Goal: Task Accomplishment & Management: Use online tool/utility

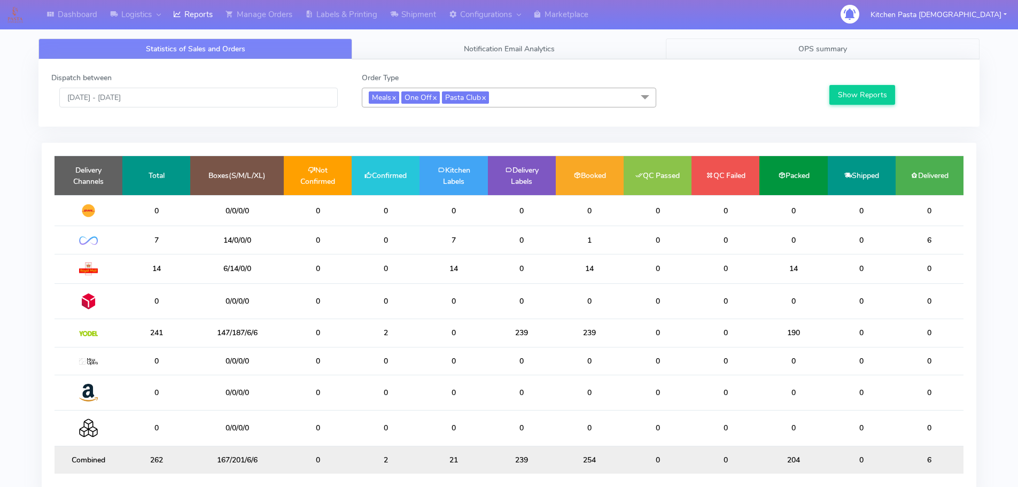
click at [788, 55] on link "OPS summary" at bounding box center [823, 48] width 314 height 21
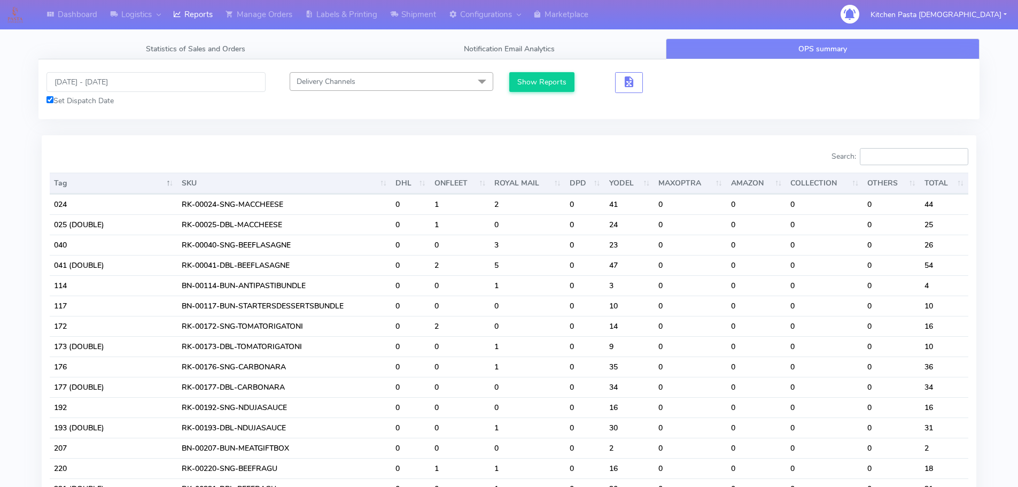
click at [902, 155] on input "Search:" at bounding box center [914, 156] width 108 height 17
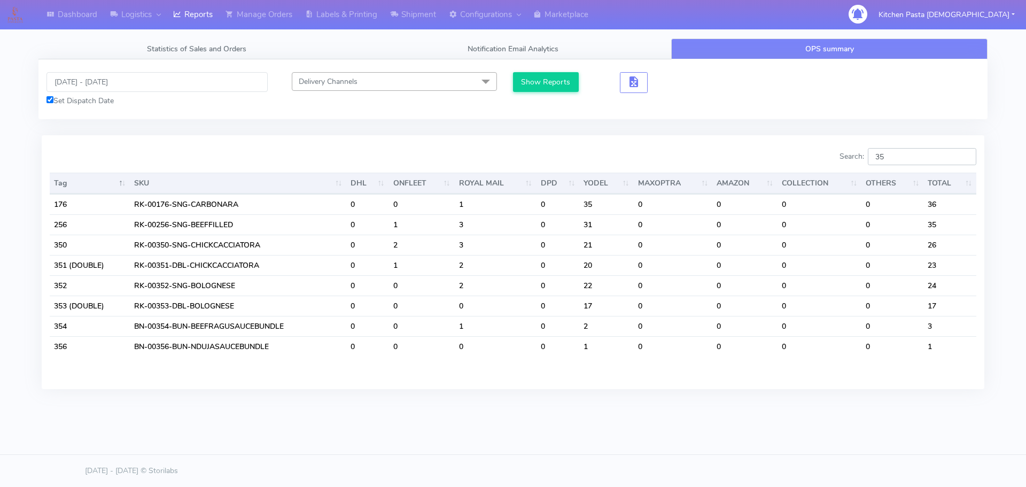
type input "3"
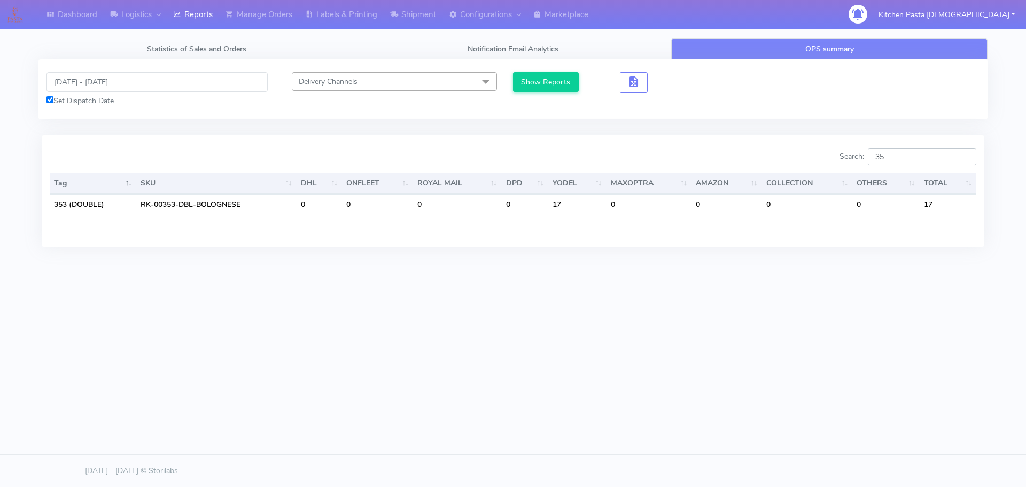
type input "3"
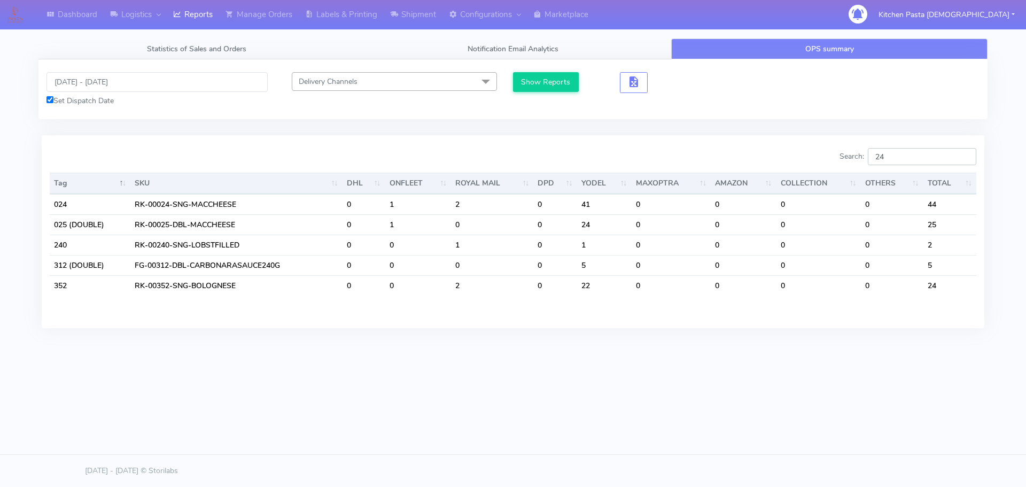
type input "2"
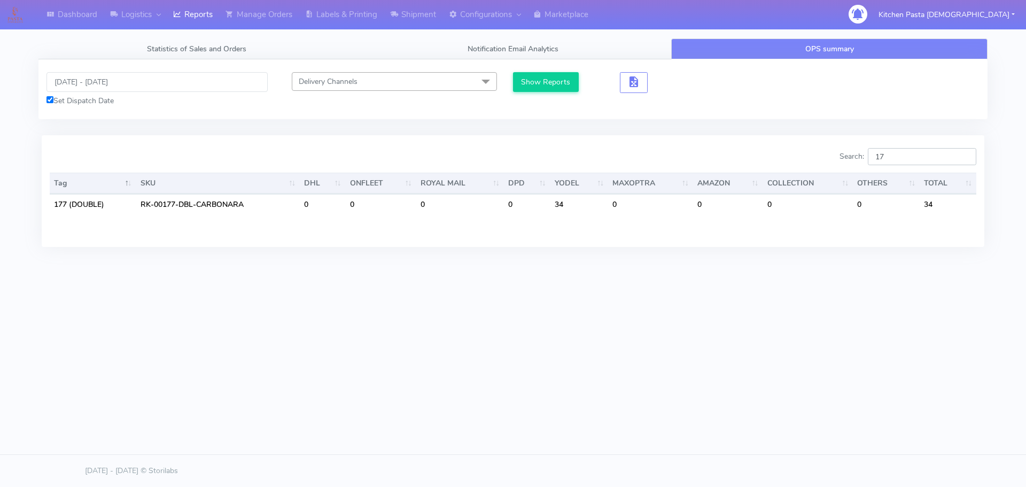
type input "1"
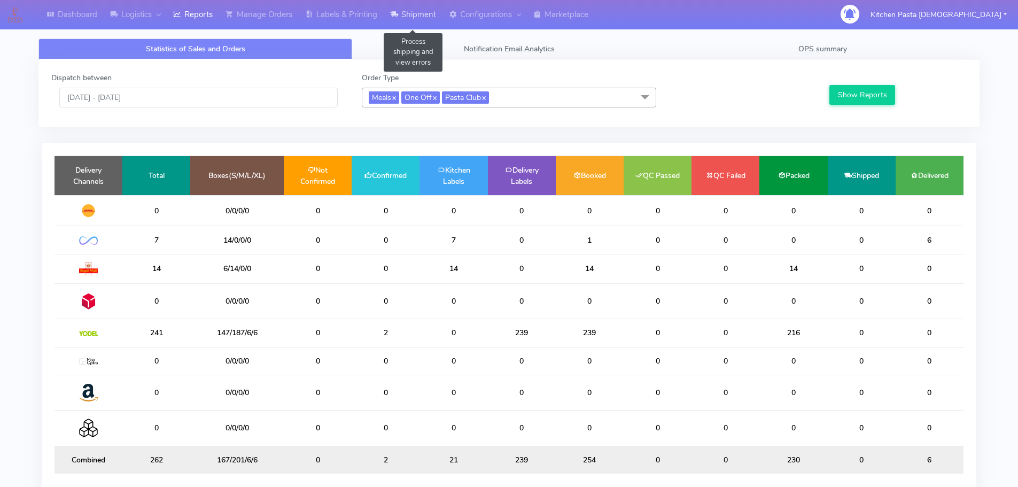
click at [422, 7] on link "Shipment" at bounding box center [413, 14] width 59 height 29
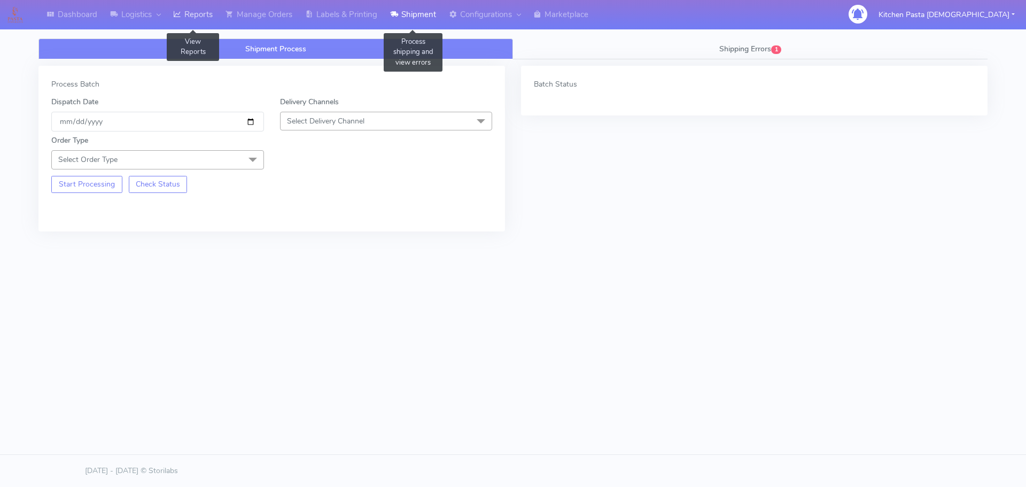
click at [187, 13] on link "Reports" at bounding box center [193, 14] width 52 height 29
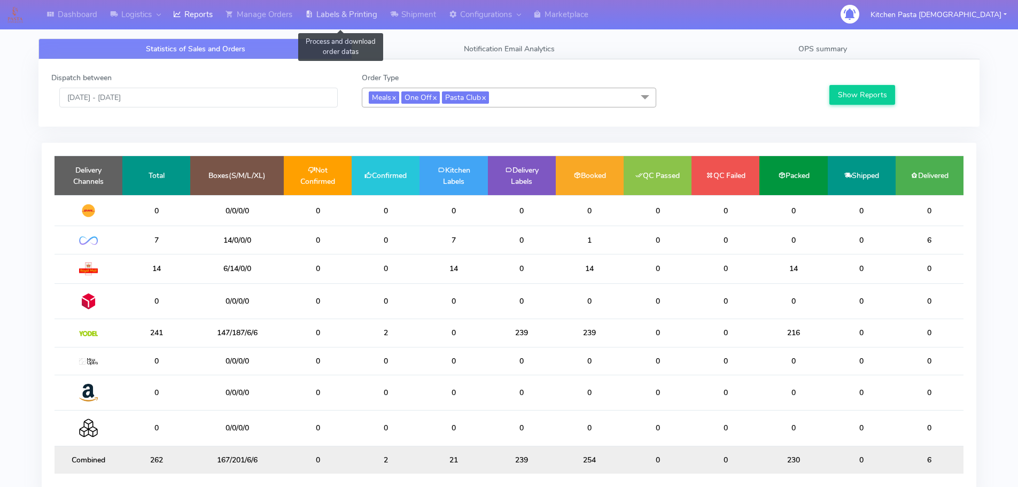
click at [348, 8] on link "Labels & Printing" at bounding box center [341, 14] width 85 height 29
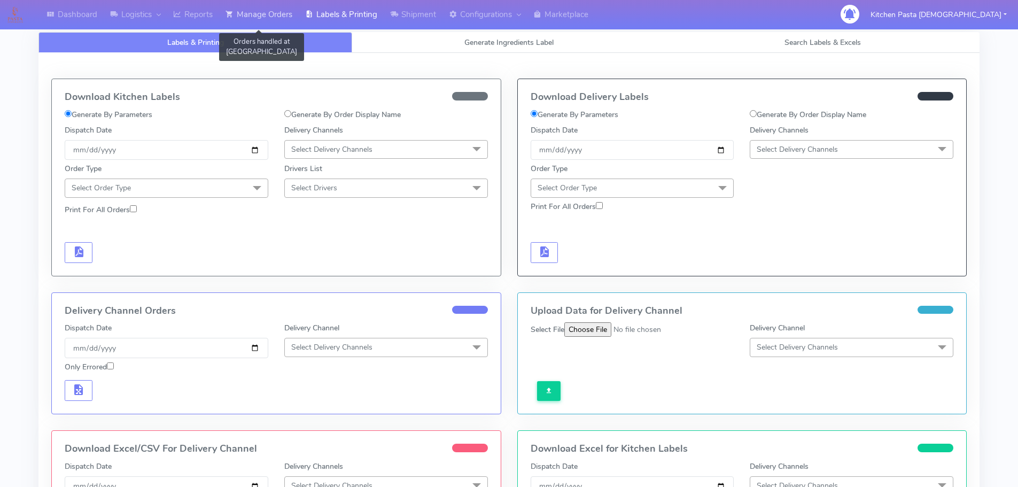
click at [250, 4] on link "Manage Orders" at bounding box center [259, 14] width 80 height 29
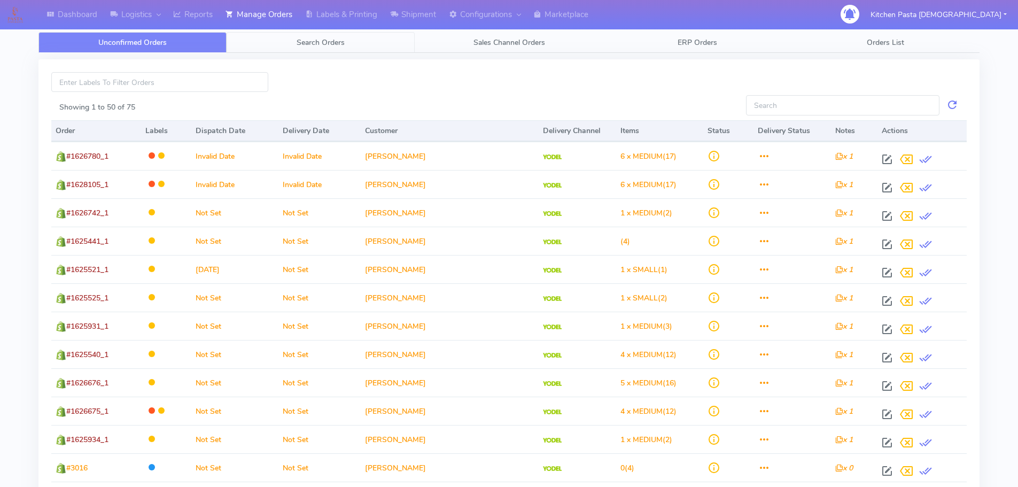
click at [303, 40] on span "Search Orders" at bounding box center [320, 42] width 48 height 10
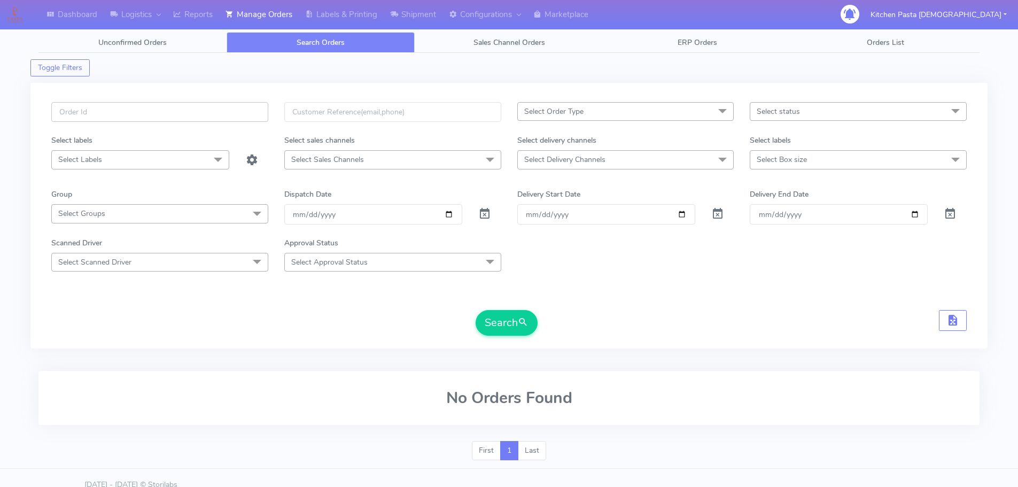
click at [209, 107] on input "text" at bounding box center [159, 112] width 217 height 20
type input "1627862"
click at [482, 323] on button "Search" at bounding box center [506, 323] width 62 height 26
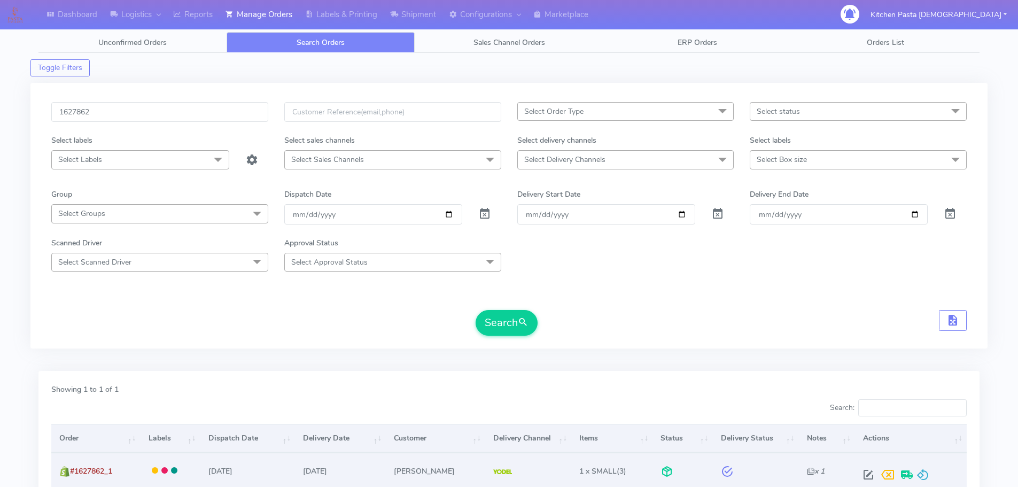
click at [931, 474] on div at bounding box center [908, 474] width 100 height 19
click at [923, 472] on span at bounding box center [922, 477] width 13 height 10
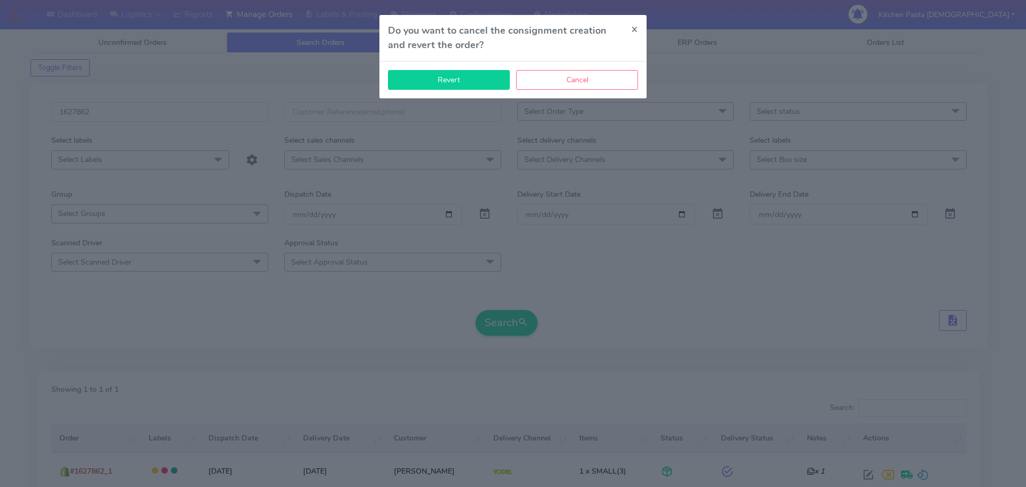
click at [486, 77] on button "Revert" at bounding box center [449, 80] width 122 height 20
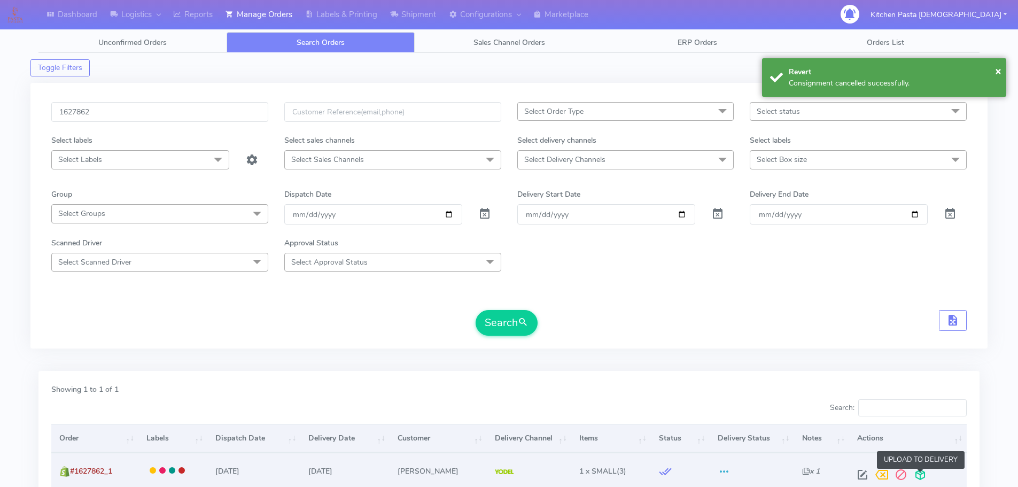
click at [919, 482] on span at bounding box center [919, 477] width 19 height 10
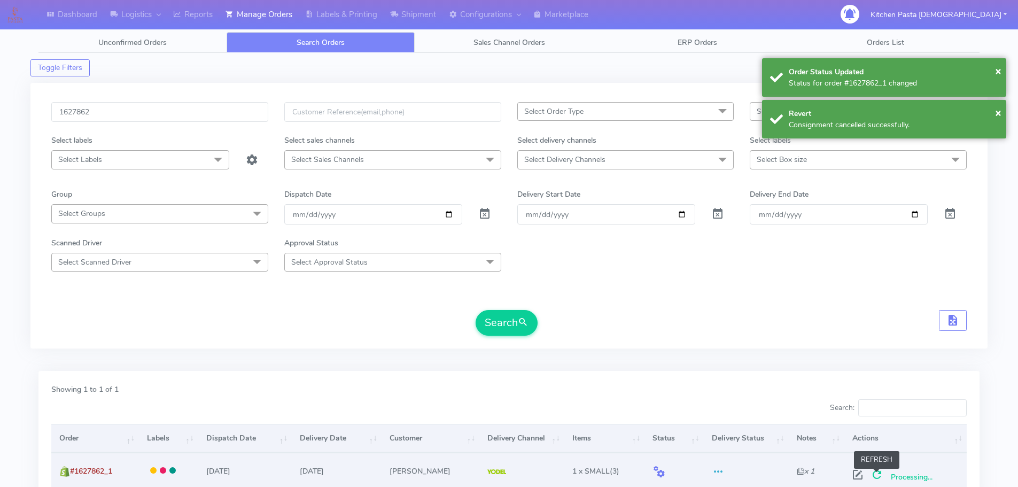
click at [877, 475] on span at bounding box center [876, 477] width 19 height 10
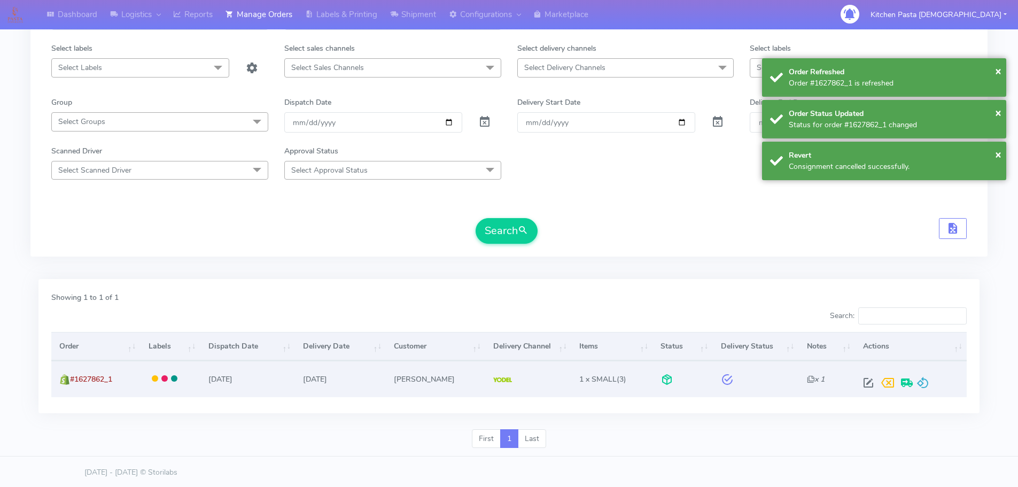
scroll to position [93, 0]
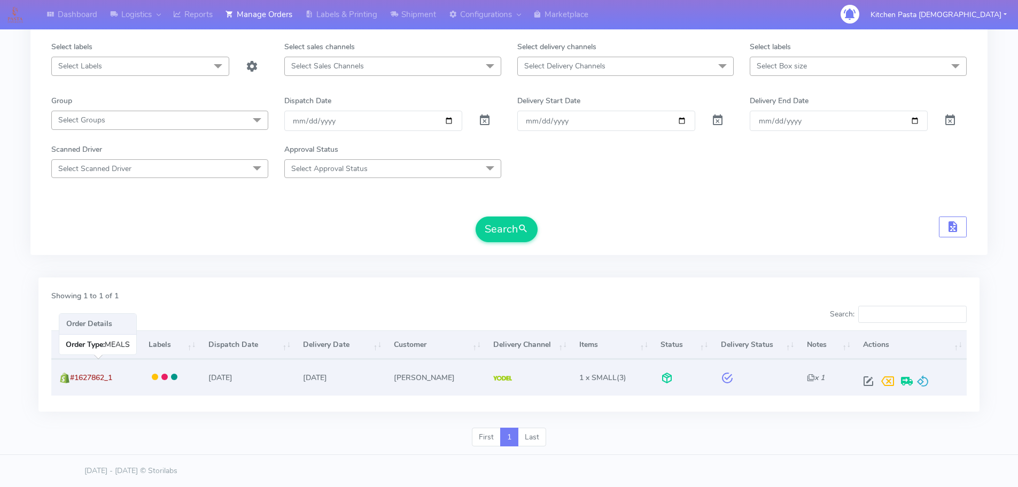
drag, startPoint x: 122, startPoint y: 382, endPoint x: 72, endPoint y: 381, distance: 49.7
click at [72, 381] on td "#1627862_1" at bounding box center [95, 377] width 89 height 36
copy span "#1627862_1"
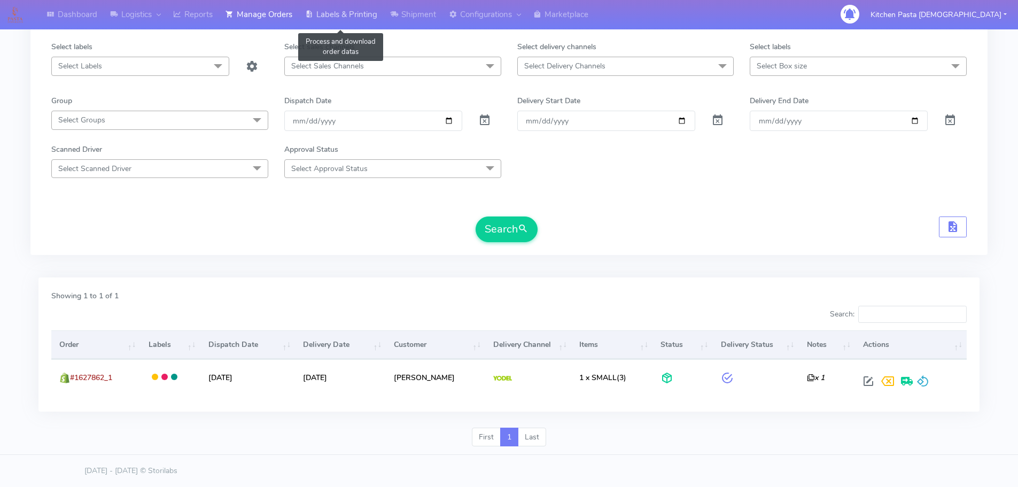
click at [345, 20] on link "Labels & Printing" at bounding box center [341, 14] width 85 height 29
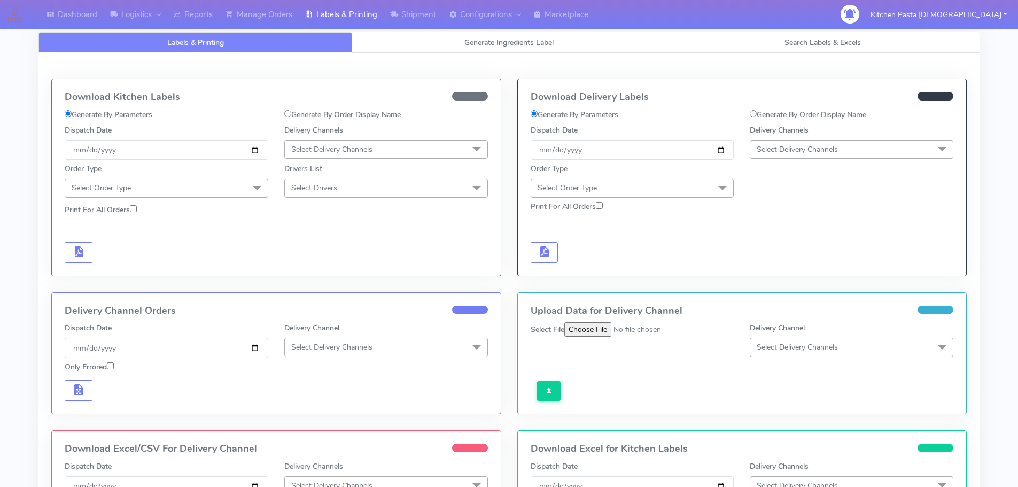
click at [799, 117] on label "Generate By Order Display Name" at bounding box center [807, 114] width 116 height 11
click at [756, 117] on input "Generate By Order Display Name" at bounding box center [752, 113] width 7 height 7
radio input "true"
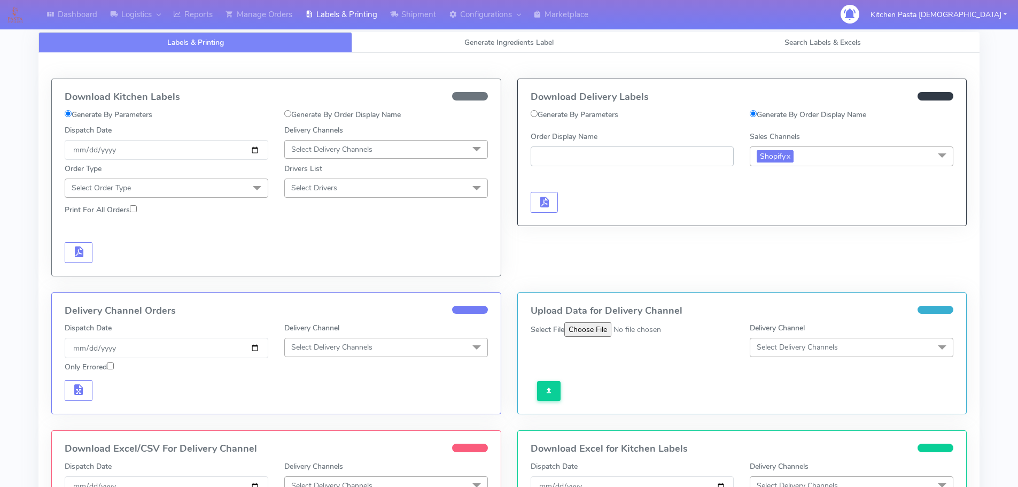
paste input "#1627862_1"
type input "#1627862_1"
click at [535, 205] on button "button" at bounding box center [544, 202] width 28 height 21
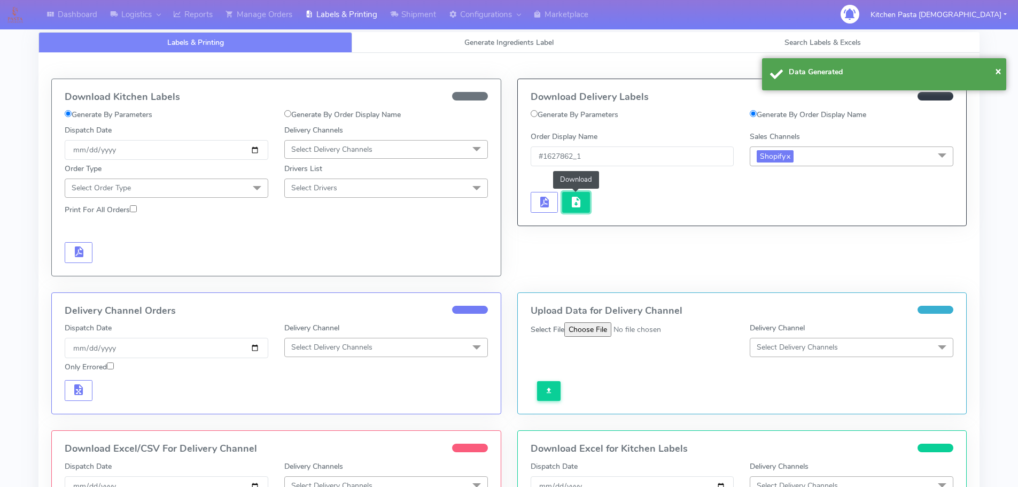
click at [580, 205] on span "button" at bounding box center [575, 204] width 13 height 10
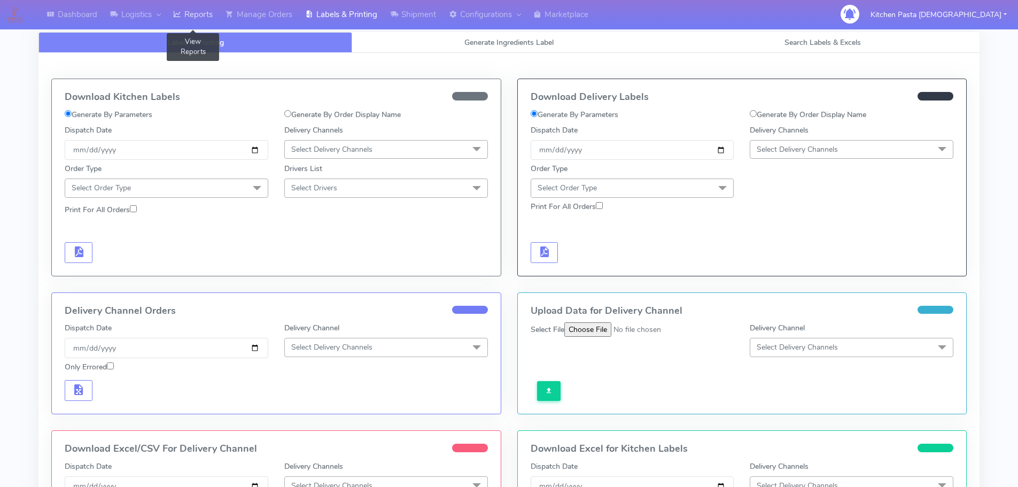
click at [214, 12] on link "Reports" at bounding box center [193, 14] width 52 height 29
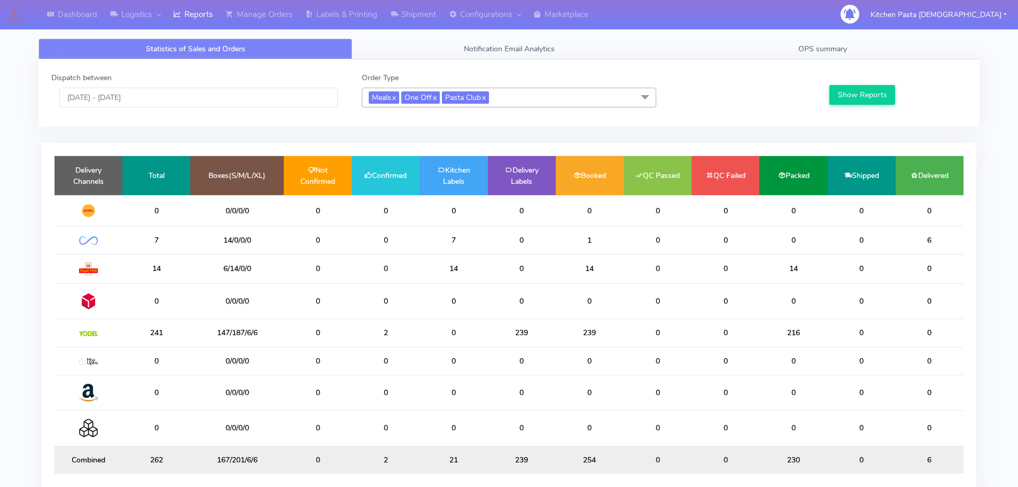
click at [559, 100] on span "Meals x One Off x Pasta Club x" at bounding box center [509, 98] width 294 height 20
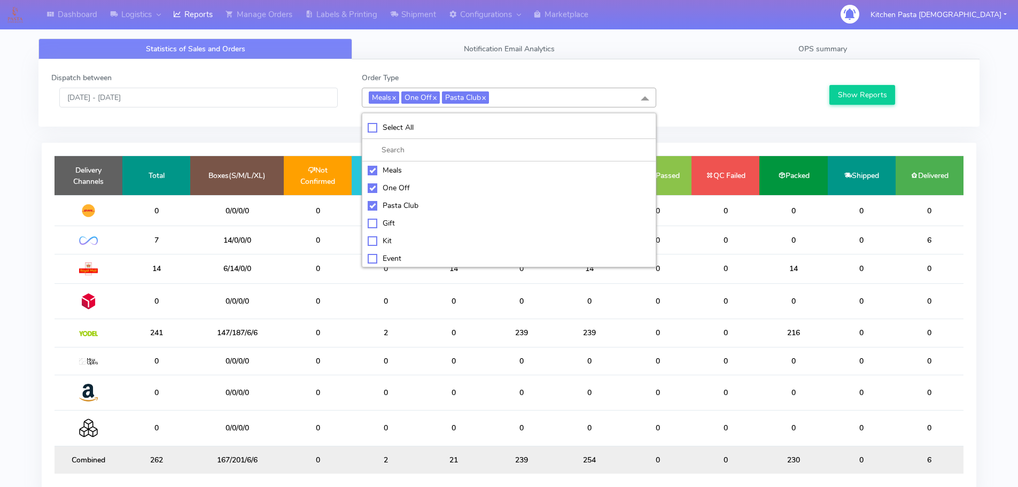
click at [747, 75] on div at bounding box center [741, 89] width 155 height 35
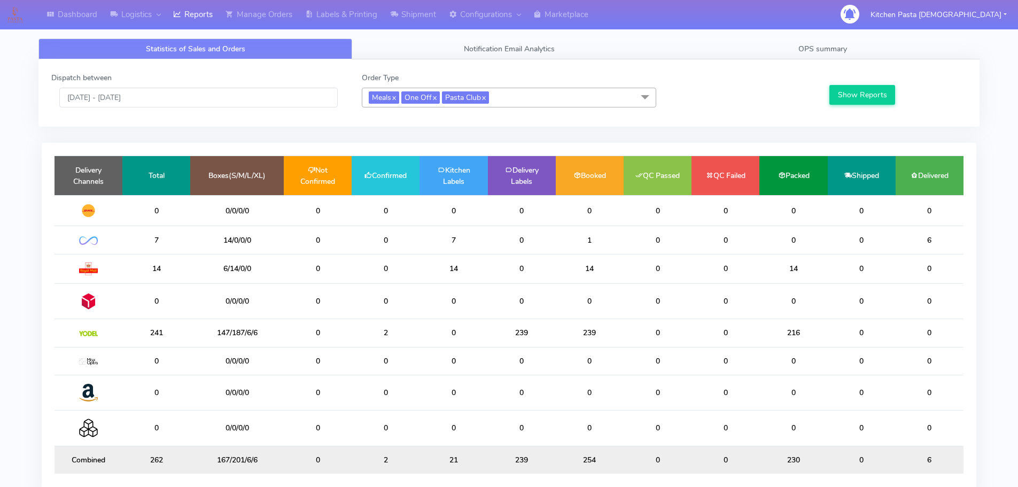
click at [569, 99] on span "Meals x One Off x Pasta Club x" at bounding box center [509, 98] width 294 height 20
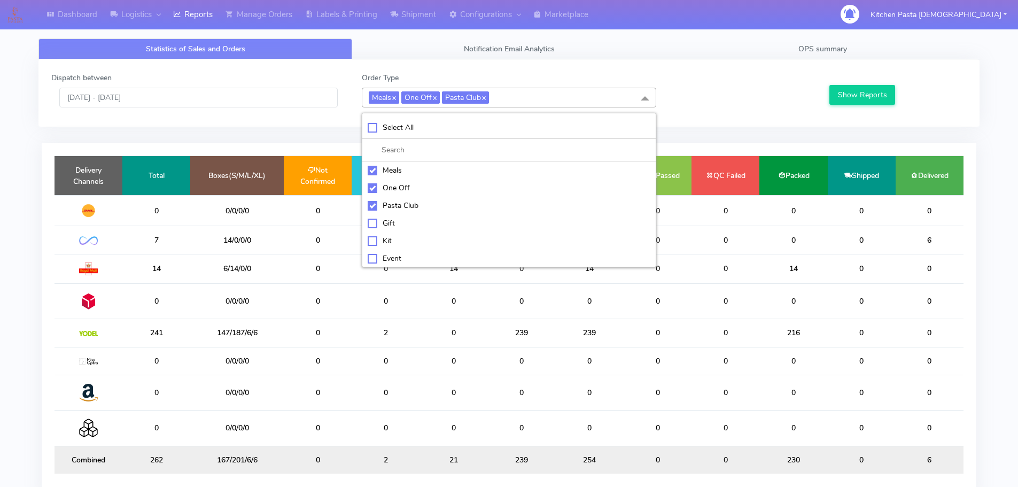
click at [390, 176] on div "Meals" at bounding box center [509, 170] width 283 height 11
checkbox input "false"
click at [401, 181] on li "One Off" at bounding box center [508, 188] width 293 height 18
checkbox input "false"
click at [417, 206] on div "Pasta Club" at bounding box center [509, 205] width 283 height 11
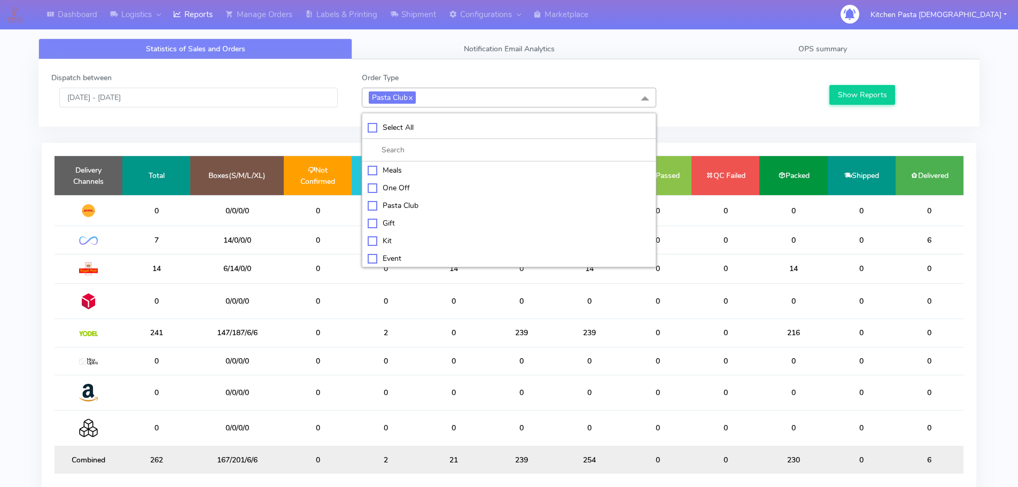
checkbox input "false"
click at [404, 238] on div "Kit" at bounding box center [509, 239] width 283 height 11
checkbox input "true"
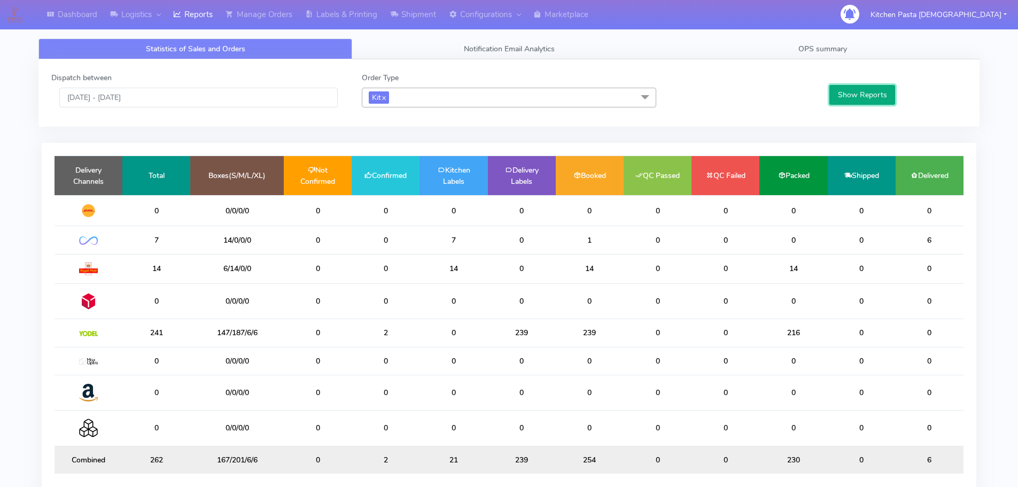
click at [856, 93] on button "Show Reports" at bounding box center [862, 95] width 66 height 20
click at [382, 100] on link "x" at bounding box center [383, 96] width 5 height 11
click at [356, 84] on div "Order Type Select Order Types Select All Meals One Off Pasta Club Gift Kit Even…" at bounding box center [509, 89] width 310 height 35
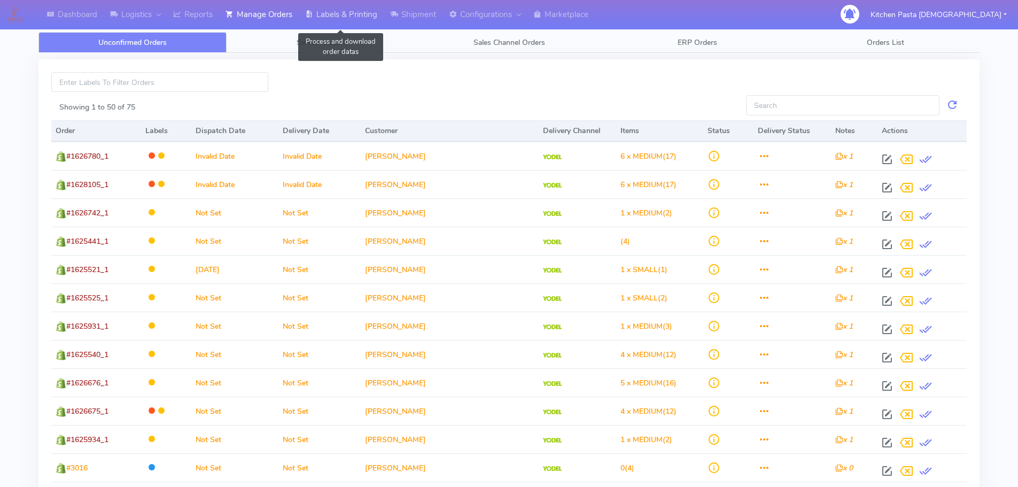
click at [337, 11] on link "Labels & Printing" at bounding box center [341, 14] width 85 height 29
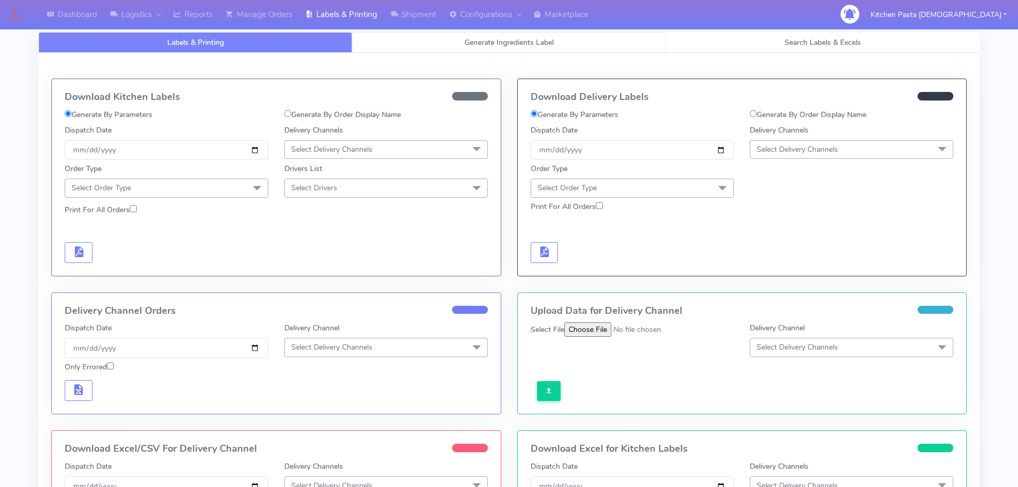
click at [528, 43] on span "Generate Ingredients Label" at bounding box center [508, 42] width 89 height 10
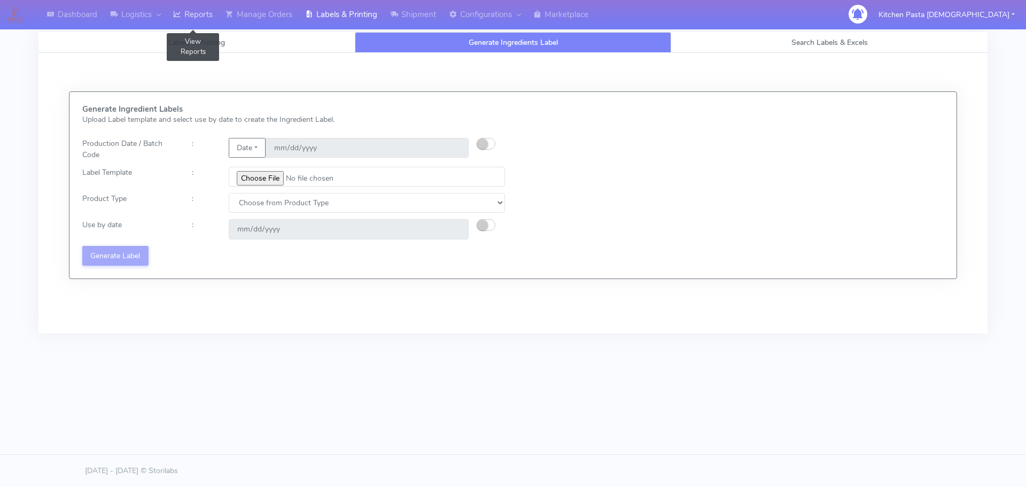
click at [202, 15] on link "Reports" at bounding box center [193, 14] width 52 height 29
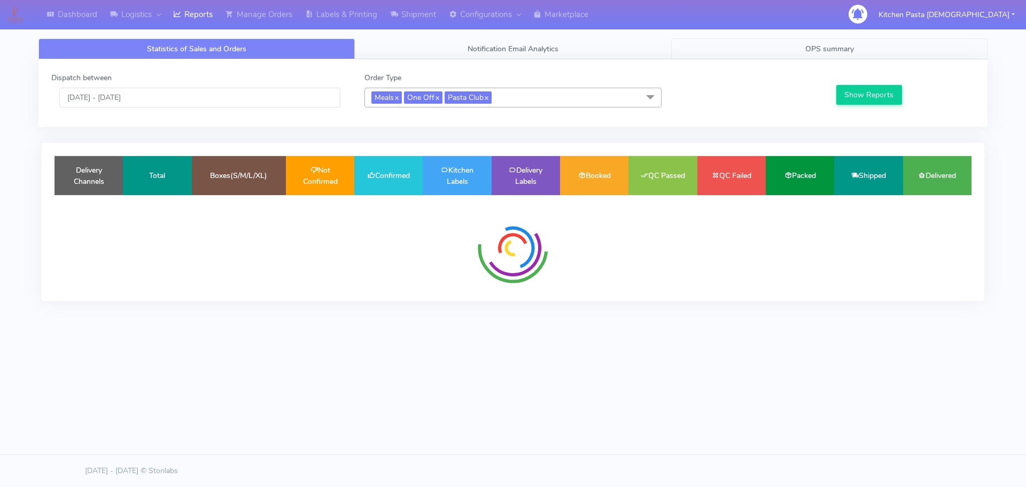
click at [854, 49] on link "OPS summary" at bounding box center [829, 48] width 316 height 21
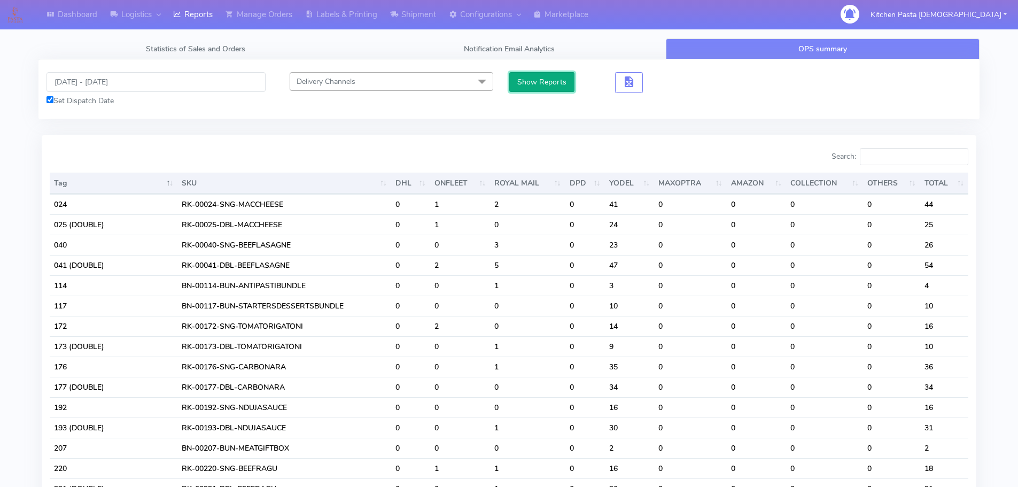
click at [546, 76] on button "Show Reports" at bounding box center [542, 82] width 66 height 20
click at [931, 165] on input "Search:" at bounding box center [914, 156] width 108 height 17
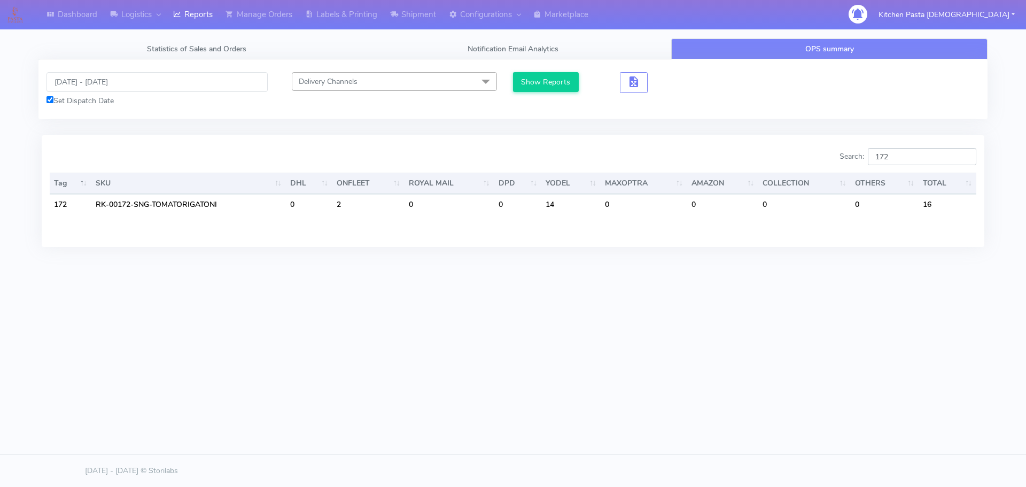
type input "172"
click at [126, 81] on input "[DATE] - [DATE]" at bounding box center [156, 82] width 221 height 20
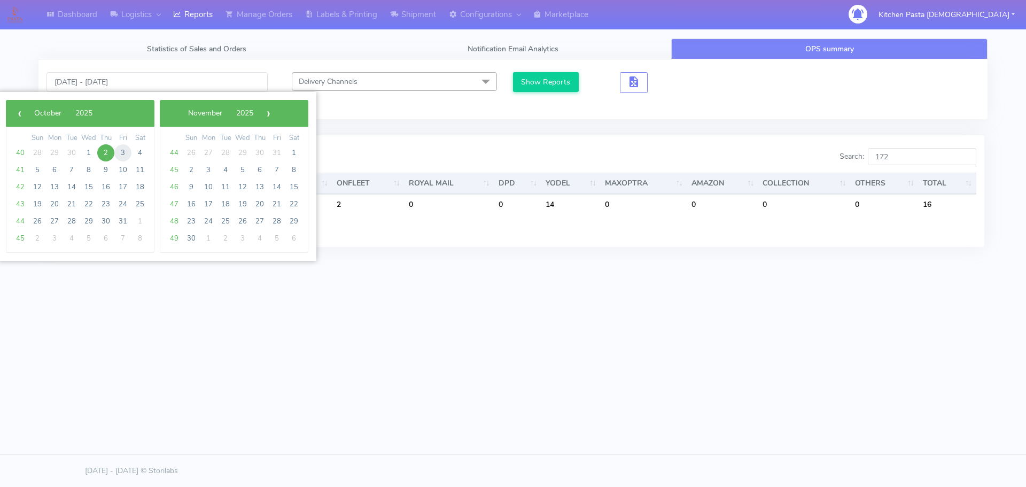
click at [118, 148] on span "3" at bounding box center [122, 152] width 17 height 17
type input "03/10/2025 - 03/10/2025"
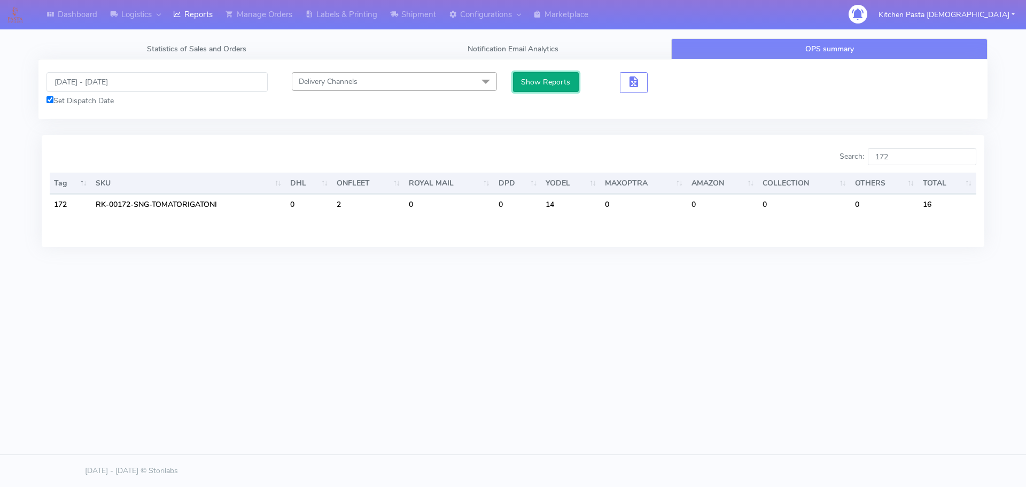
click at [542, 74] on button "Show Reports" at bounding box center [546, 82] width 66 height 20
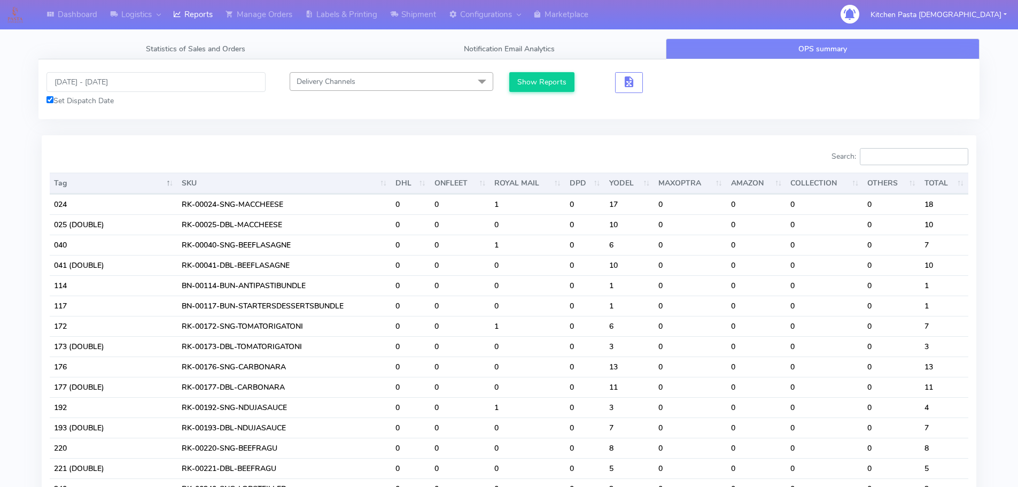
click at [873, 153] on input "Search:" at bounding box center [914, 156] width 108 height 17
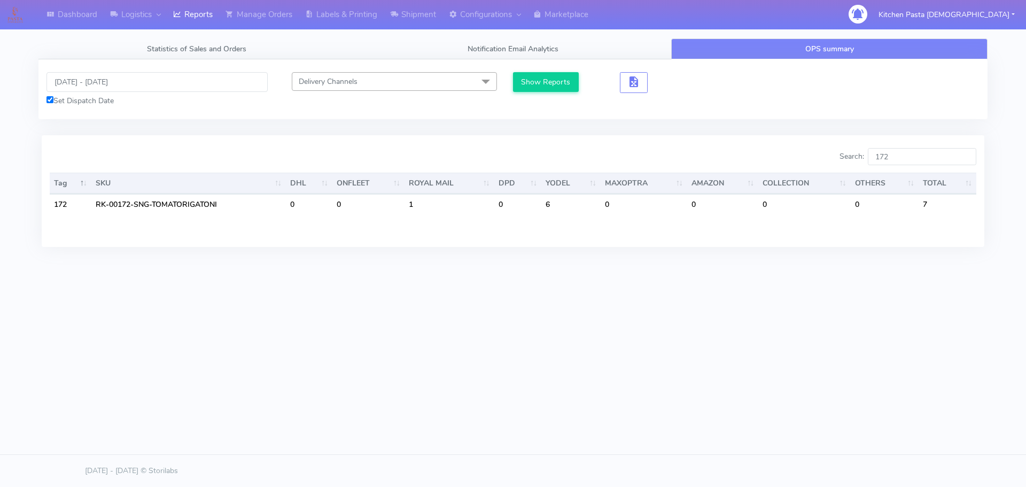
click at [713, 296] on div "Dashboard Logistics London Logistics Reports Manage Orders Labels & Printing Sh…" at bounding box center [513, 194] width 1026 height 389
click at [929, 161] on input "172" at bounding box center [922, 156] width 108 height 17
click at [931, 160] on input "172" at bounding box center [922, 156] width 108 height 17
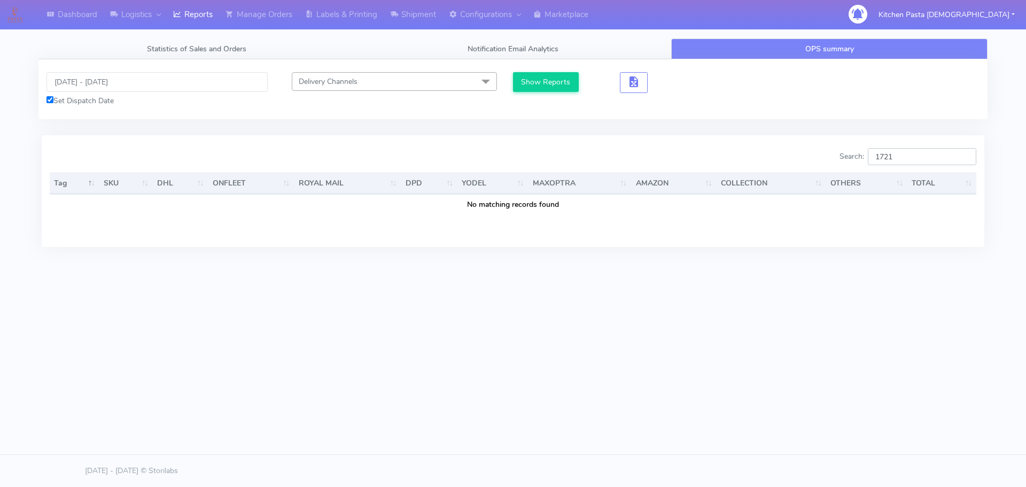
type input "172"
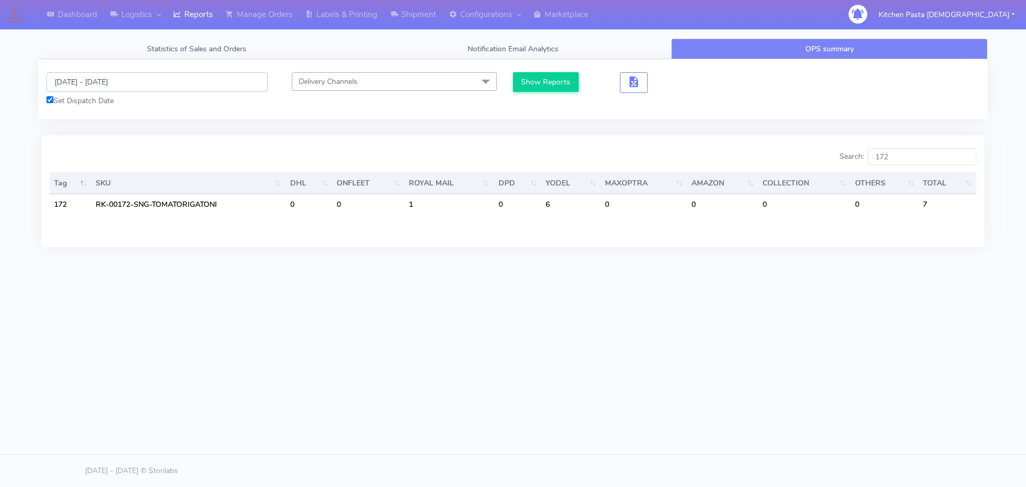
click at [108, 81] on input "03/10/2025 - 03/10/2025" at bounding box center [156, 82] width 221 height 20
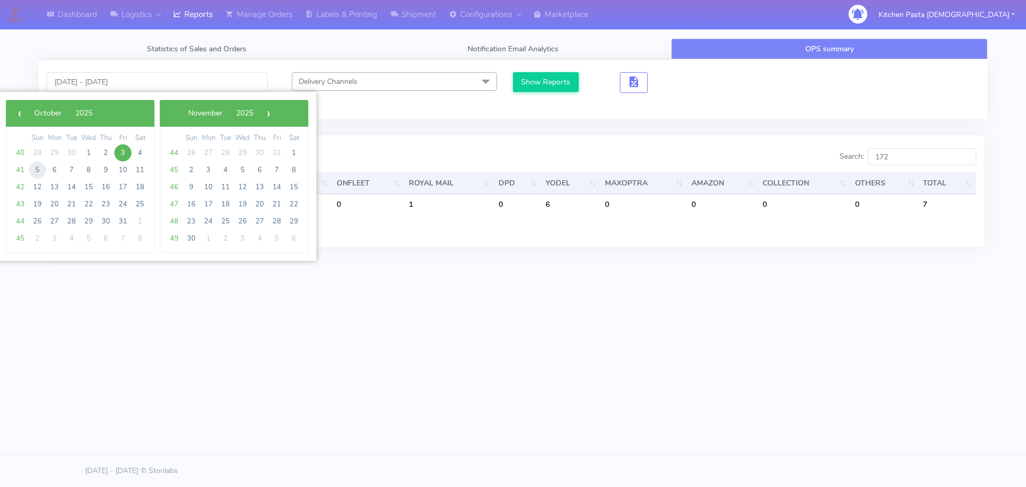
click at [42, 168] on span "5" at bounding box center [37, 169] width 17 height 17
type input "05/10/2025 - 05/10/2025"
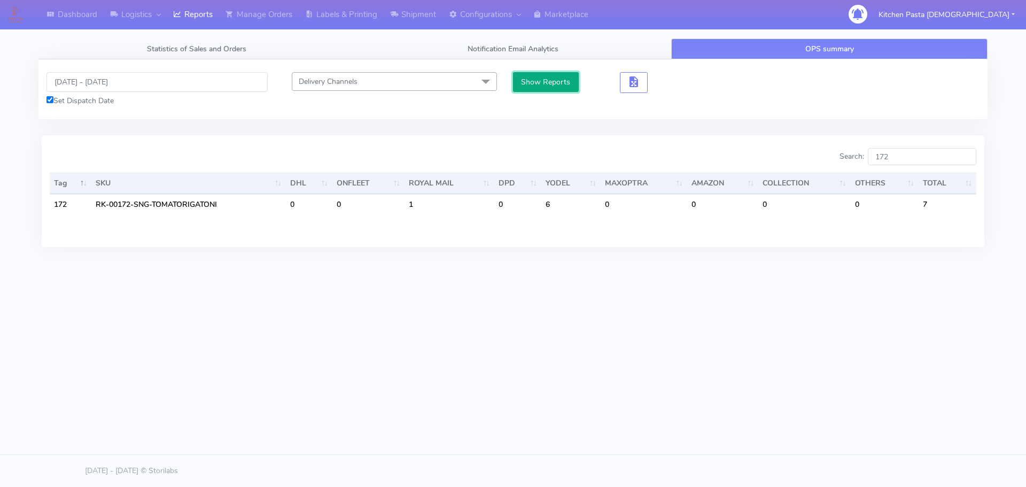
click at [556, 80] on button "Show Reports" at bounding box center [546, 82] width 66 height 20
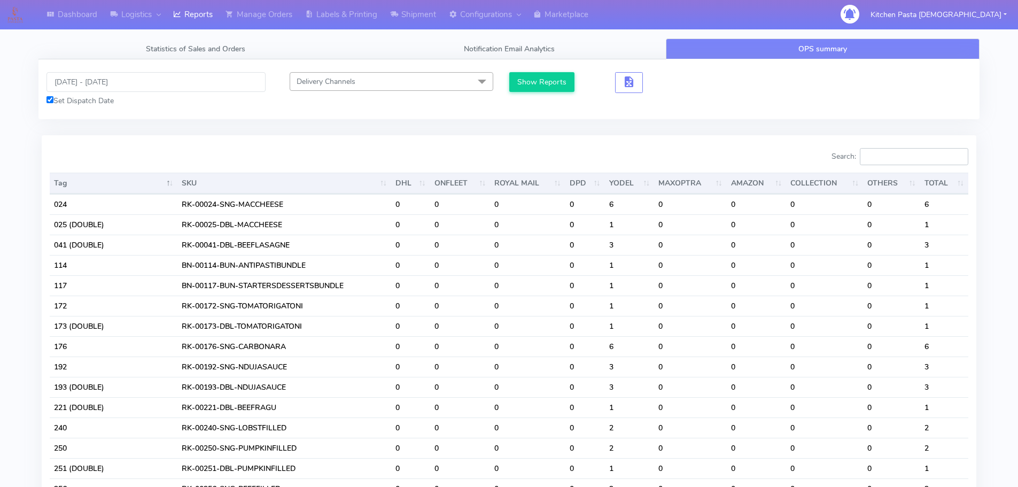
click at [899, 160] on input "Search:" at bounding box center [914, 156] width 108 height 17
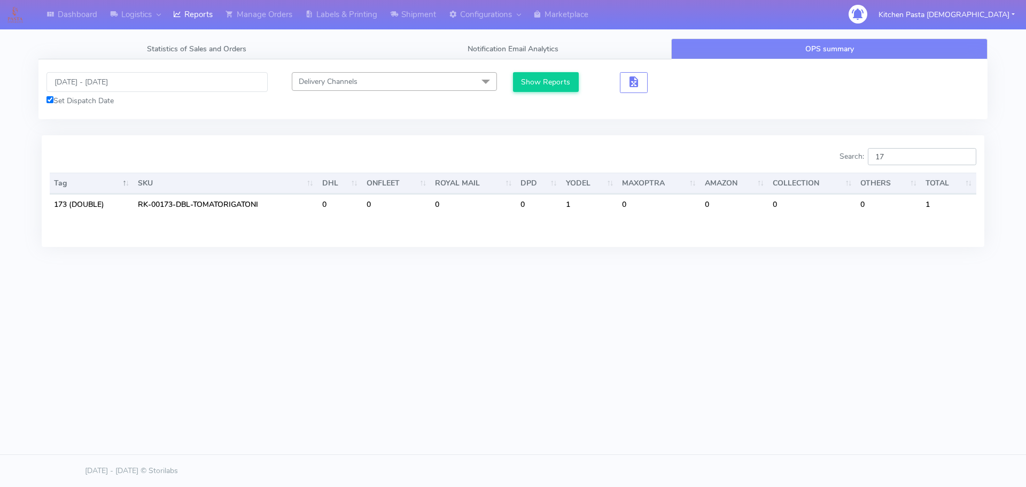
type input "1"
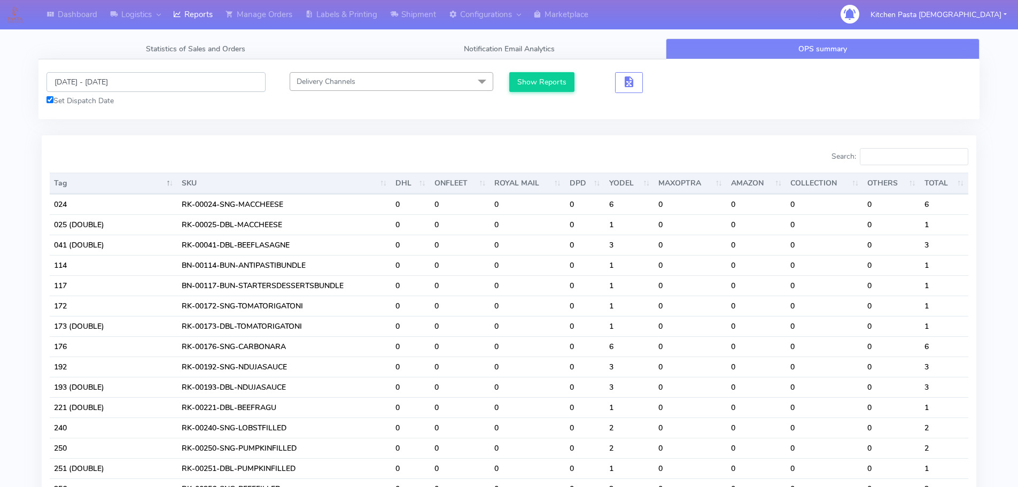
click at [98, 77] on input "05/10/2025 - 05/10/2025" at bounding box center [155, 82] width 219 height 20
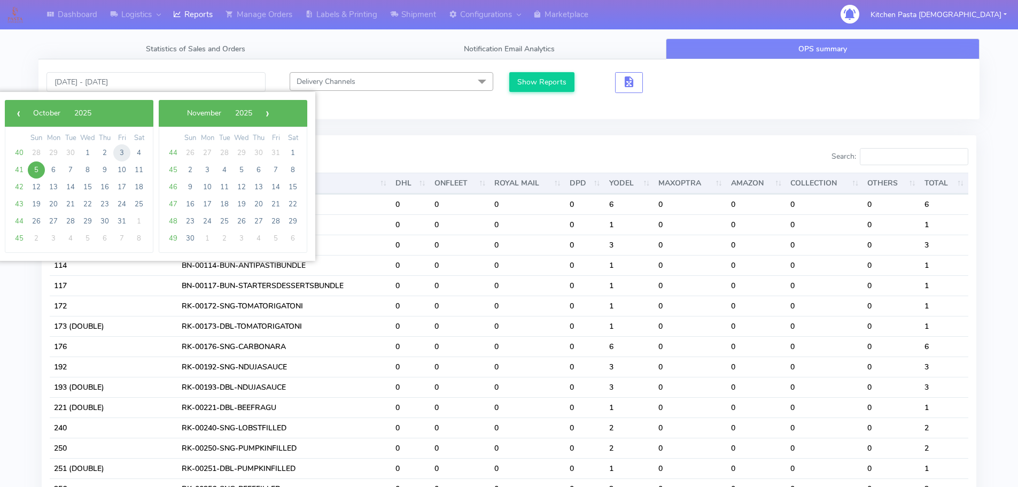
click at [120, 154] on span "3" at bounding box center [121, 152] width 17 height 17
type input "03/10/2025 - 03/10/2025"
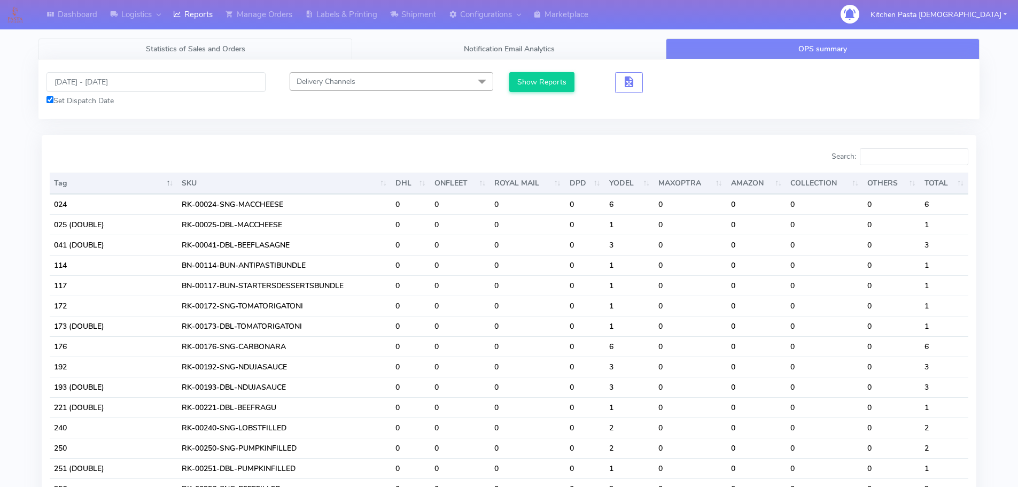
click at [235, 47] on span "Statistics of Sales and Orders" at bounding box center [195, 49] width 99 height 10
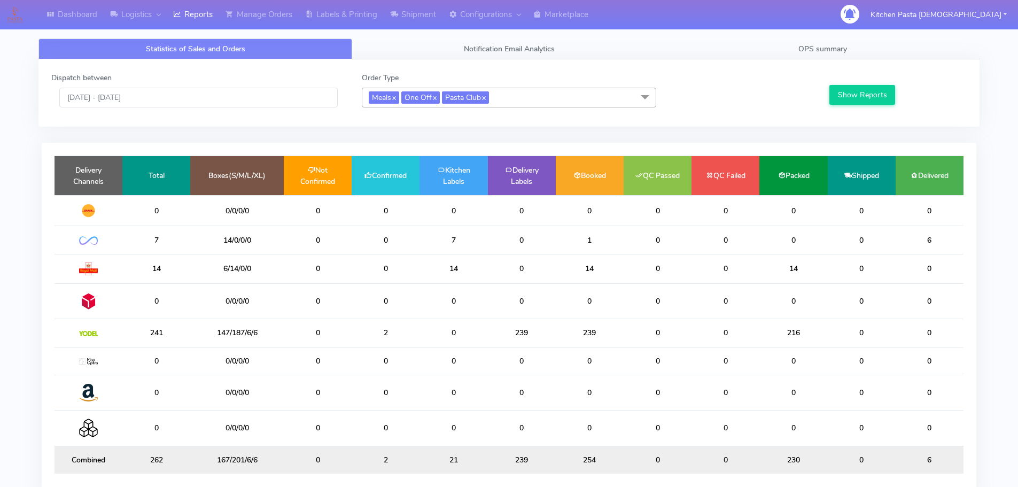
click at [76, 108] on div "Dispatch between 02/10/2025 - 02/10/2025 Order Type Meals x One Off x Pasta Clu…" at bounding box center [508, 93] width 931 height 42
click at [100, 101] on input "[DATE] - [DATE]" at bounding box center [198, 98] width 278 height 20
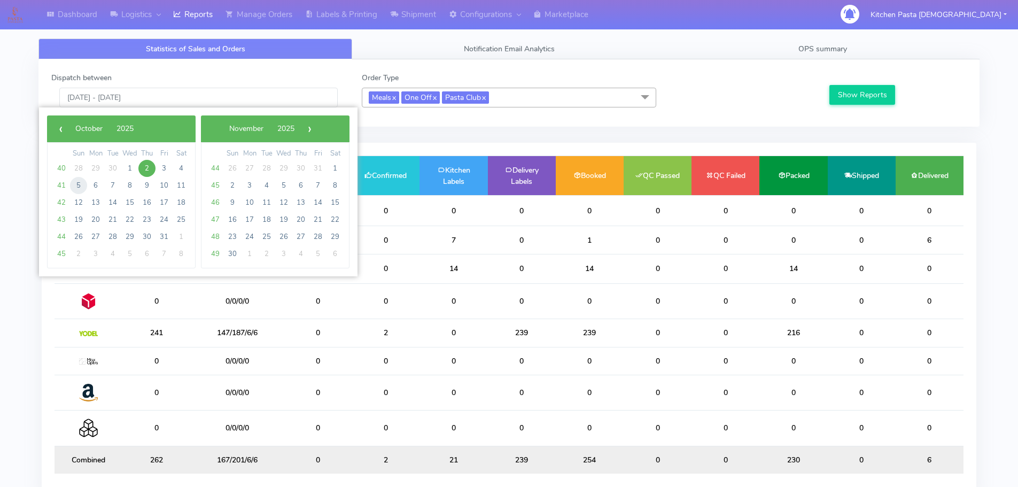
click at [81, 178] on span "5" at bounding box center [78, 185] width 17 height 17
type input "05/10/2025 - 05/10/2025"
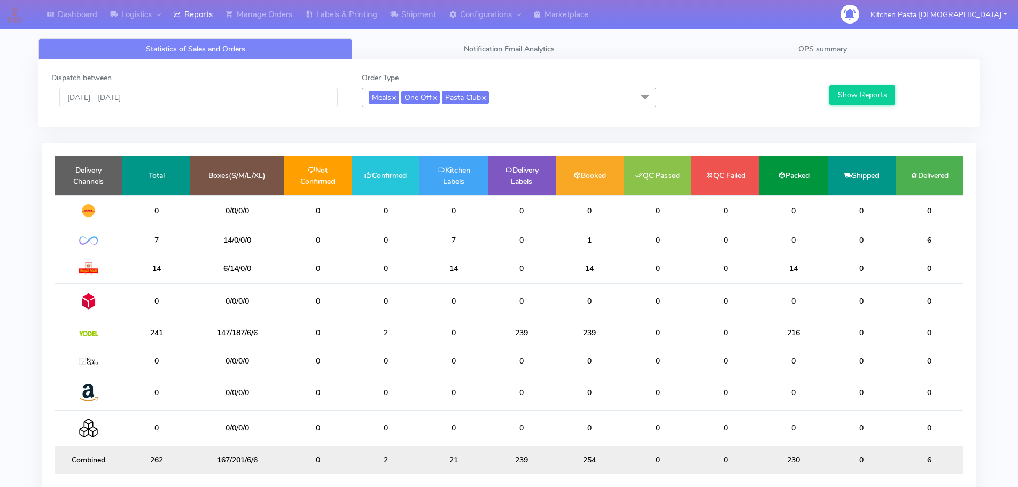
click at [897, 93] on div "Show Reports" at bounding box center [896, 89] width 155 height 35
click at [892, 93] on button "Show Reports" at bounding box center [862, 95] width 66 height 20
click at [862, 49] on link "OPS summary" at bounding box center [823, 48] width 314 height 21
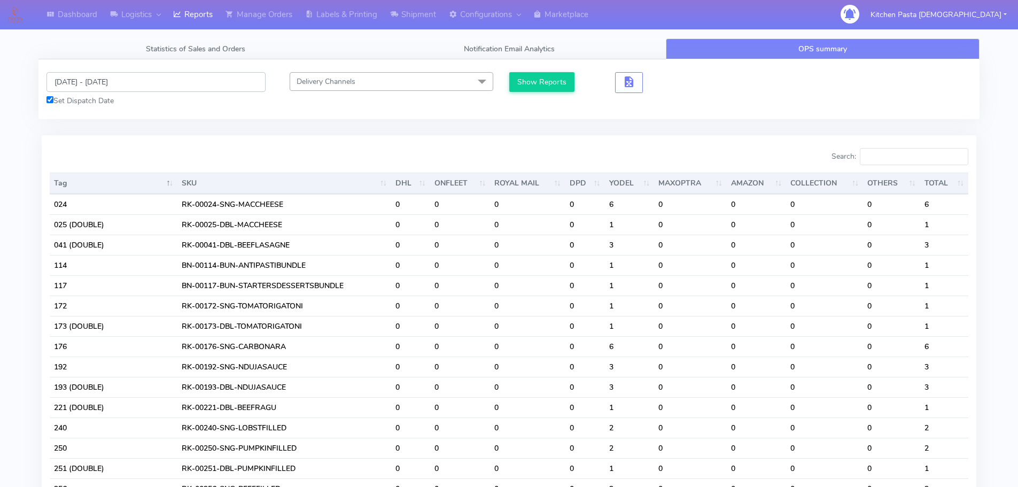
click at [95, 79] on input "03/10/2025 - 03/10/2025" at bounding box center [155, 82] width 219 height 20
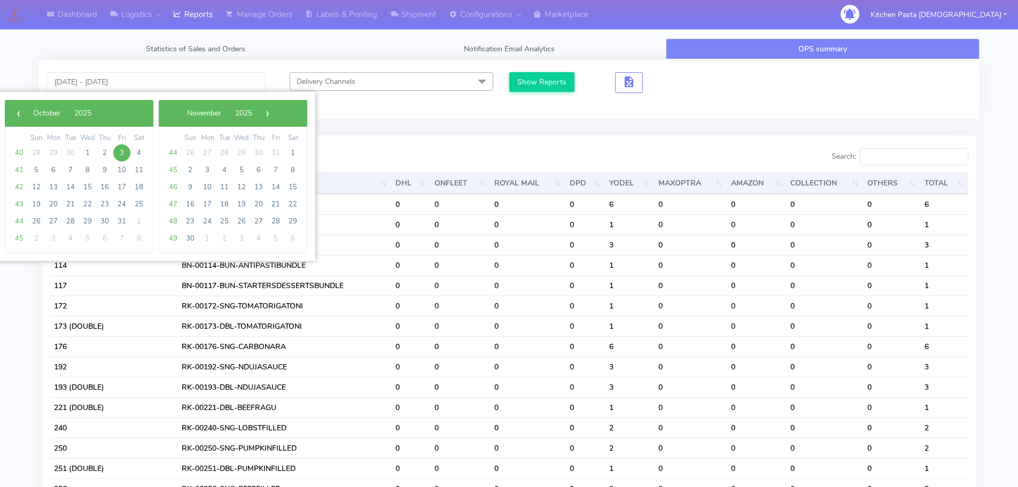
click at [123, 151] on span "3" at bounding box center [121, 152] width 17 height 17
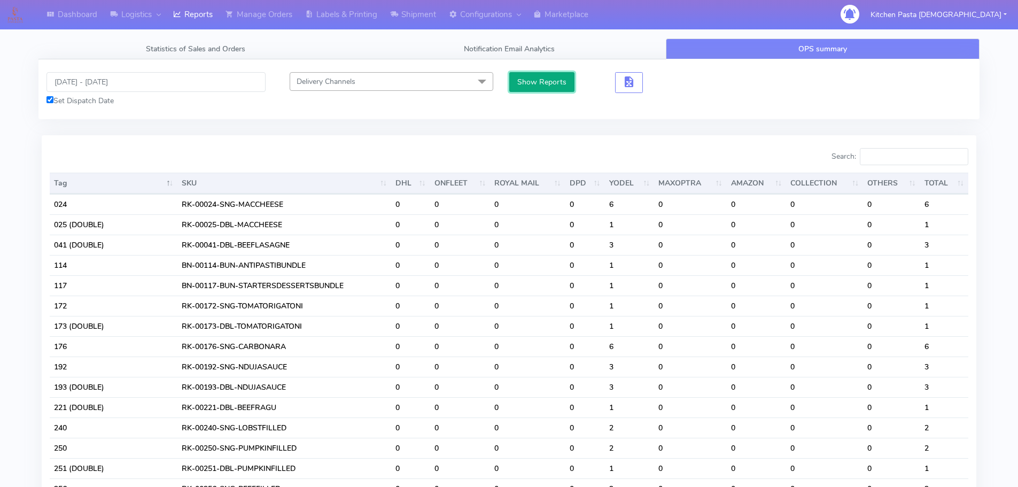
click at [541, 81] on button "Show Reports" at bounding box center [542, 82] width 66 height 20
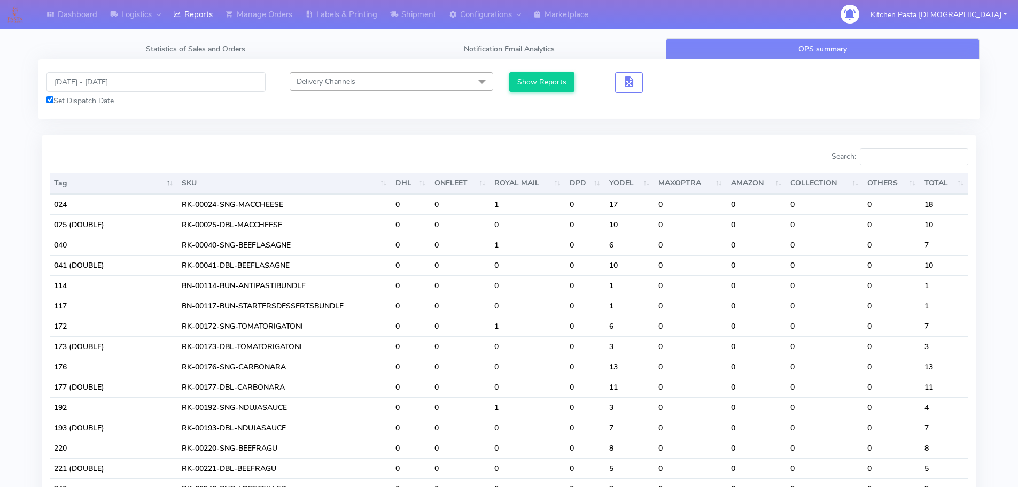
click at [915, 166] on div "Search:" at bounding box center [742, 158] width 451 height 21
click at [895, 148] on input "Search:" at bounding box center [914, 156] width 108 height 17
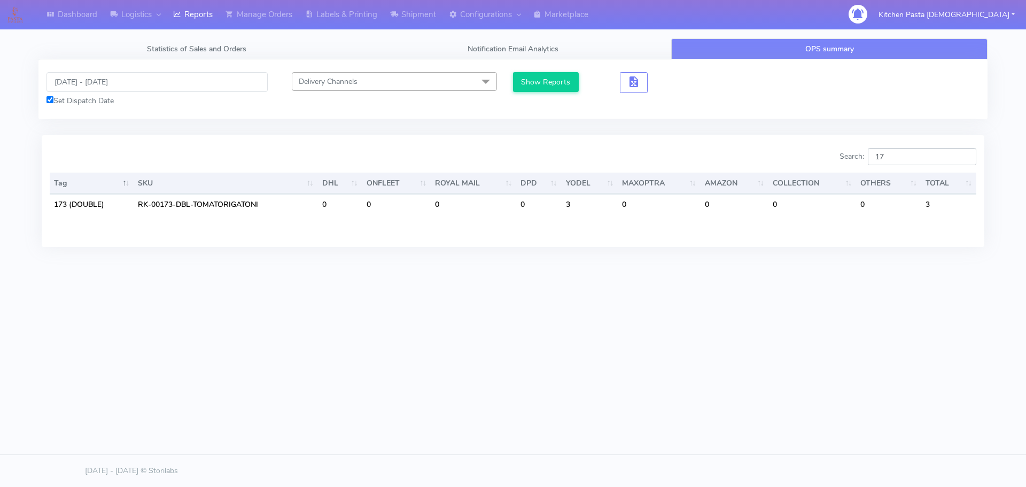
type input "1"
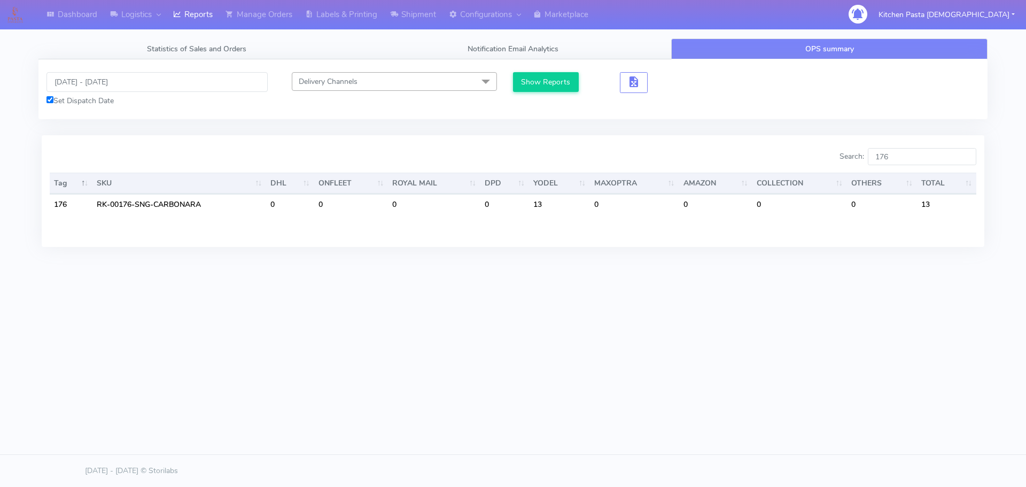
click at [747, 348] on div "Dashboard Logistics London Logistics Reports Manage Orders Labels & Printing Sh…" at bounding box center [513, 194] width 1026 height 389
click at [138, 82] on input "03/10/2025 - 03/10/2025" at bounding box center [156, 82] width 221 height 20
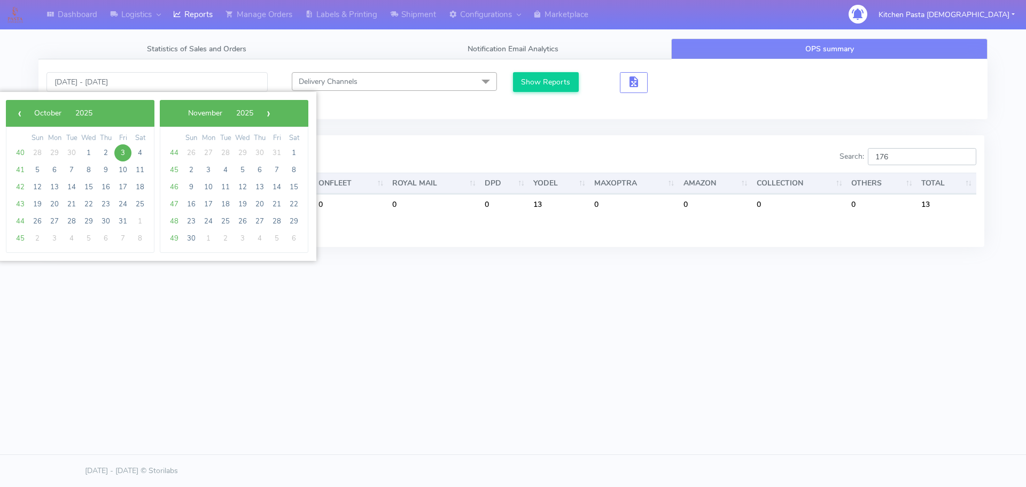
click at [923, 159] on input "176" at bounding box center [922, 156] width 108 height 17
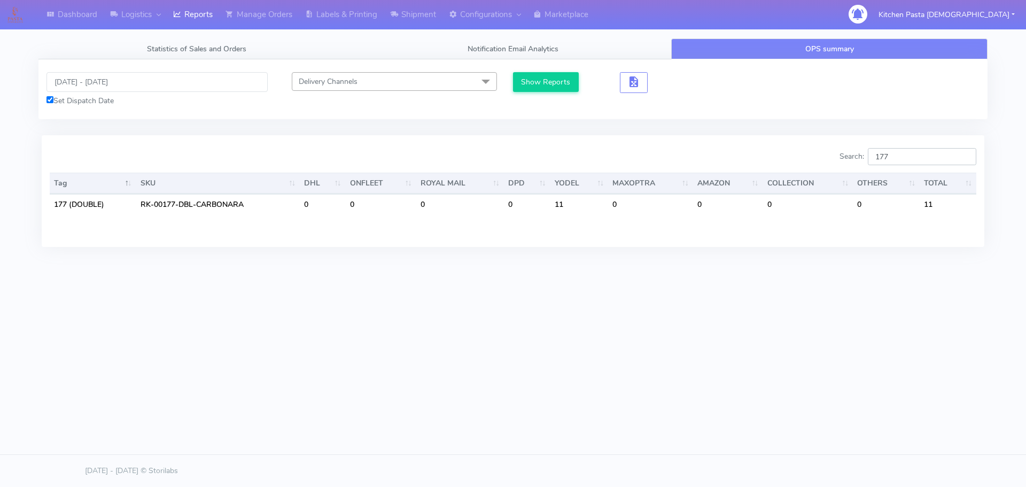
type input "177"
drag, startPoint x: 924, startPoint y: 155, endPoint x: 815, endPoint y: 158, distance: 109.6
click at [815, 158] on div "Search: 177" at bounding box center [748, 158] width 455 height 21
type input "1"
type input "2"
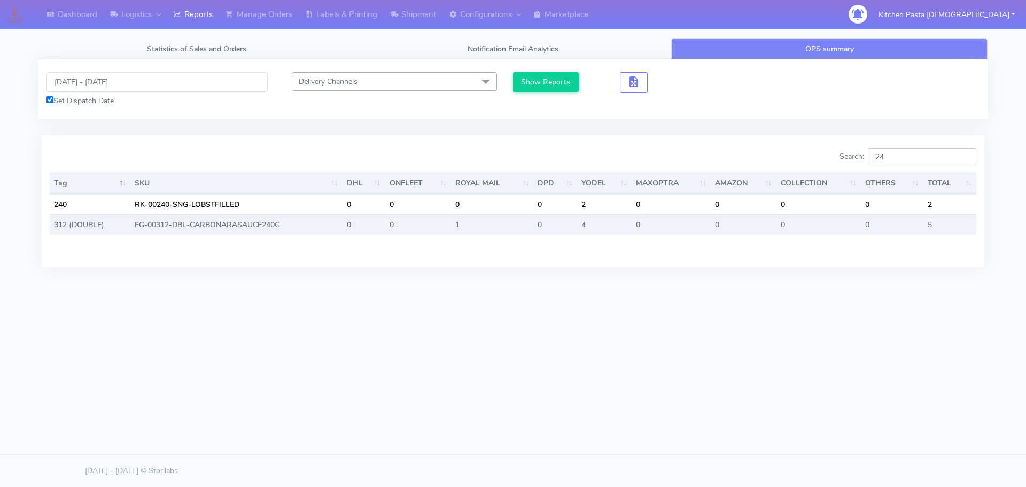
type input "2"
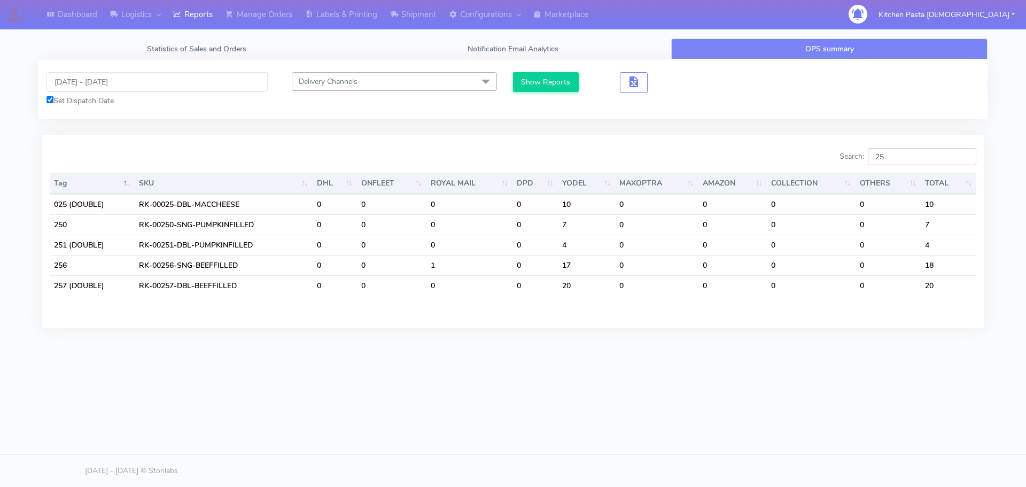
type input "2"
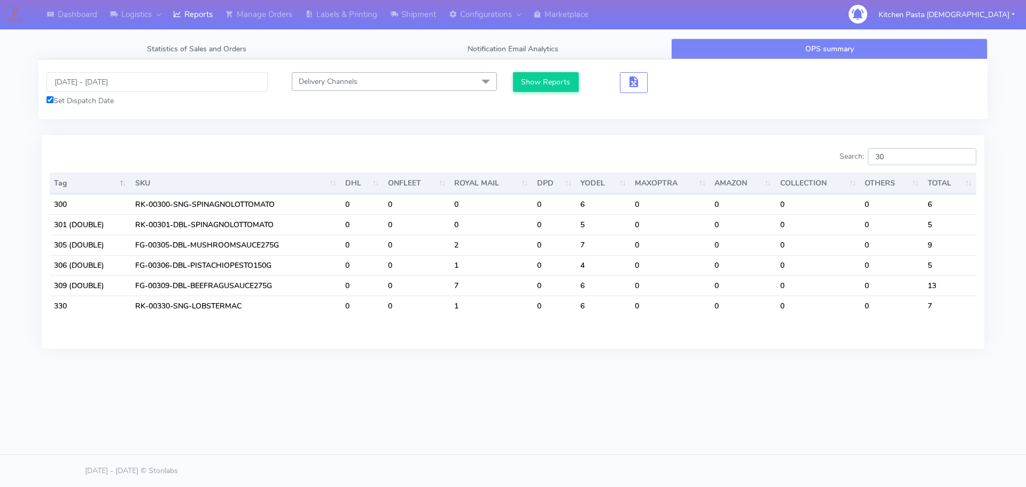
type input "3"
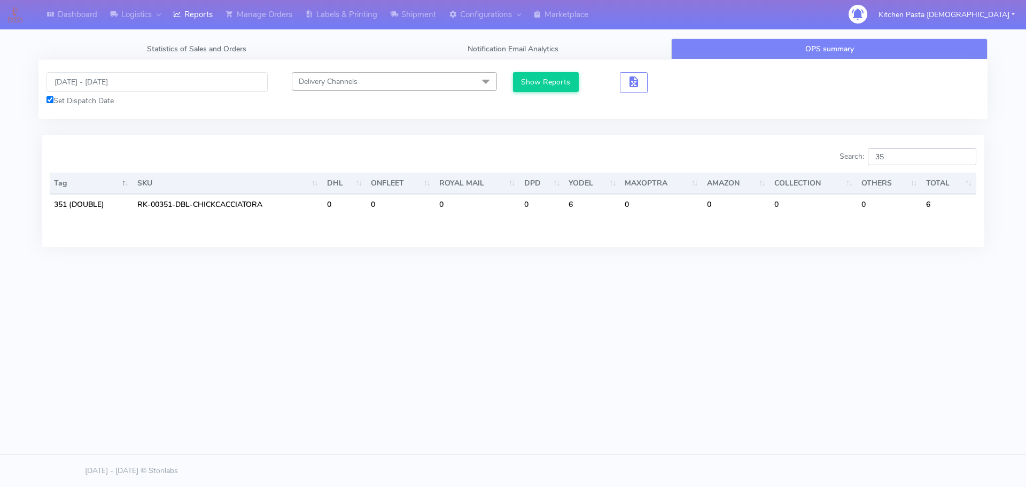
type input "3"
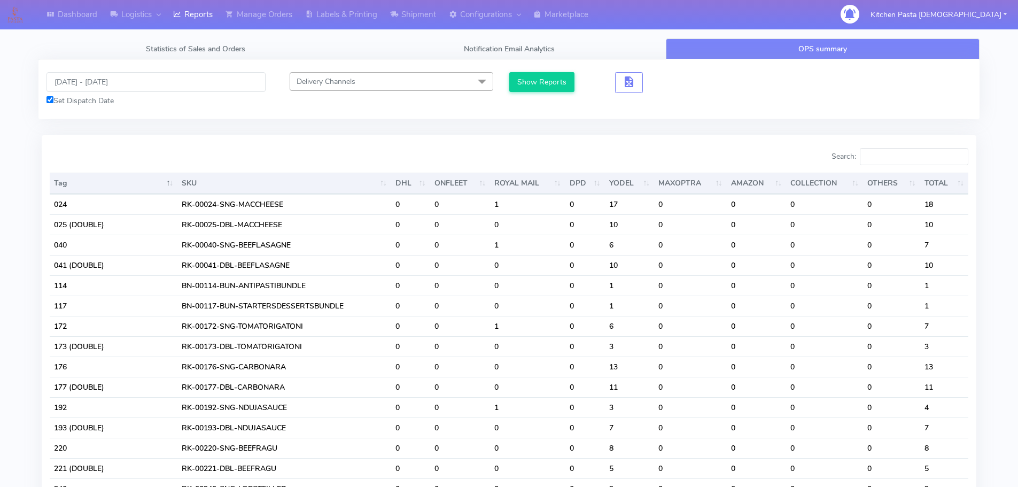
click at [740, 105] on div "Show Reports" at bounding box center [626, 89] width 235 height 34
click at [897, 161] on input "Search:" at bounding box center [914, 156] width 108 height 17
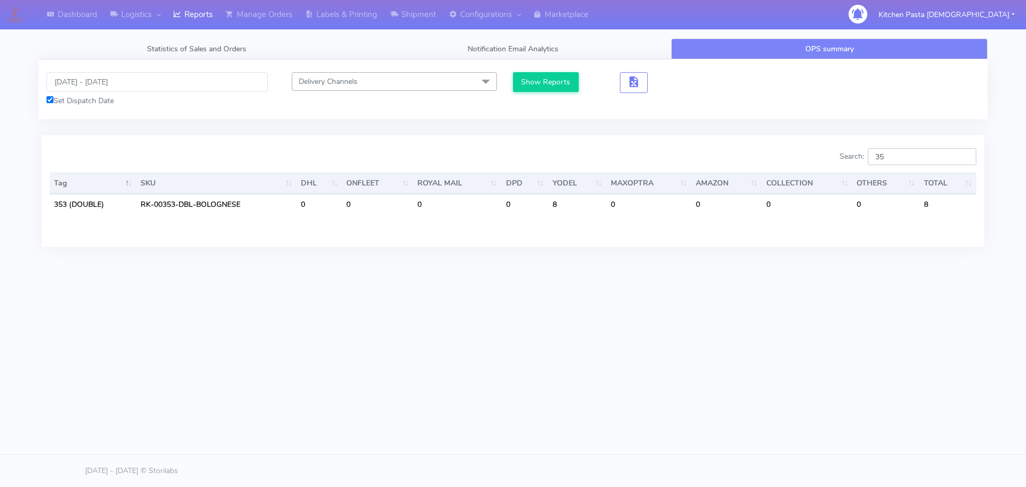
type input "3"
click at [689, 364] on div "Dashboard Logistics London Logistics Reports Manage Orders Labels & Printing Sh…" at bounding box center [513, 194] width 1026 height 389
drag, startPoint x: 913, startPoint y: 153, endPoint x: 806, endPoint y: 152, distance: 107.9
click at [806, 152] on div "Search: 257" at bounding box center [748, 158] width 455 height 21
type input "173"
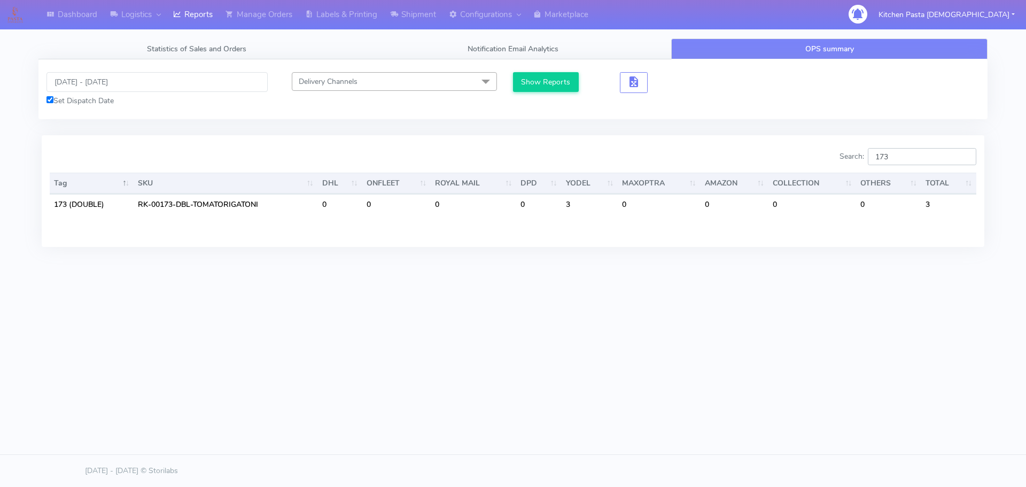
drag, startPoint x: 931, startPoint y: 150, endPoint x: 840, endPoint y: 169, distance: 93.2
click at [840, 169] on div "Search: 173" at bounding box center [748, 158] width 455 height 21
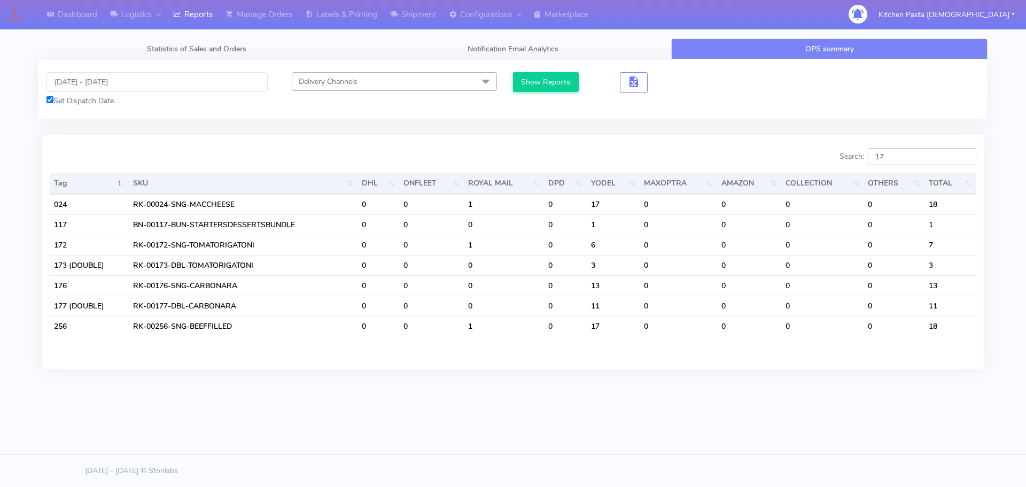
type input "173"
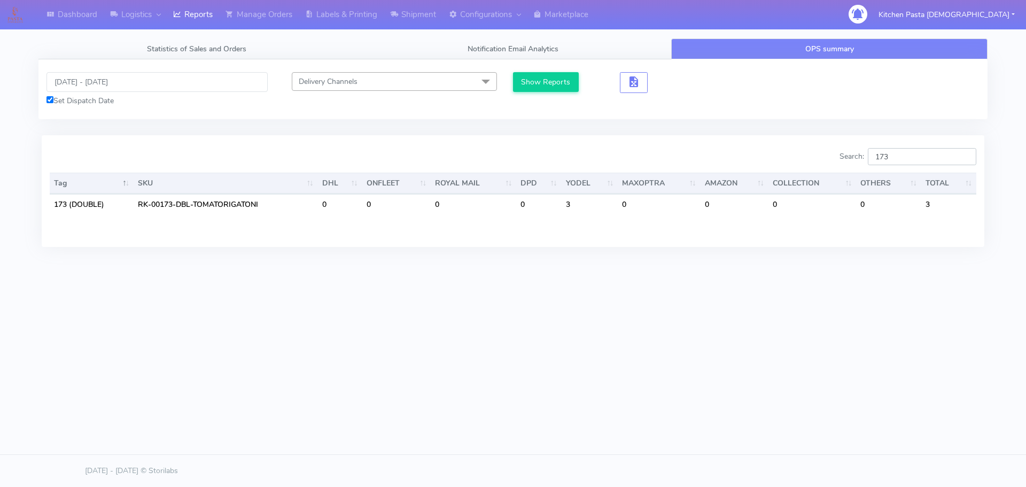
drag, startPoint x: 912, startPoint y: 164, endPoint x: 868, endPoint y: 162, distance: 43.9
click at [868, 162] on label "Search: 173" at bounding box center [907, 156] width 137 height 17
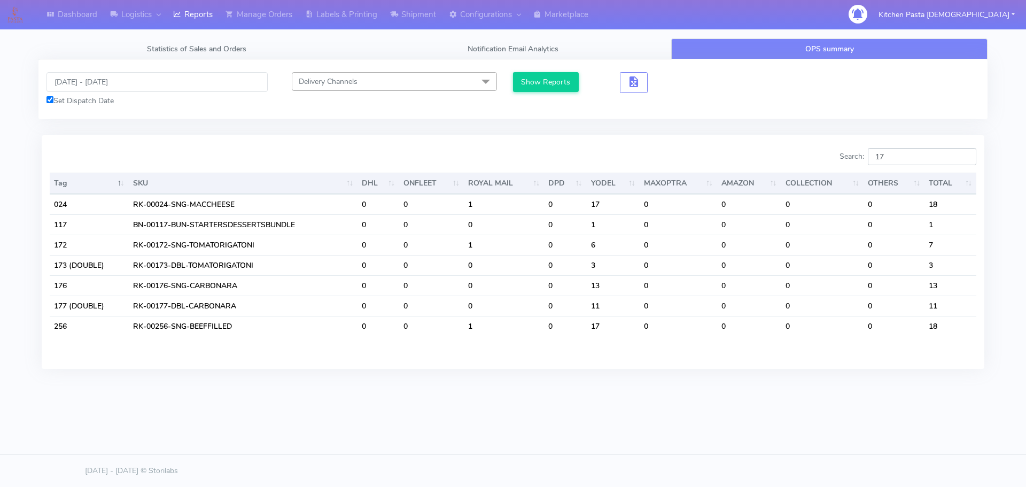
type input "1"
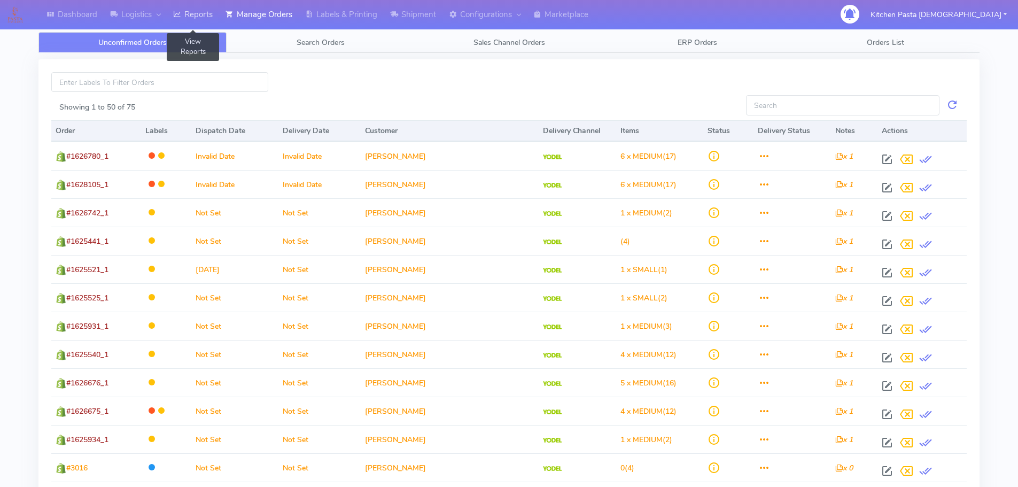
drag, startPoint x: 187, startPoint y: 17, endPoint x: 229, endPoint y: 17, distance: 41.7
click at [187, 17] on link "Reports" at bounding box center [193, 14] width 52 height 29
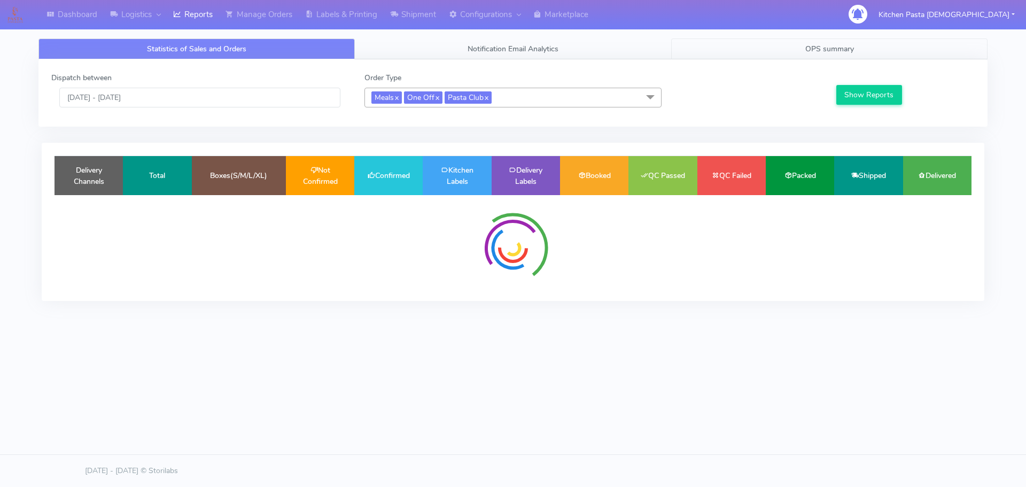
click at [864, 57] on link "OPS summary" at bounding box center [829, 48] width 316 height 21
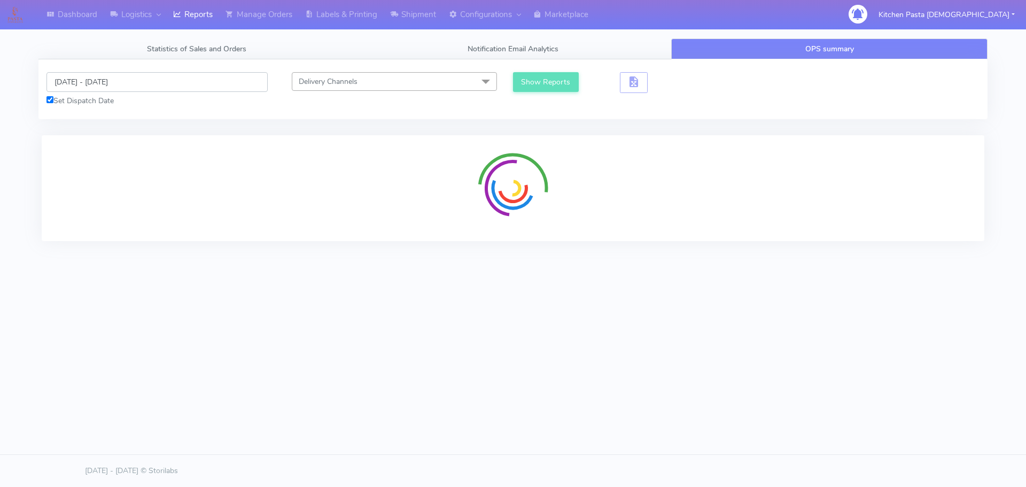
click at [94, 77] on input "[DATE] - [DATE]" at bounding box center [156, 82] width 221 height 20
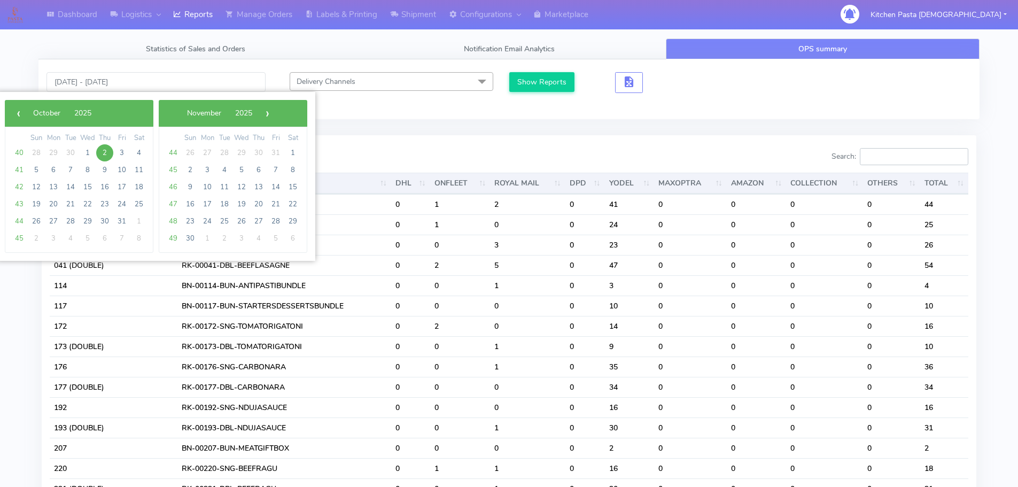
click at [920, 154] on input "Search:" at bounding box center [914, 156] width 108 height 17
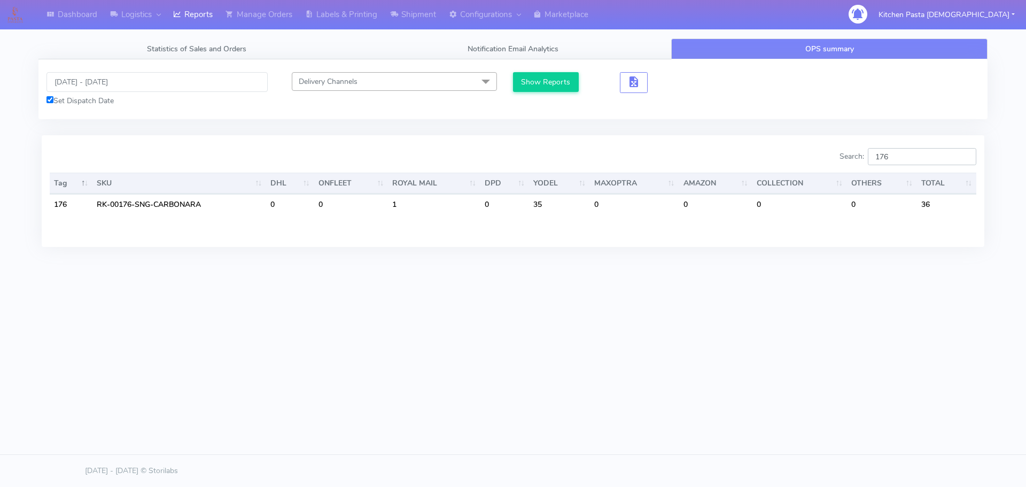
type input "176"
click at [115, 91] on input "[DATE] - [DATE]" at bounding box center [156, 82] width 221 height 20
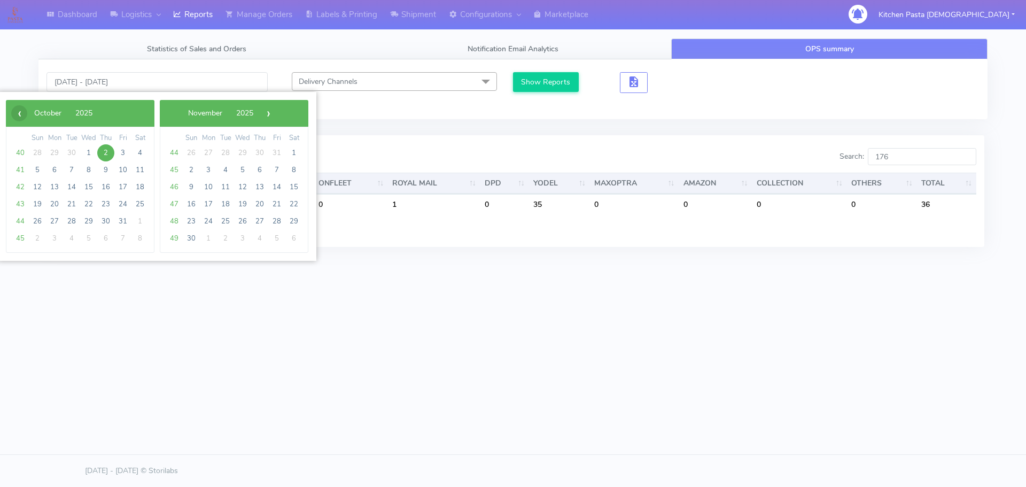
click at [20, 117] on span "‹" at bounding box center [19, 113] width 16 height 16
click at [52, 221] on span "29" at bounding box center [54, 221] width 17 height 17
click at [280, 151] on span "3" at bounding box center [276, 152] width 17 height 17
type input "[DATE] - [DATE]"
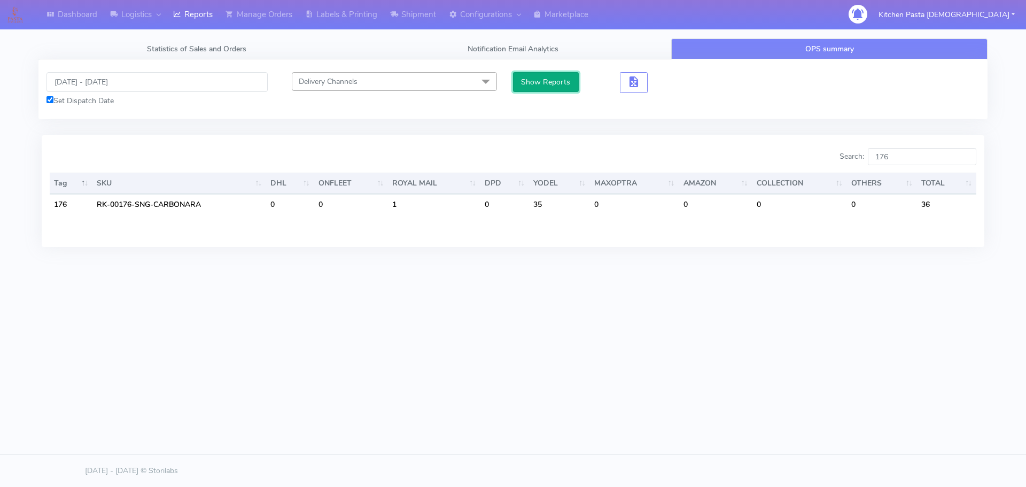
click at [521, 85] on button "Show Reports" at bounding box center [546, 82] width 66 height 20
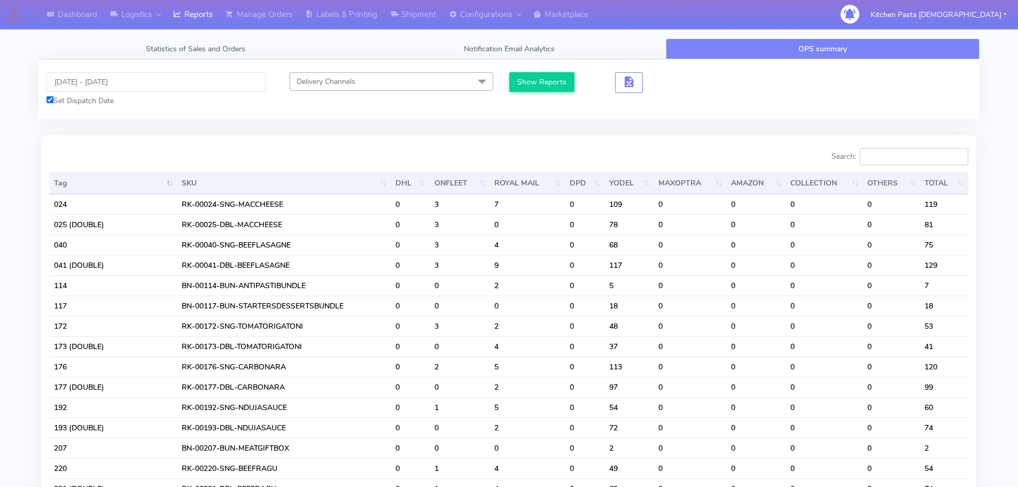
click at [910, 158] on input "Search:" at bounding box center [914, 156] width 108 height 17
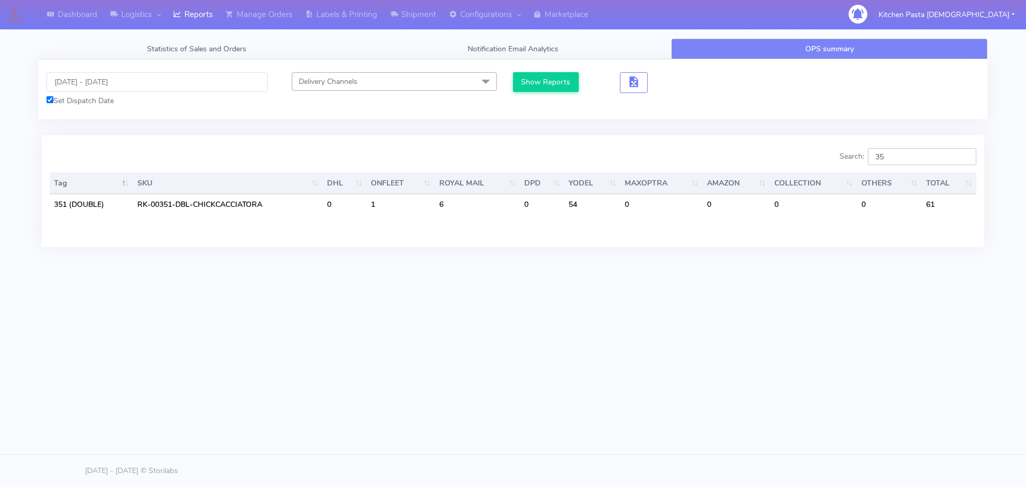
type input "3"
type input "177"
click at [73, 87] on input "[DATE] - [DATE]" at bounding box center [156, 82] width 221 height 20
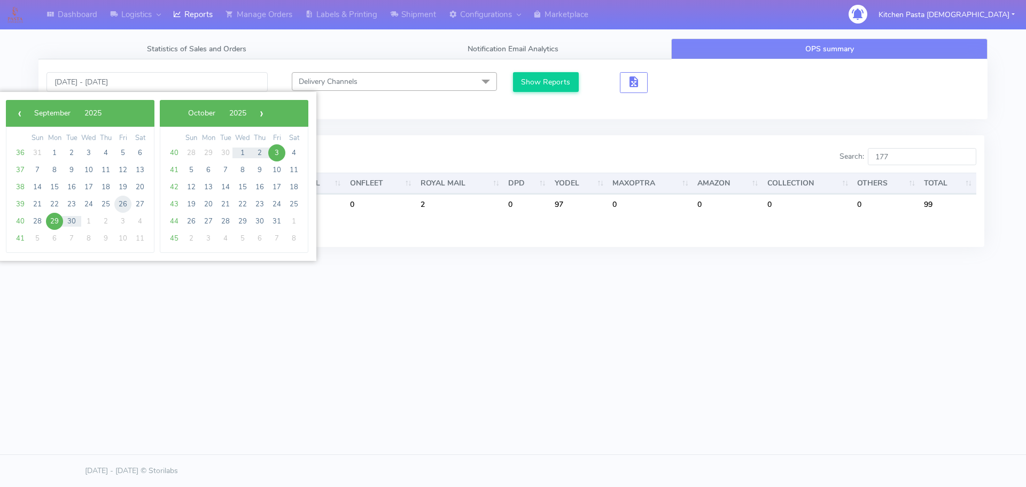
click at [119, 203] on span "26" at bounding box center [122, 204] width 17 height 17
click at [254, 154] on span "2" at bounding box center [259, 152] width 17 height 17
type input "[DATE] - [DATE]"
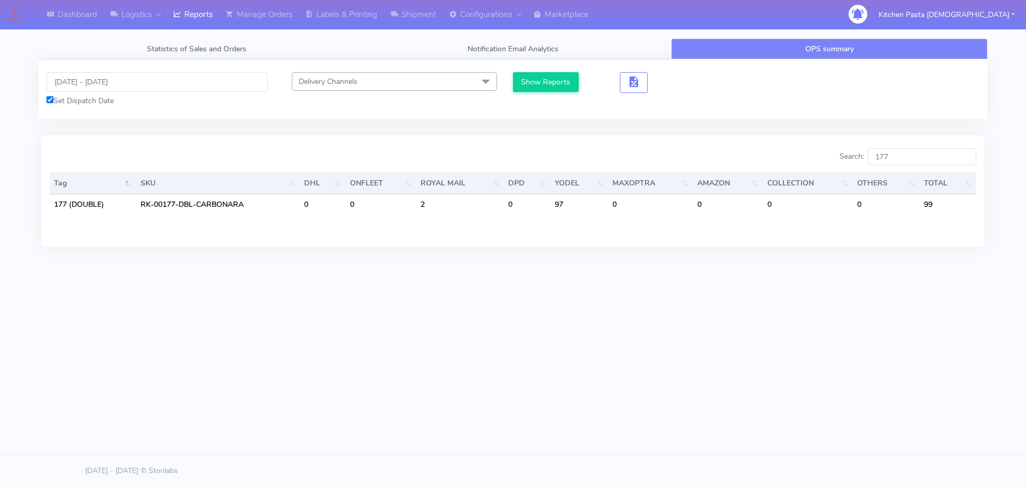
click at [543, 70] on div "[DATE] - [DATE] Set Dispatch Date Delivery Channels Select All DHL OnFleet Roya…" at bounding box center [512, 89] width 949 height 60
click at [564, 83] on button "Show Reports" at bounding box center [546, 82] width 66 height 20
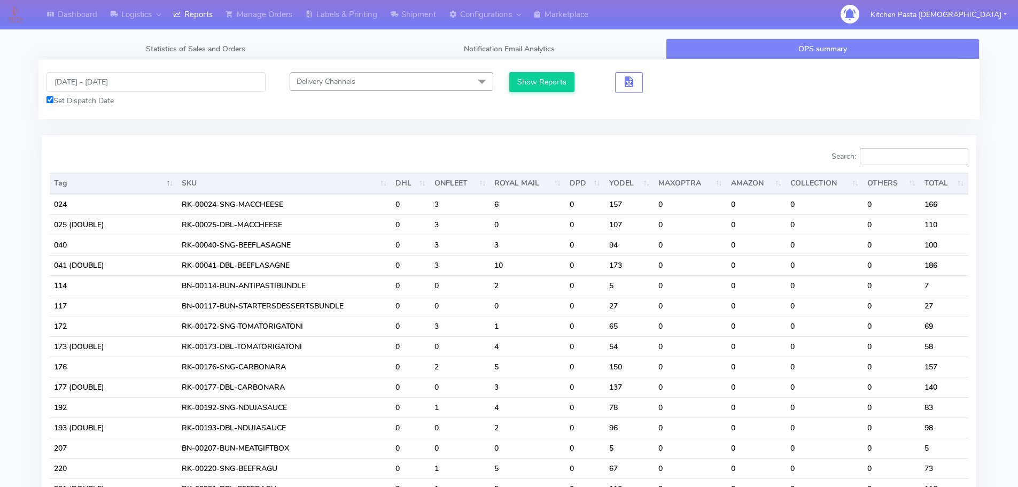
click at [909, 162] on input "Search:" at bounding box center [914, 156] width 108 height 17
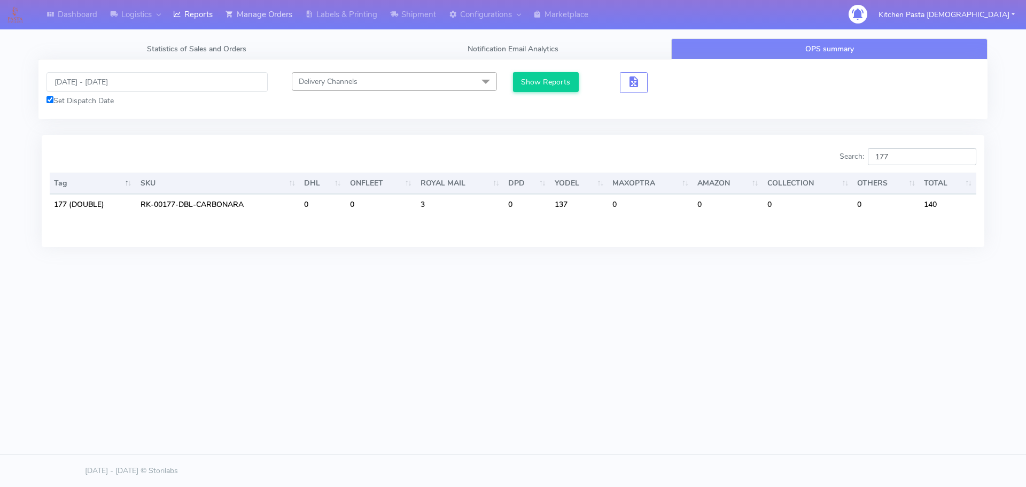
type input "177"
click at [104, 79] on input "[DATE] - [DATE]" at bounding box center [156, 82] width 221 height 20
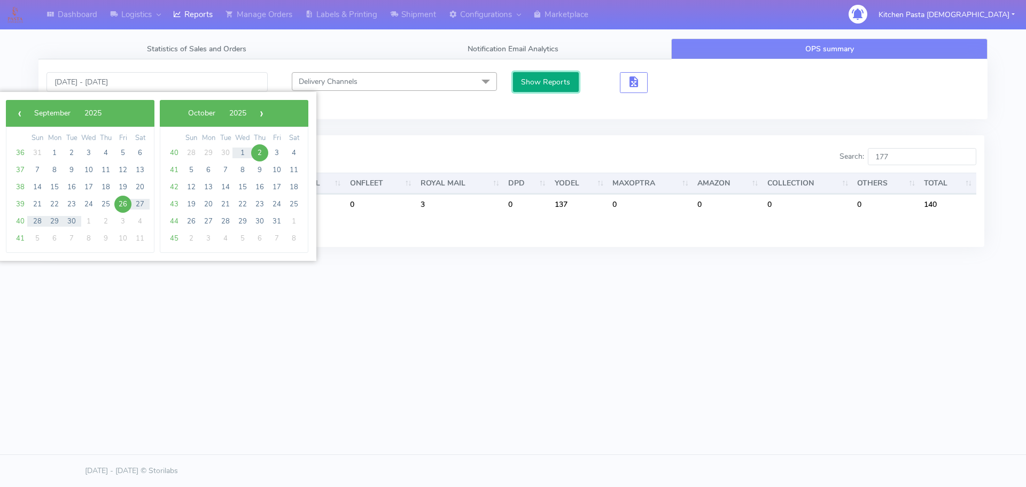
click at [542, 81] on button "Show Reports" at bounding box center [546, 82] width 66 height 20
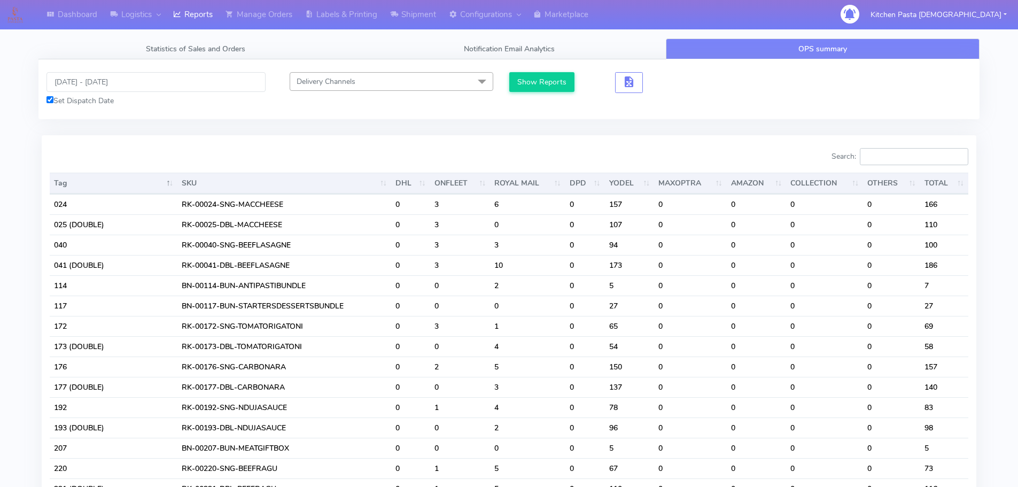
click at [902, 160] on input "Search:" at bounding box center [914, 156] width 108 height 17
click at [761, 150] on div "Search:" at bounding box center [742, 158] width 451 height 21
click at [874, 160] on input "Search:" at bounding box center [914, 156] width 108 height 17
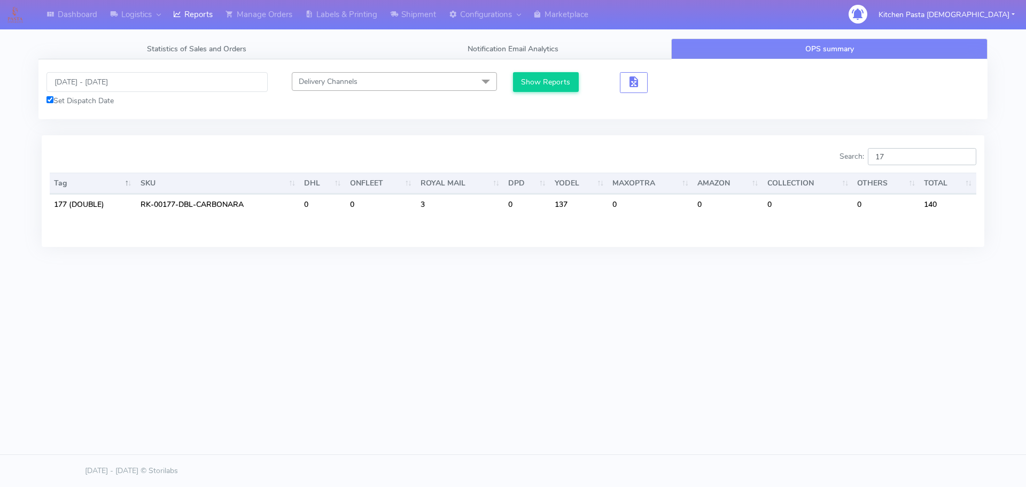
type input "1"
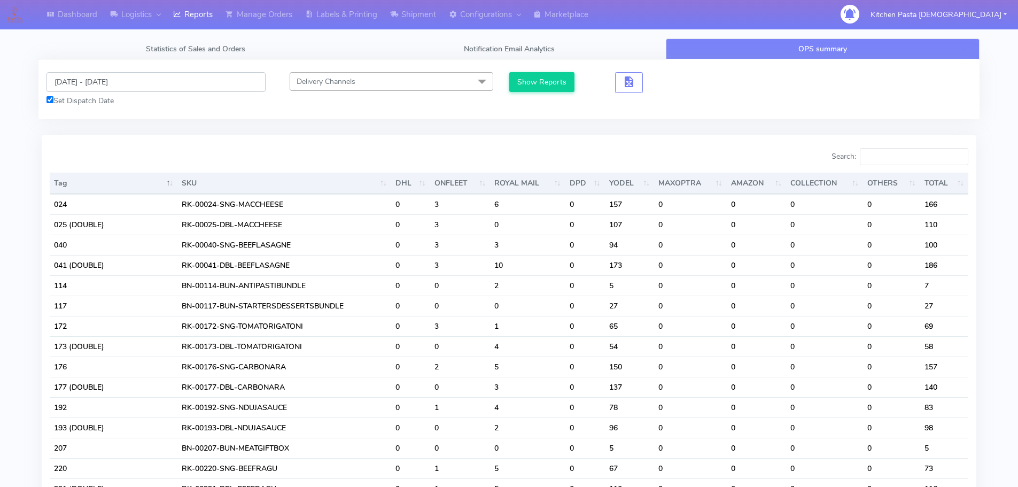
click at [95, 82] on input "[DATE] - [DATE]" at bounding box center [155, 82] width 219 height 20
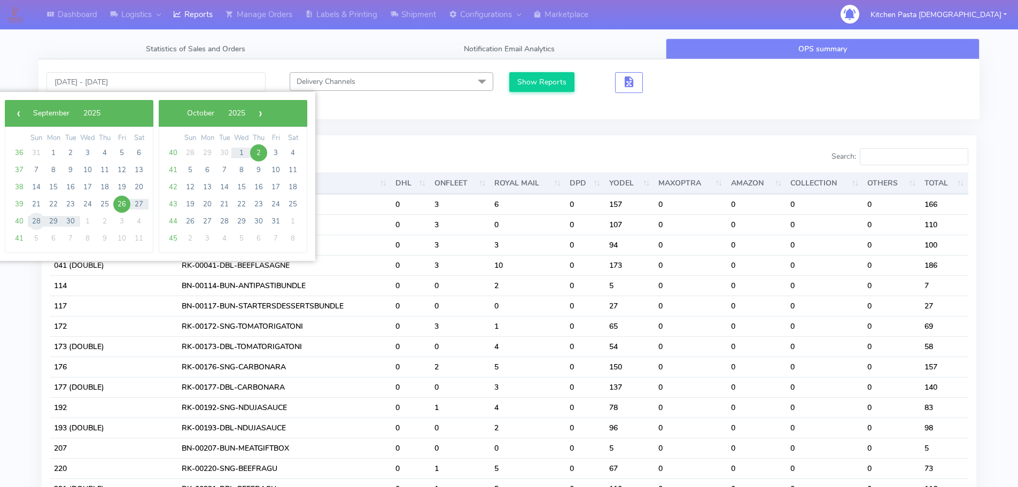
click at [30, 221] on span "28" at bounding box center [36, 221] width 17 height 17
click at [262, 156] on span "2" at bounding box center [258, 152] width 17 height 17
type input "[DATE] - [DATE]"
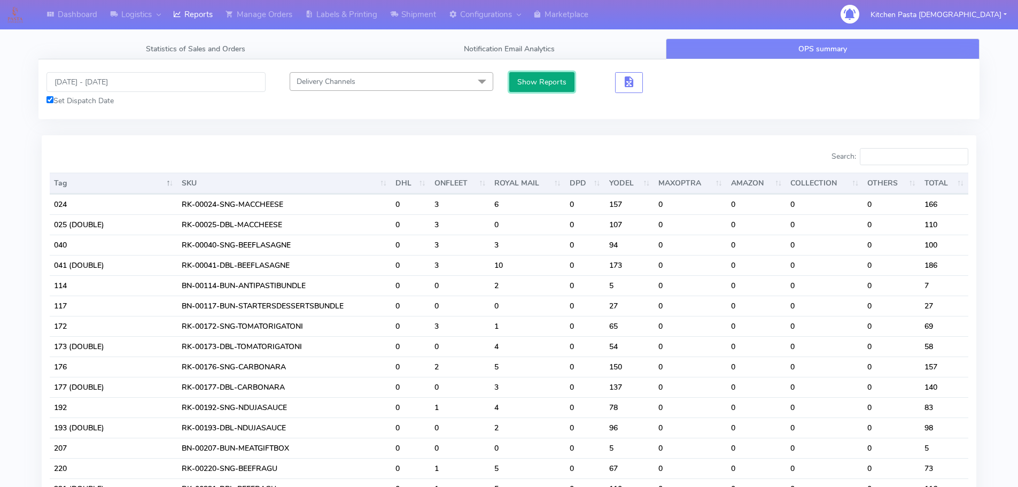
click at [515, 82] on button "Show Reports" at bounding box center [542, 82] width 66 height 20
click at [906, 159] on input "Search:" at bounding box center [914, 156] width 108 height 17
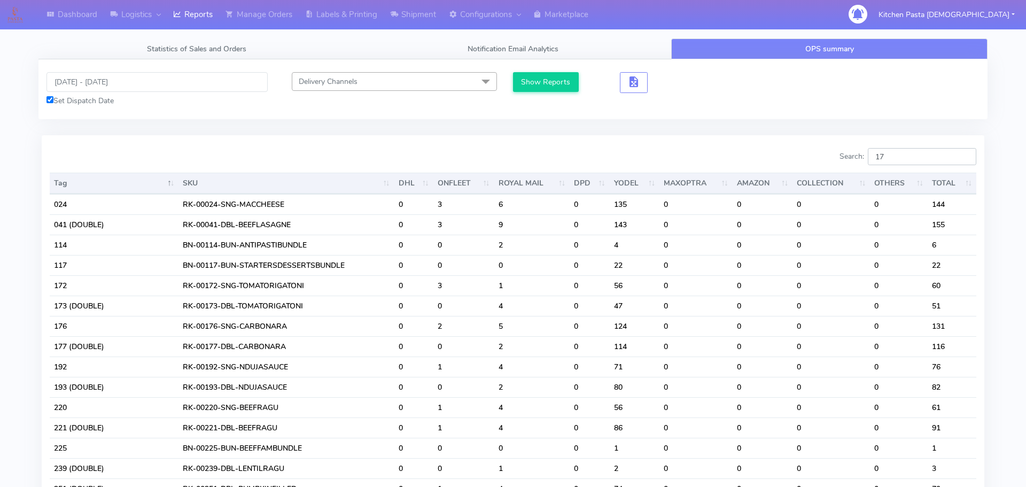
type input "1"
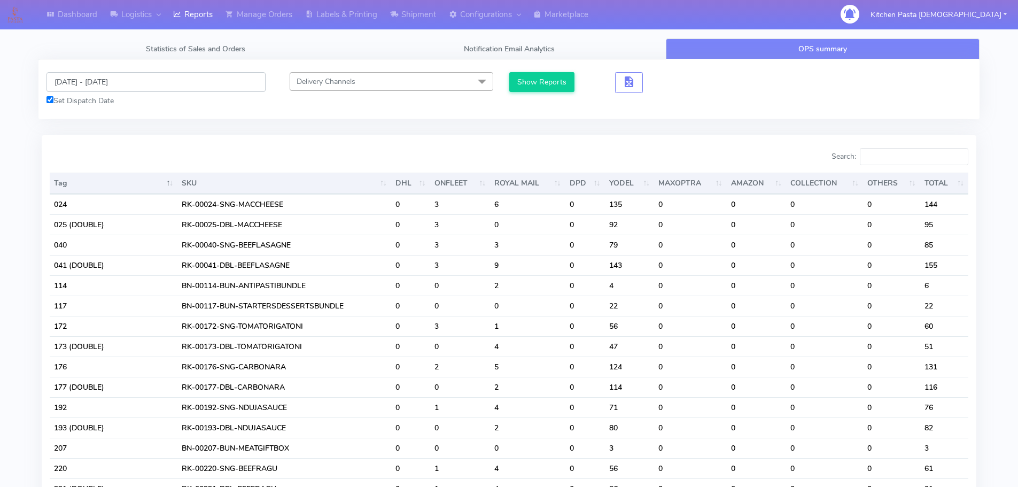
click at [51, 84] on input "[DATE] - [DATE]" at bounding box center [155, 82] width 219 height 20
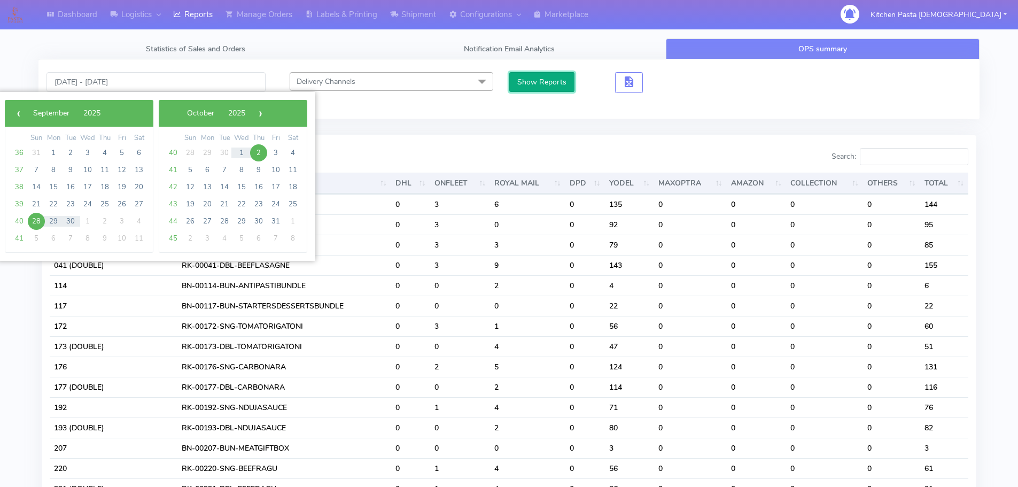
click at [535, 82] on button "Show Reports" at bounding box center [542, 82] width 66 height 20
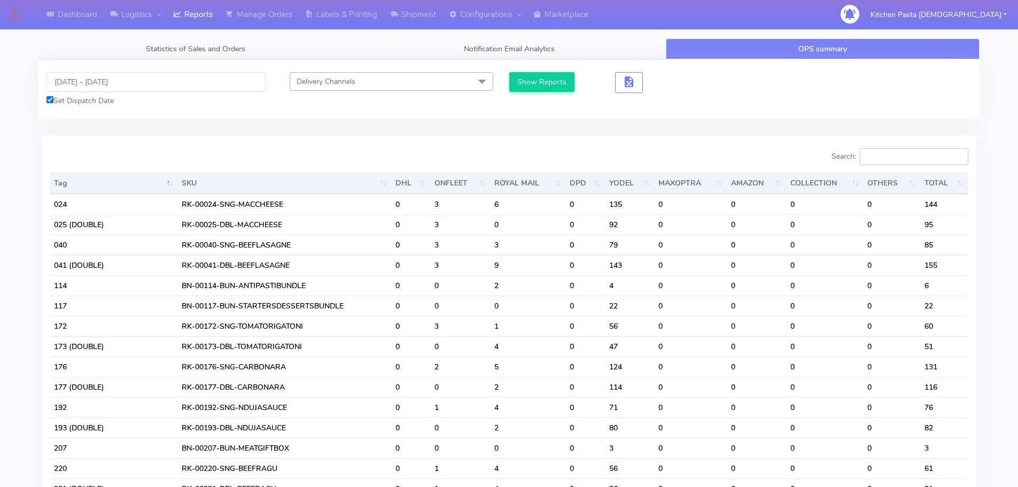
click at [909, 152] on input "Search:" at bounding box center [914, 156] width 108 height 17
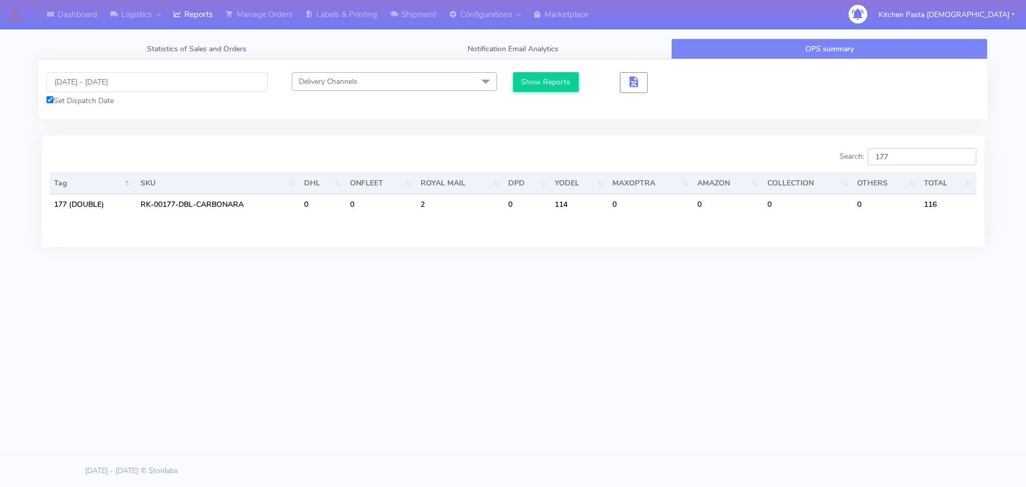
type input "177"
drag, startPoint x: 138, startPoint y: 82, endPoint x: 119, endPoint y: 87, distance: 19.7
click at [138, 82] on input "[DATE] - [DATE]" at bounding box center [156, 82] width 221 height 20
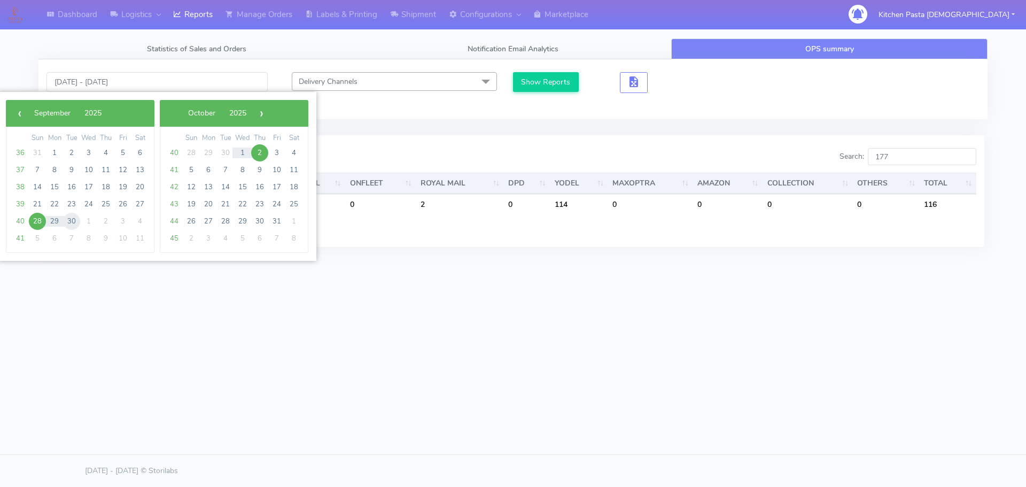
click at [72, 218] on span "30" at bounding box center [71, 221] width 17 height 17
type input "[DATE] - [DATE]"
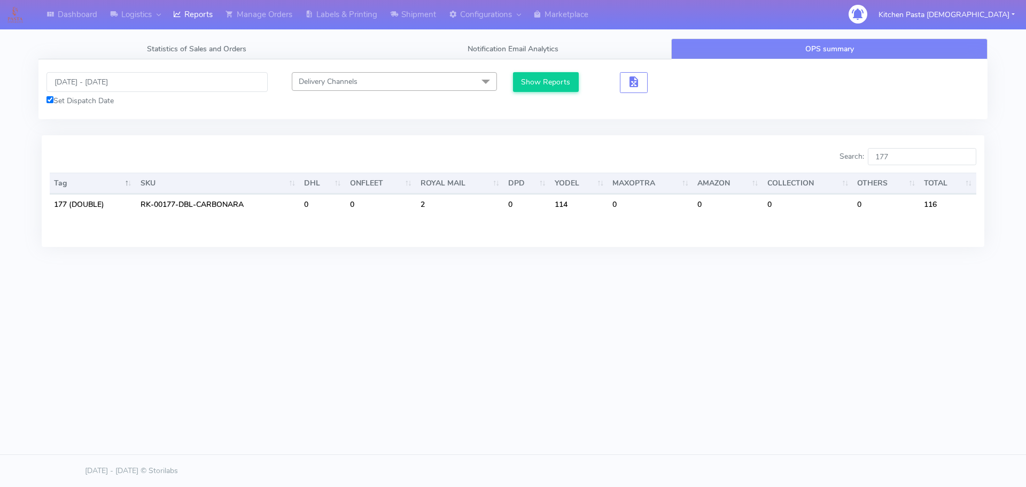
click at [562, 68] on div "[DATE] - [DATE] Set Dispatch Date Delivery Channels Select All DHL OnFleet Roya…" at bounding box center [512, 89] width 949 height 60
click at [559, 79] on button "Show Reports" at bounding box center [546, 82] width 66 height 20
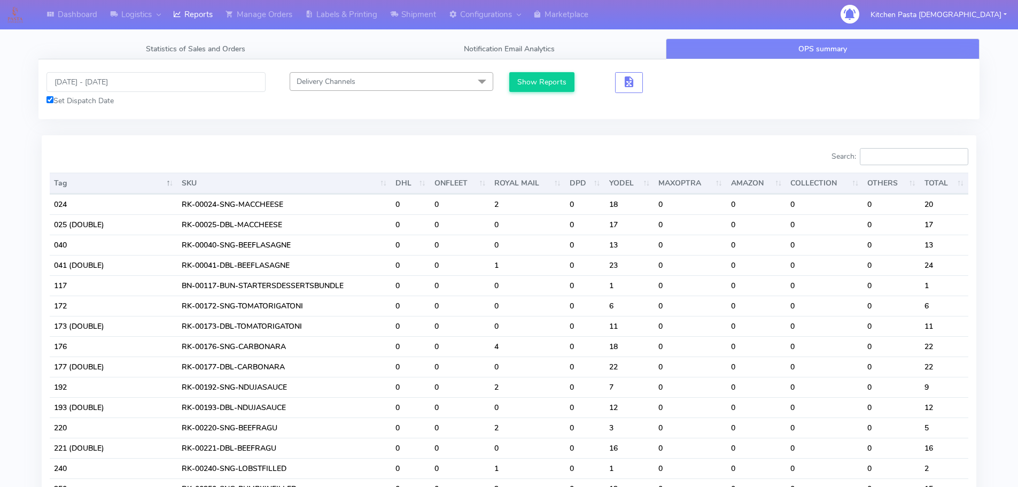
click at [892, 157] on input "Search:" at bounding box center [914, 156] width 108 height 17
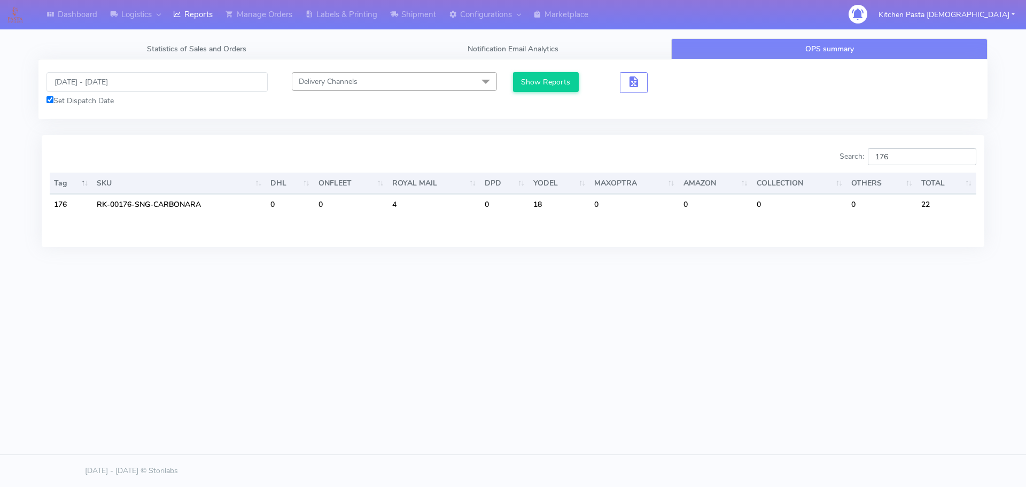
type input "176"
click at [110, 81] on input "[DATE] - [DATE]" at bounding box center [156, 82] width 221 height 20
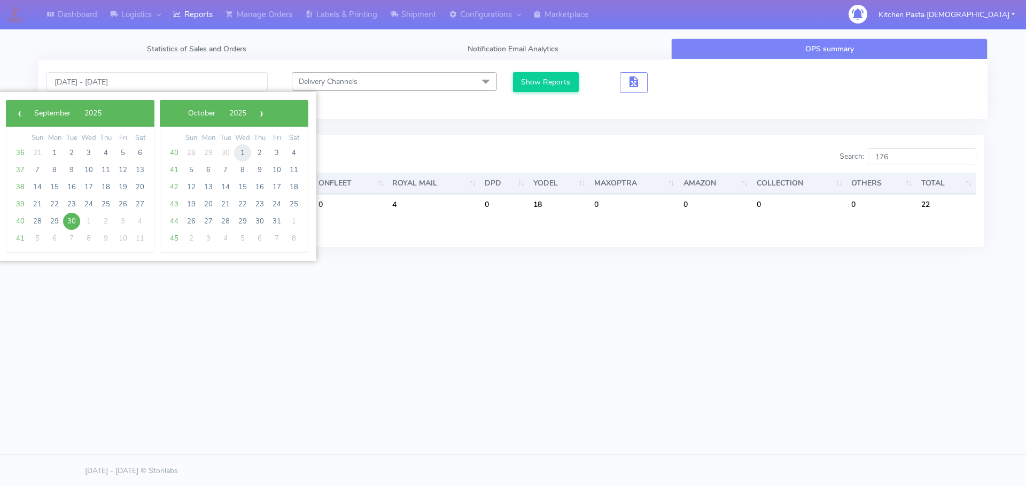
click at [238, 153] on span "1" at bounding box center [242, 152] width 17 height 17
click at [90, 155] on span "1" at bounding box center [88, 152] width 17 height 17
type input "[DATE] - [DATE]"
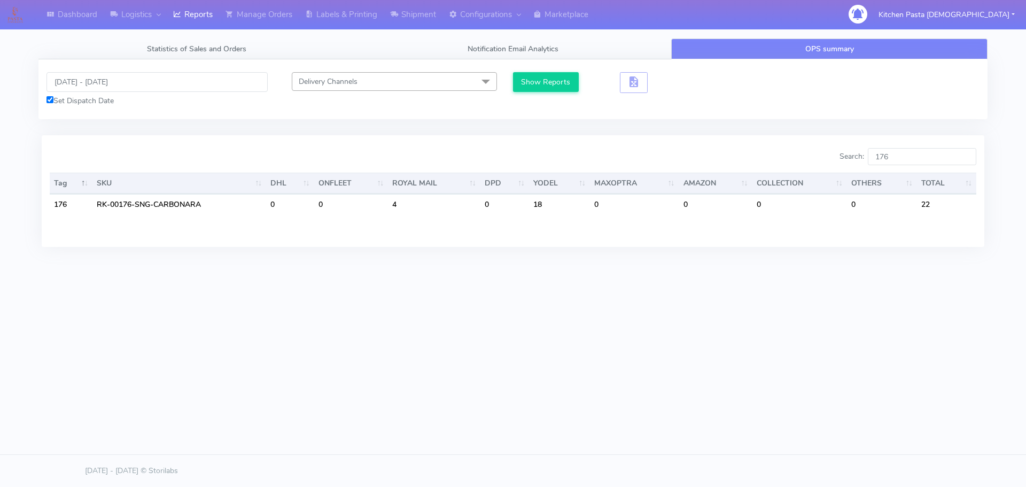
click at [90, 155] on div at bounding box center [277, 158] width 471 height 21
click at [532, 83] on button "Show Reports" at bounding box center [546, 82] width 66 height 20
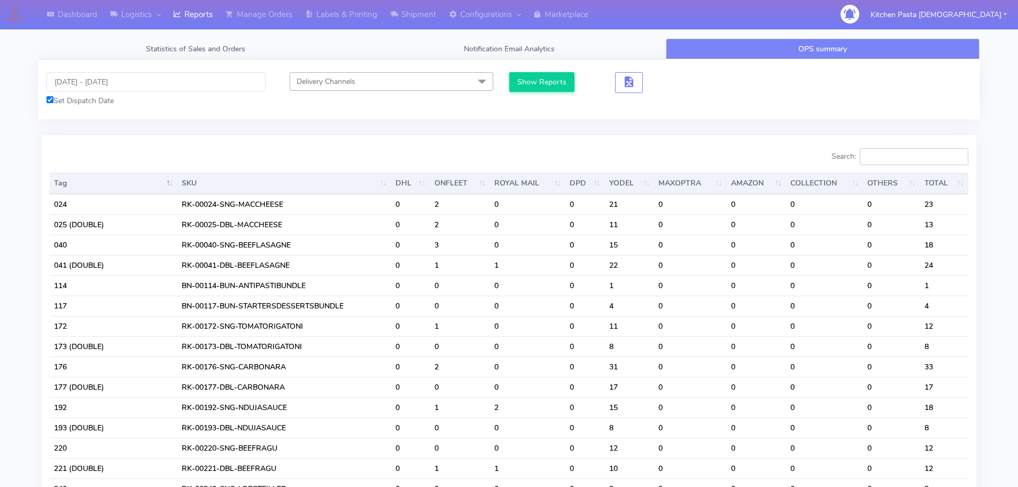
click at [899, 152] on input "Search:" at bounding box center [914, 156] width 108 height 17
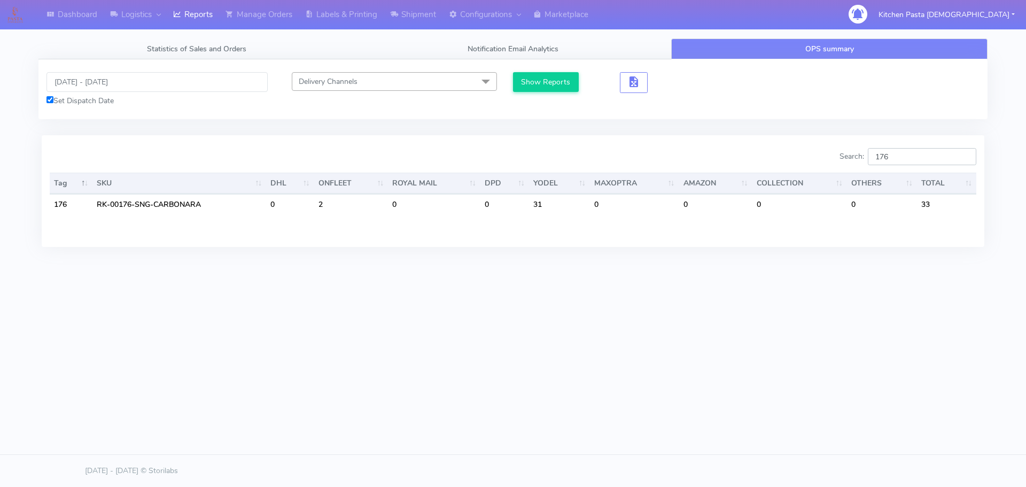
type input "176"
click at [101, 75] on input "[DATE] - [DATE]" at bounding box center [156, 82] width 221 height 20
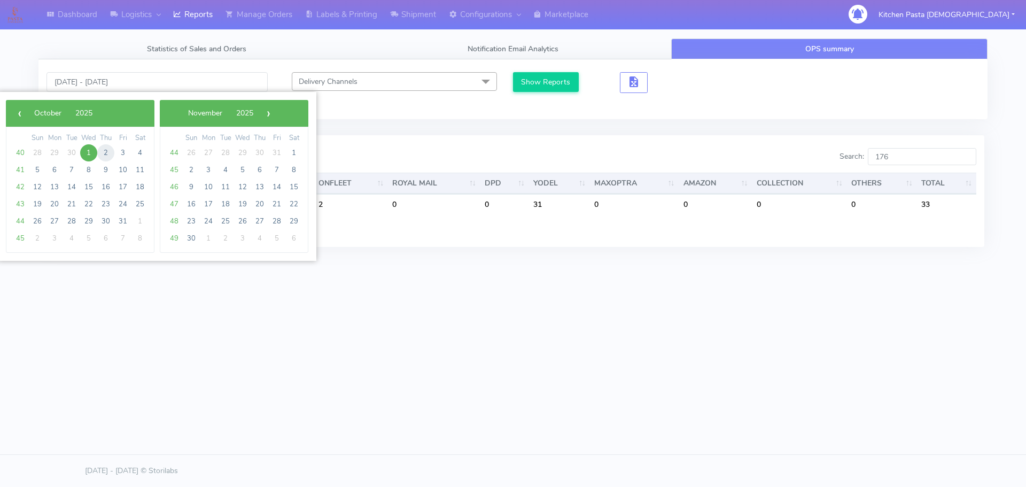
click at [98, 153] on span "2" at bounding box center [105, 152] width 17 height 17
type input "[DATE] - [DATE]"
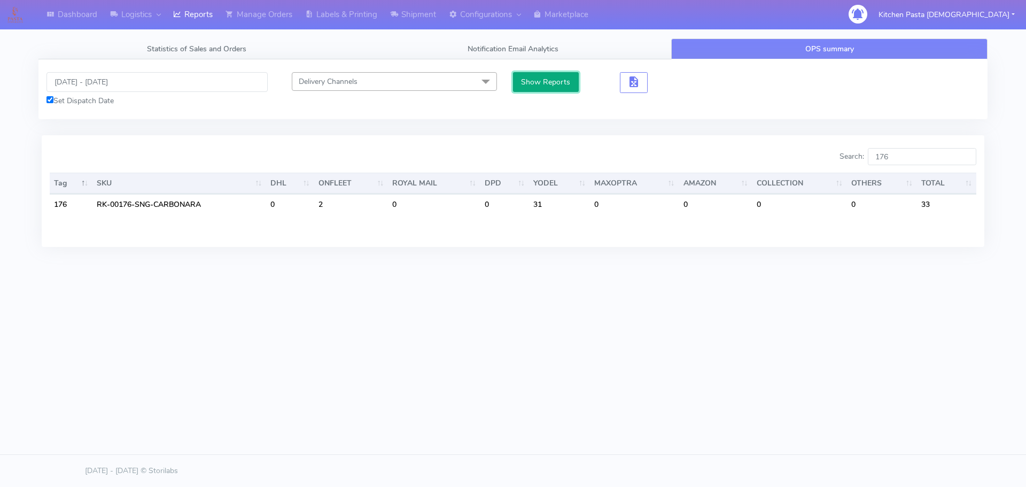
click at [524, 85] on button "Show Reports" at bounding box center [546, 82] width 66 height 20
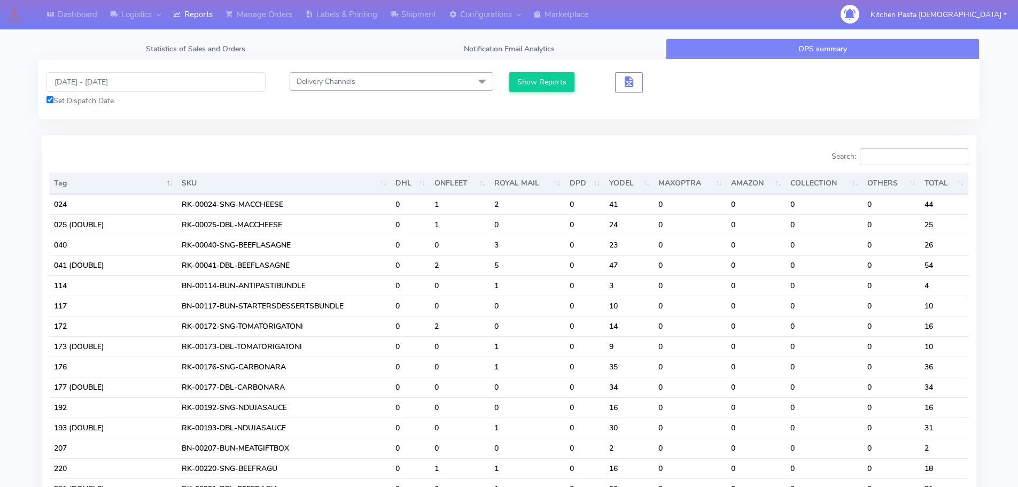
click at [907, 154] on input "Search:" at bounding box center [914, 156] width 108 height 17
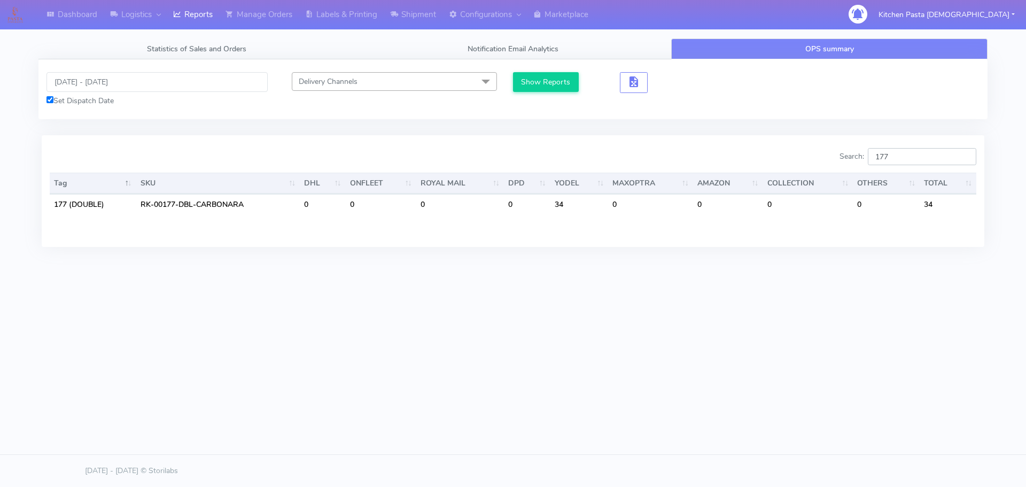
type input "177"
click at [105, 73] on input "[DATE] - [DATE]" at bounding box center [156, 82] width 221 height 20
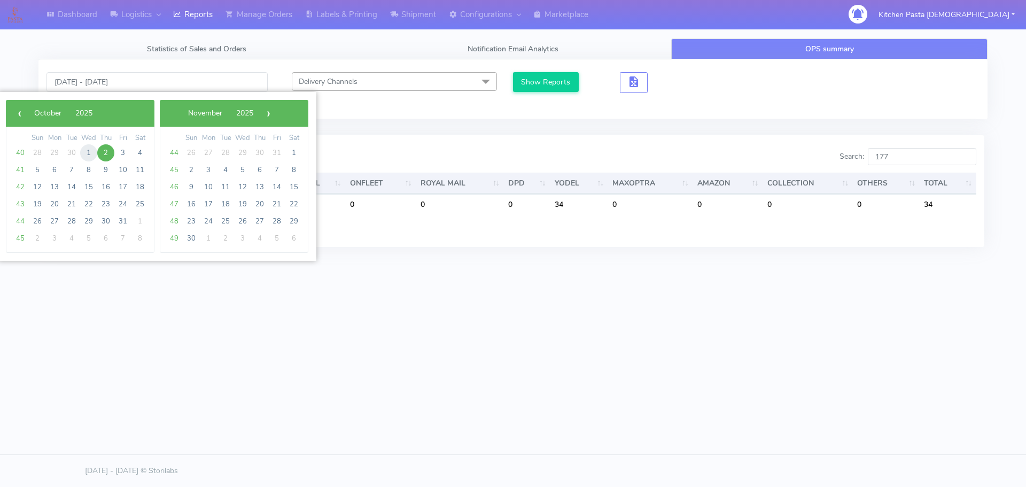
click at [90, 146] on span "1" at bounding box center [88, 152] width 17 height 17
type input "[DATE] - [DATE]"
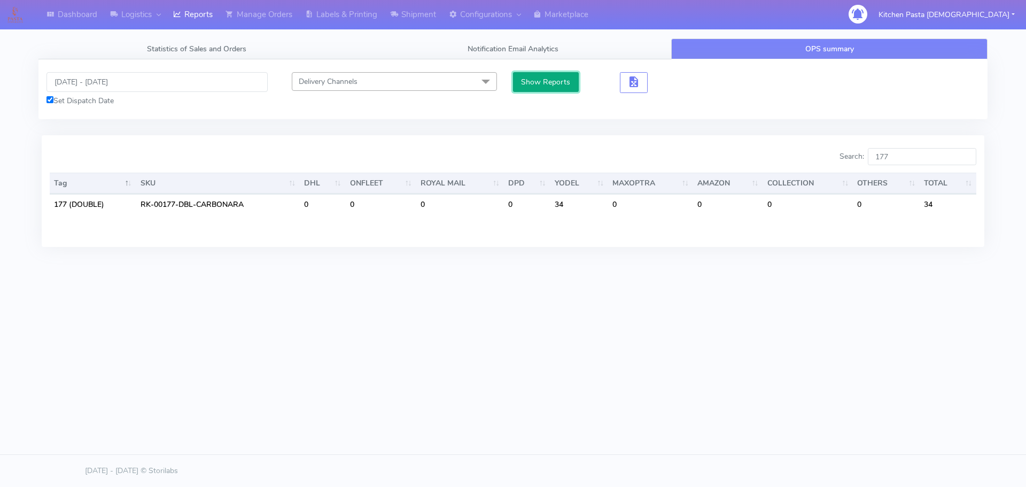
click at [530, 79] on button "Show Reports" at bounding box center [546, 82] width 66 height 20
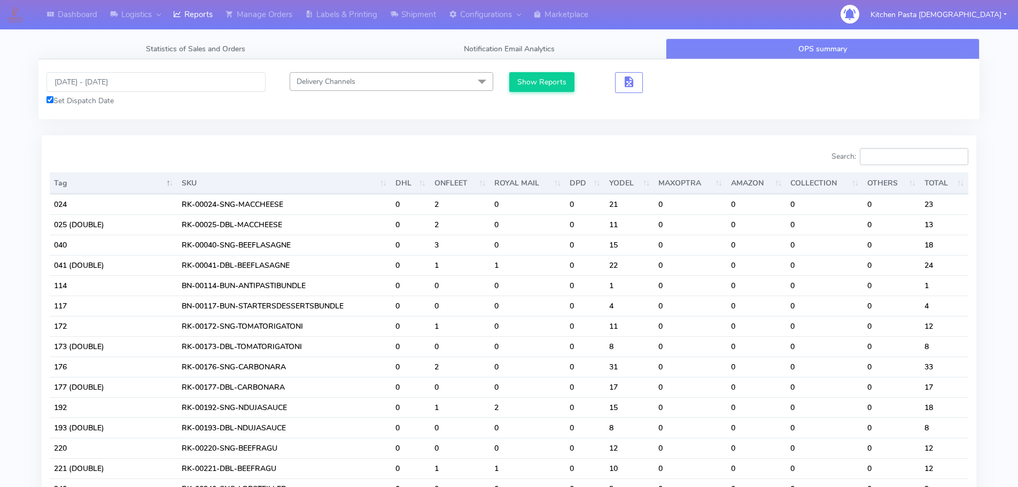
click at [896, 155] on input "Search:" at bounding box center [914, 156] width 108 height 17
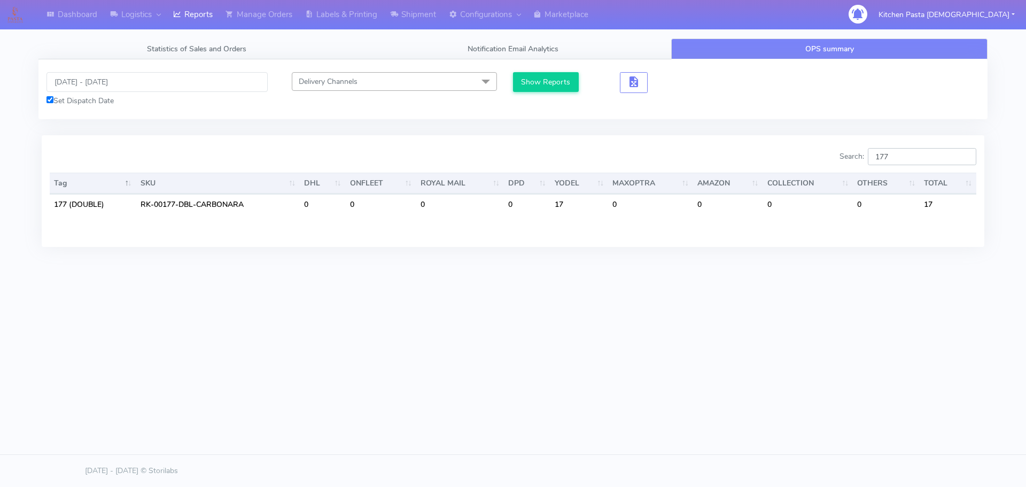
type input "177"
click at [81, 82] on input "[DATE] - [DATE]" at bounding box center [156, 82] width 221 height 20
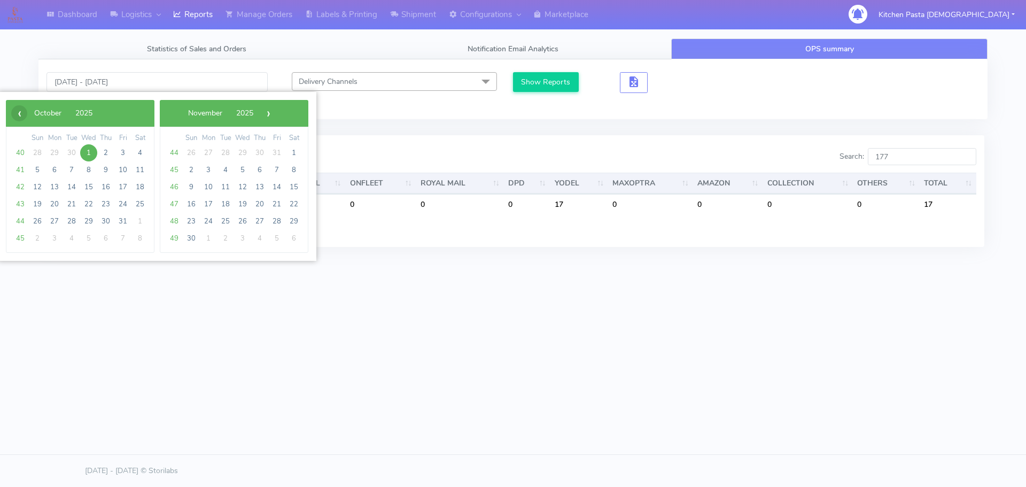
click at [12, 113] on span "‹" at bounding box center [19, 113] width 16 height 16
click at [75, 222] on span "30" at bounding box center [71, 221] width 17 height 17
type input "[DATE] - [DATE]"
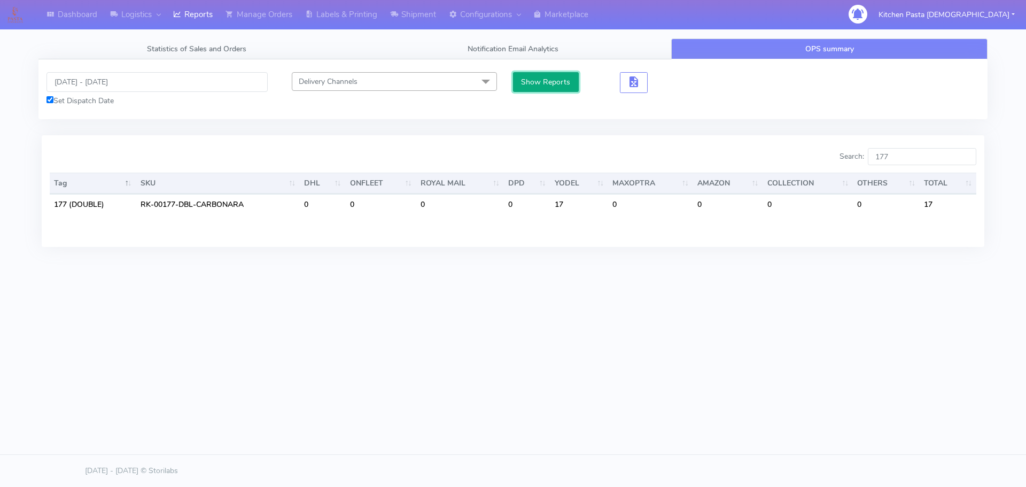
click at [532, 77] on button "Show Reports" at bounding box center [546, 82] width 66 height 20
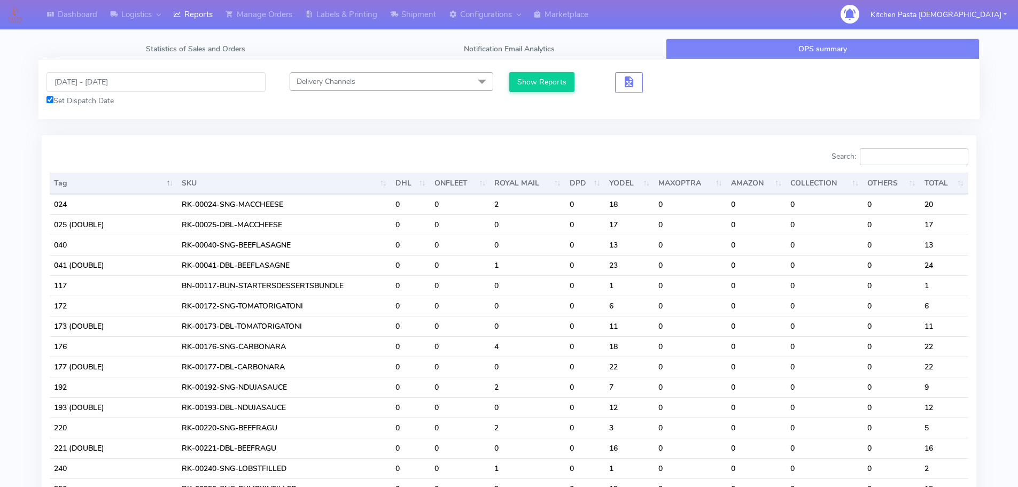
click at [910, 154] on input "Search:" at bounding box center [914, 156] width 108 height 17
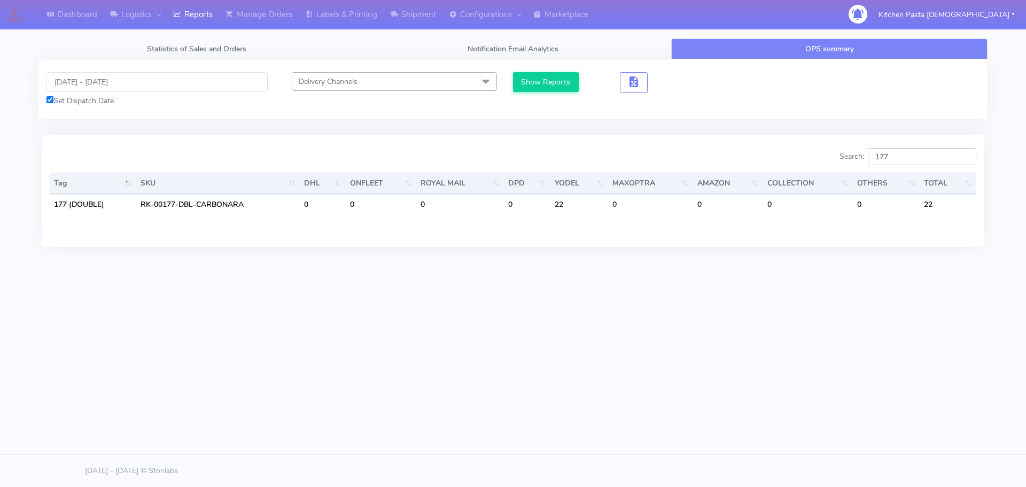
type input "177"
click at [142, 87] on input "[DATE] - [DATE]" at bounding box center [156, 82] width 221 height 20
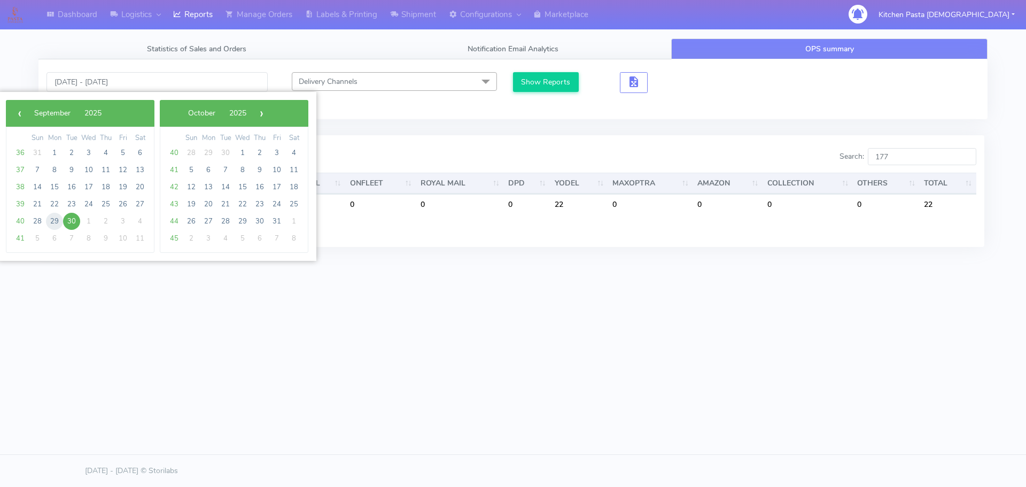
click at [58, 219] on span "29" at bounding box center [54, 221] width 17 height 17
type input "[DATE] - [DATE]"
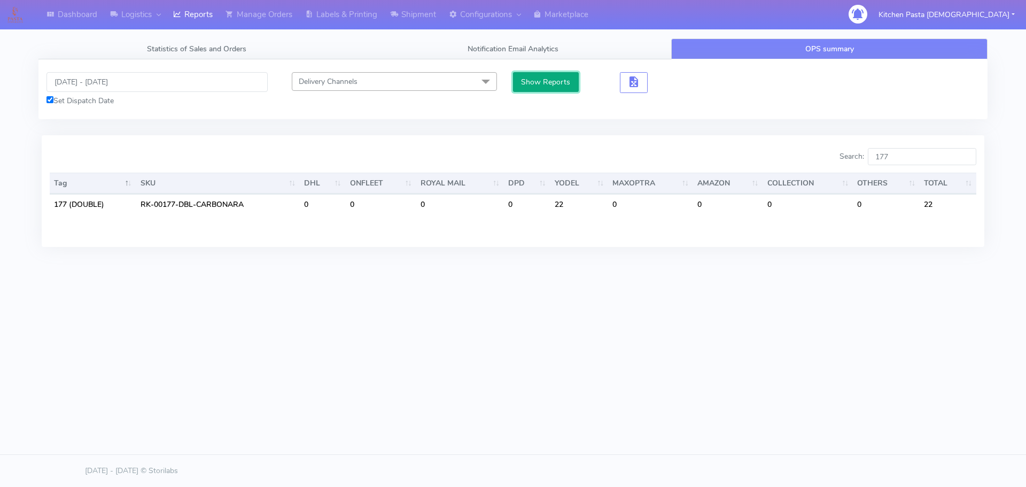
click at [522, 85] on button "Show Reports" at bounding box center [546, 82] width 66 height 20
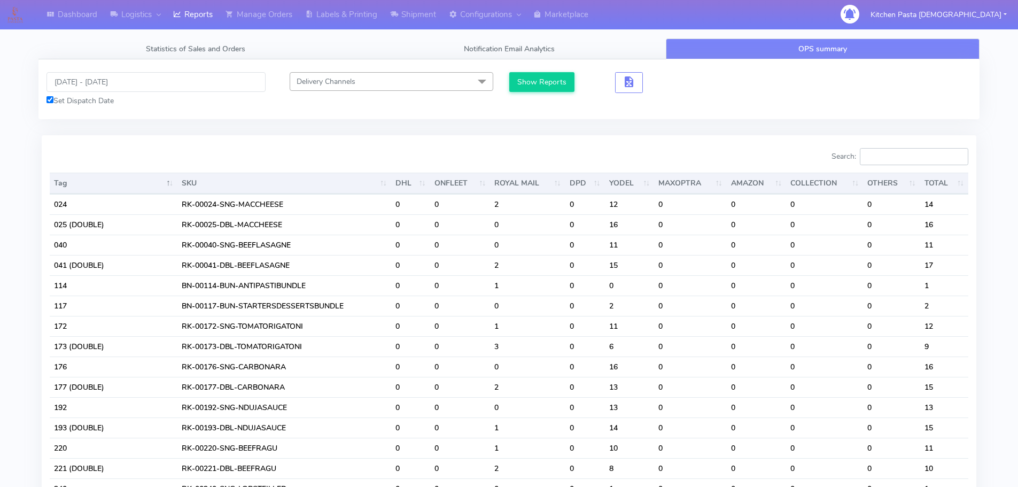
click at [904, 159] on input "Search:" at bounding box center [914, 156] width 108 height 17
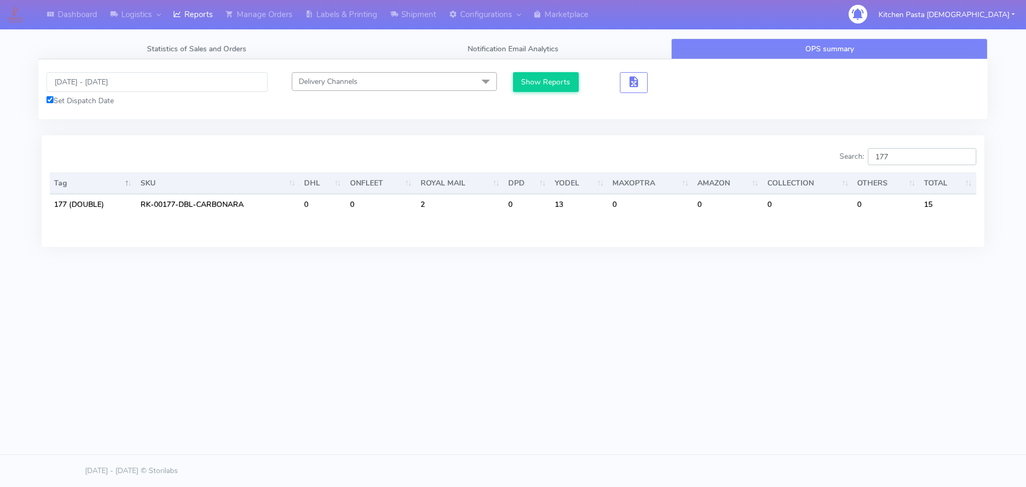
type input "177"
click at [133, 87] on input "[DATE] - [DATE]" at bounding box center [156, 82] width 221 height 20
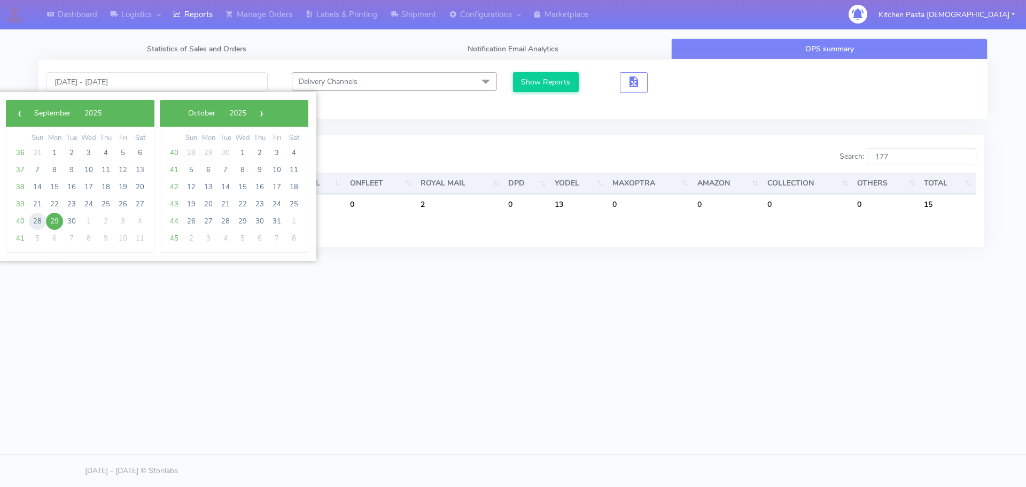
click at [39, 217] on span "28" at bounding box center [37, 221] width 17 height 17
type input "[DATE] - [DATE]"
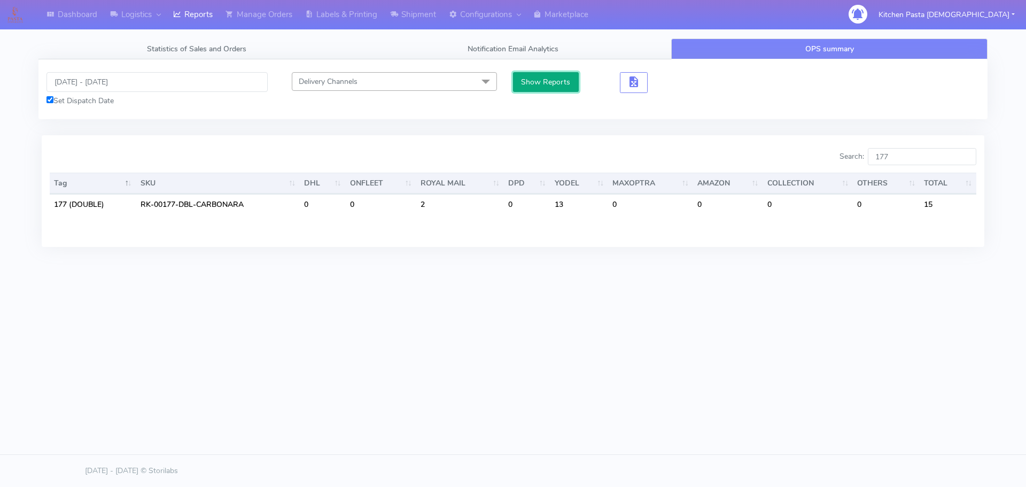
click at [529, 84] on button "Show Reports" at bounding box center [546, 82] width 66 height 20
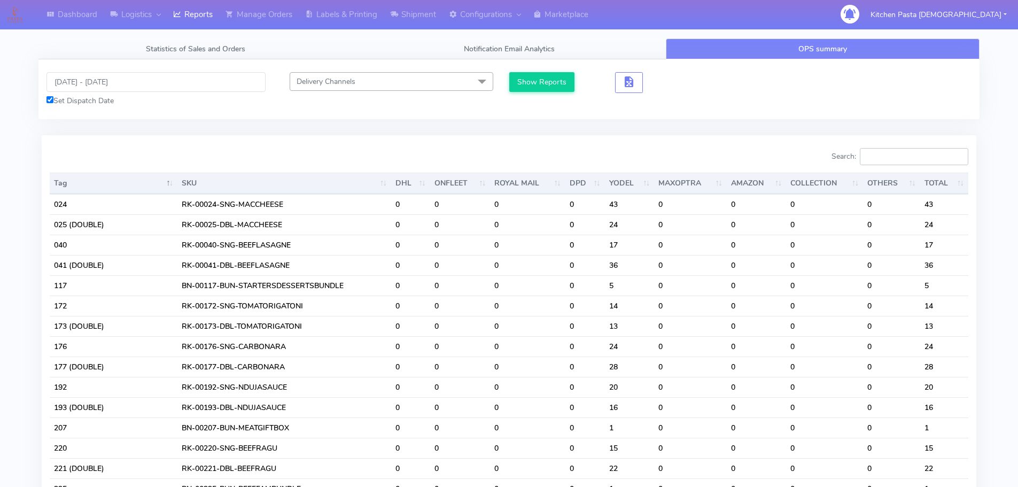
click at [915, 157] on input "Search:" at bounding box center [914, 156] width 108 height 17
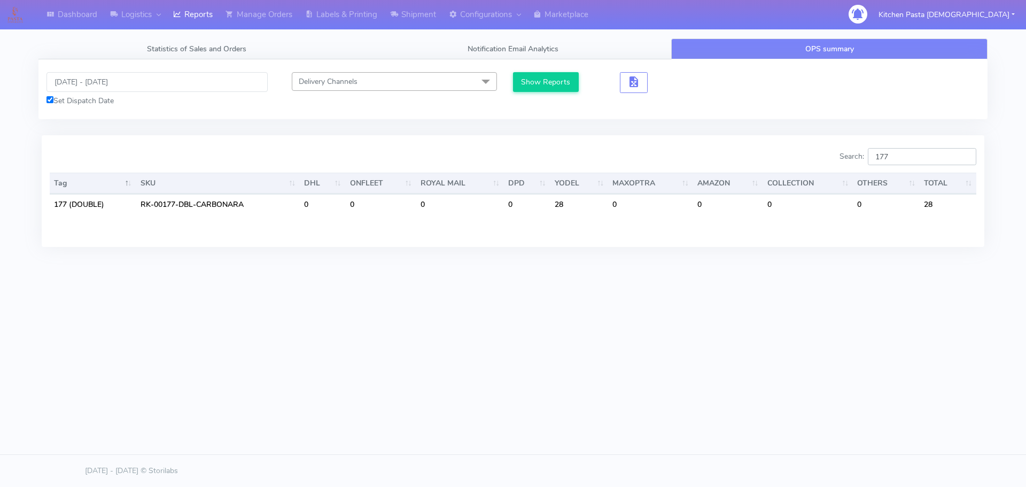
type input "177"
click at [256, 16] on link "Manage Orders" at bounding box center [259, 14] width 80 height 29
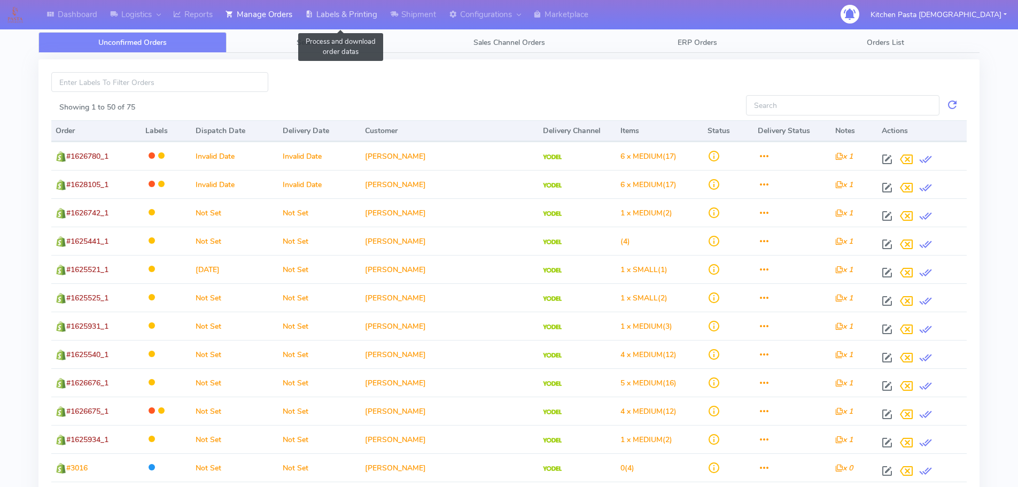
click at [313, 20] on icon at bounding box center [309, 14] width 8 height 11
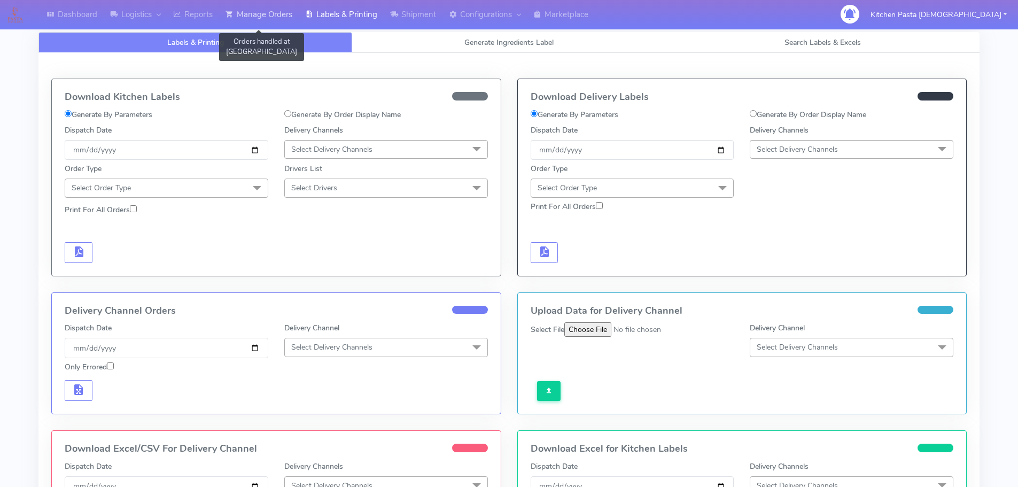
click at [273, 13] on link "Manage Orders" at bounding box center [259, 14] width 80 height 29
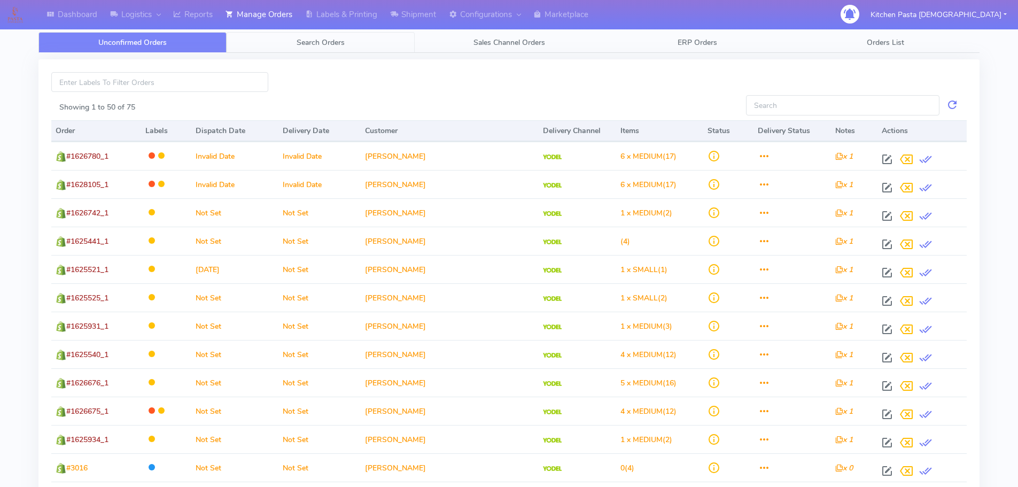
click at [327, 44] on span "Search Orders" at bounding box center [320, 42] width 48 height 10
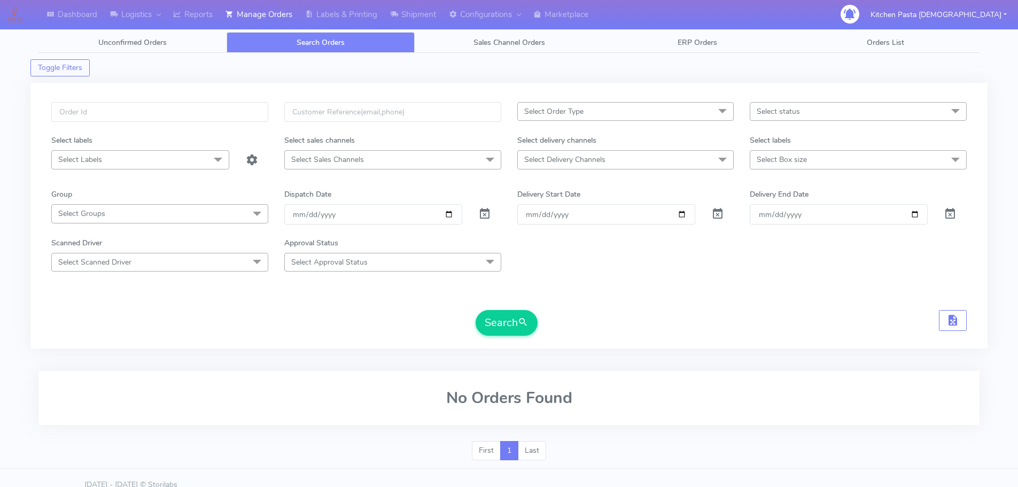
click at [476, 215] on div at bounding box center [489, 214] width 39 height 20
click at [103, 114] on input "text" at bounding box center [159, 112] width 217 height 20
type input "#1628277"
click at [495, 325] on button "Search" at bounding box center [506, 323] width 62 height 26
click at [486, 213] on span at bounding box center [484, 216] width 13 height 10
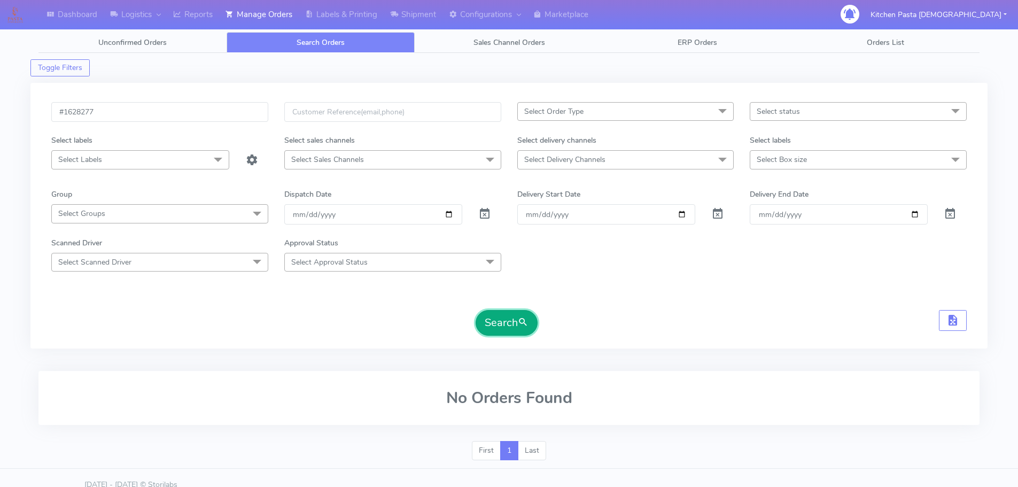
click at [505, 327] on button "Search" at bounding box center [506, 323] width 62 height 26
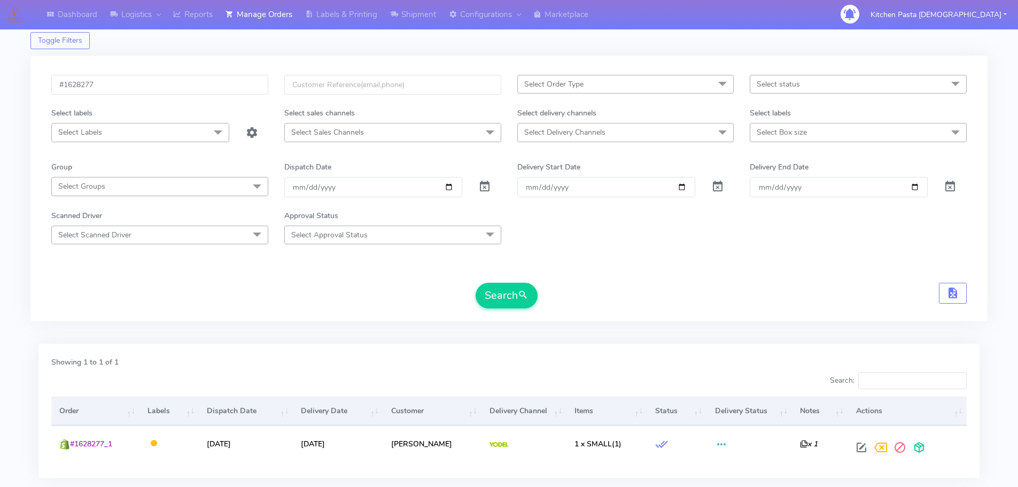
scroll to position [53, 0]
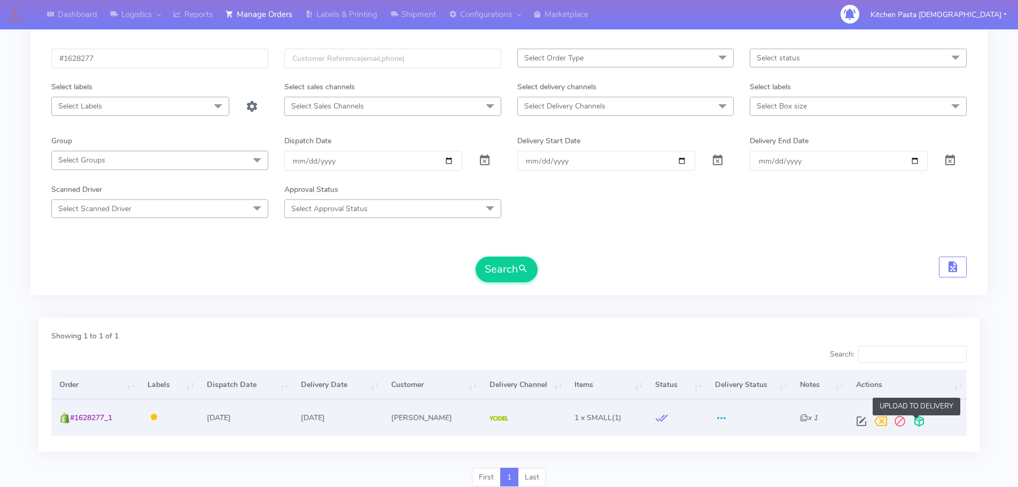
click at [915, 420] on span at bounding box center [918, 423] width 19 height 10
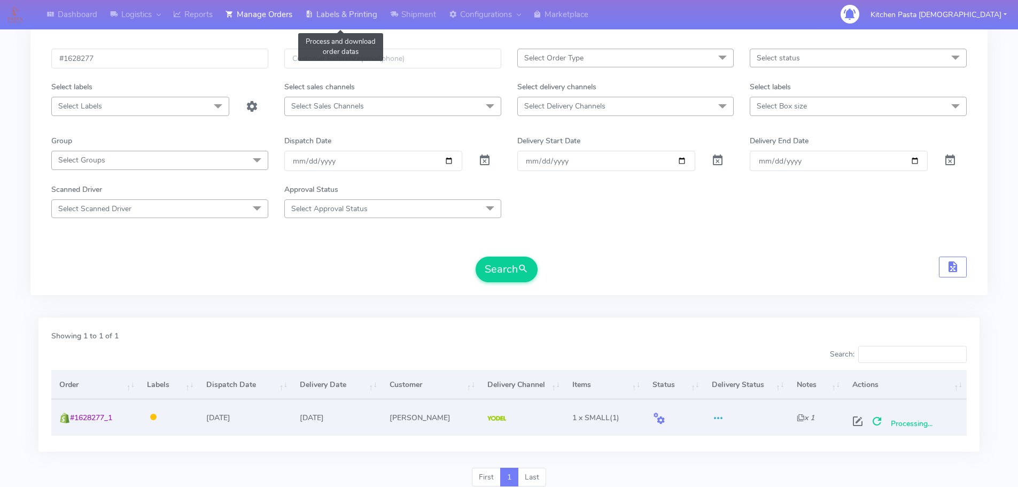
click at [333, 13] on link "Labels & Printing" at bounding box center [341, 14] width 85 height 29
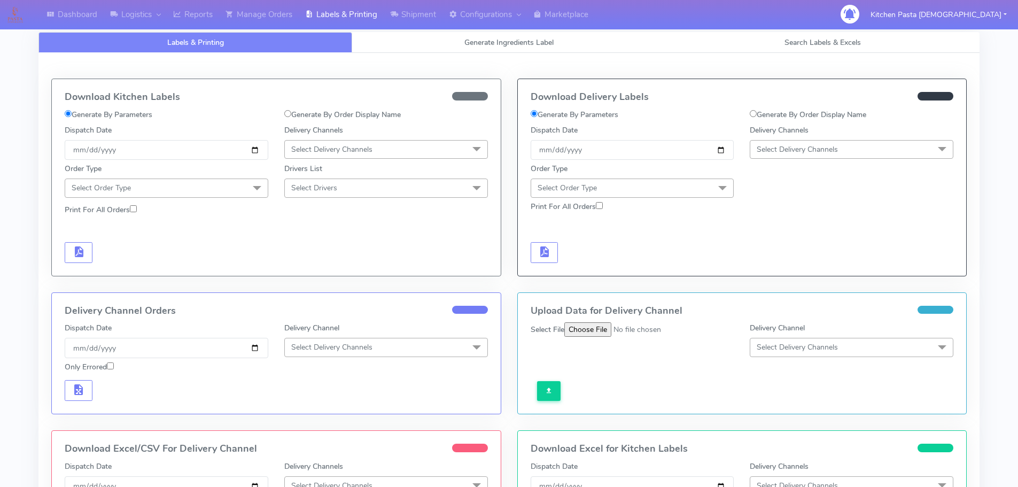
click at [753, 114] on input "Generate By Order Display Name" at bounding box center [752, 113] width 7 height 7
radio input "true"
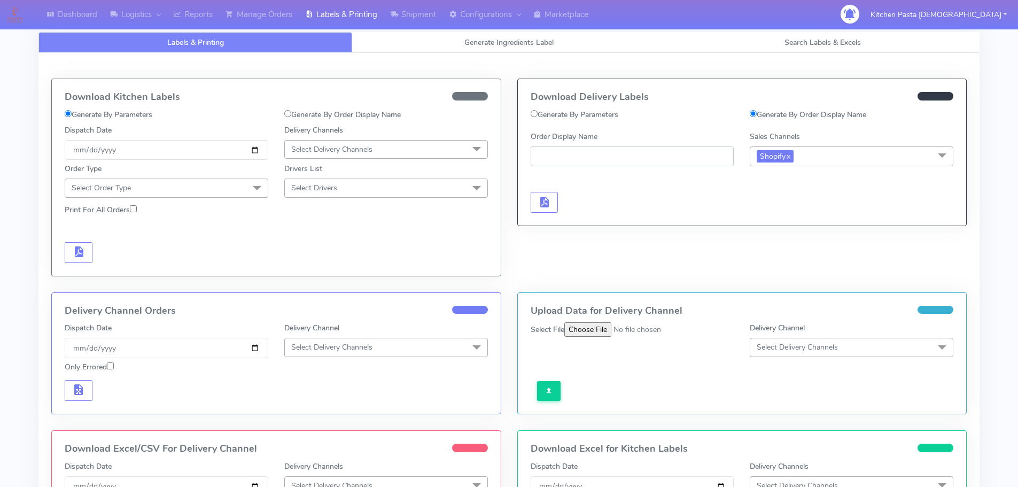
click at [566, 153] on input "Order Display Name" at bounding box center [632, 156] width 204 height 20
type input "#1628277_1"
click at [545, 205] on span "button" at bounding box center [543, 204] width 13 height 10
click at [584, 199] on button "button" at bounding box center [576, 202] width 28 height 21
